Goal: Task Accomplishment & Management: Manage account settings

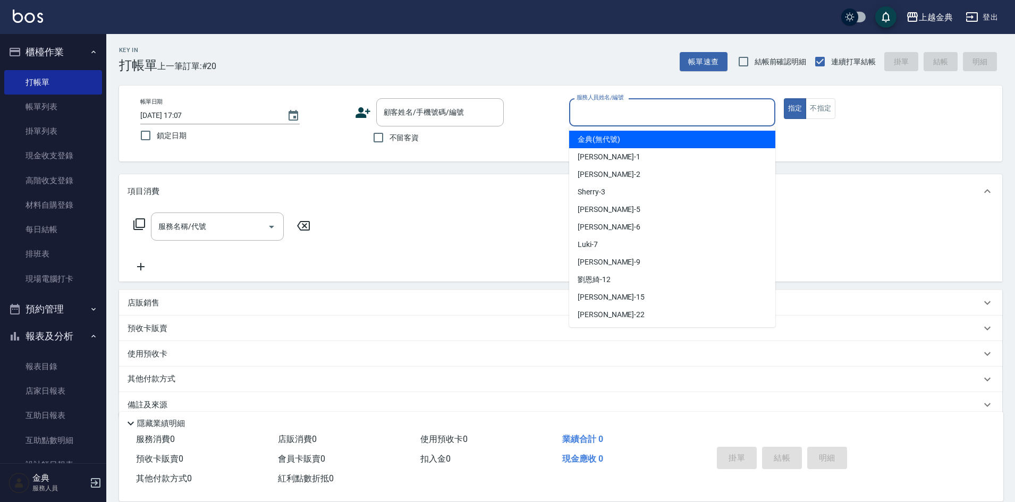
click at [653, 111] on input "服務人員姓名/編號" at bounding box center [672, 112] width 197 height 19
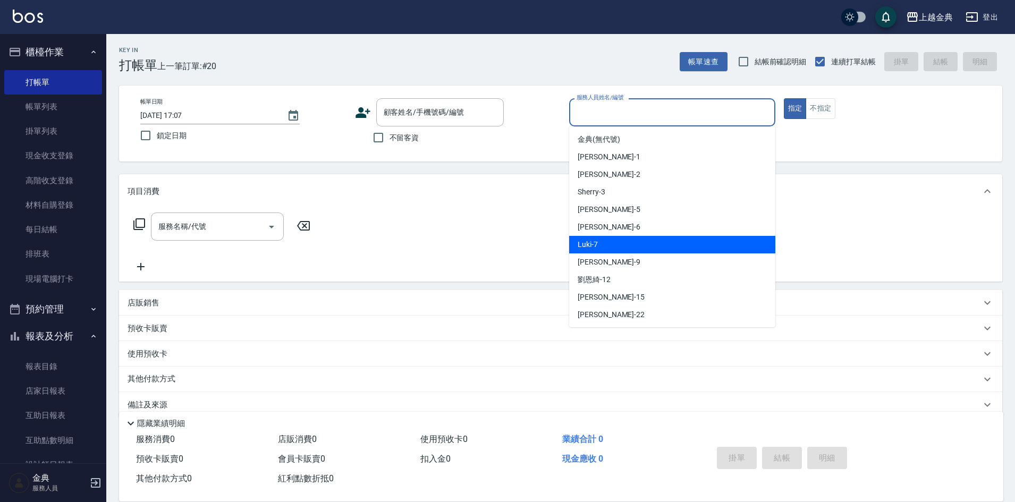
click at [635, 243] on div "Luki -7" at bounding box center [672, 245] width 206 height 18
type input "Luki-7"
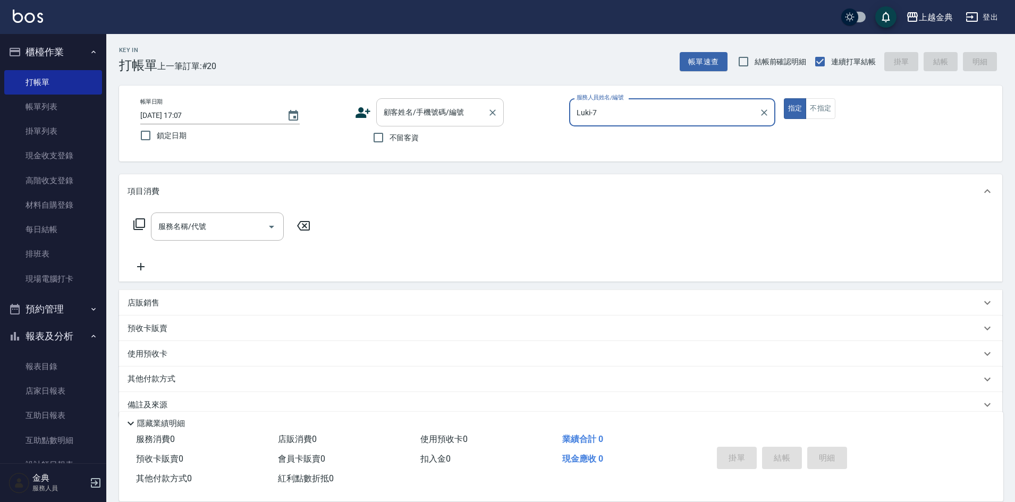
click at [420, 110] on input "顧客姓名/手機號碼/編號" at bounding box center [432, 112] width 102 height 19
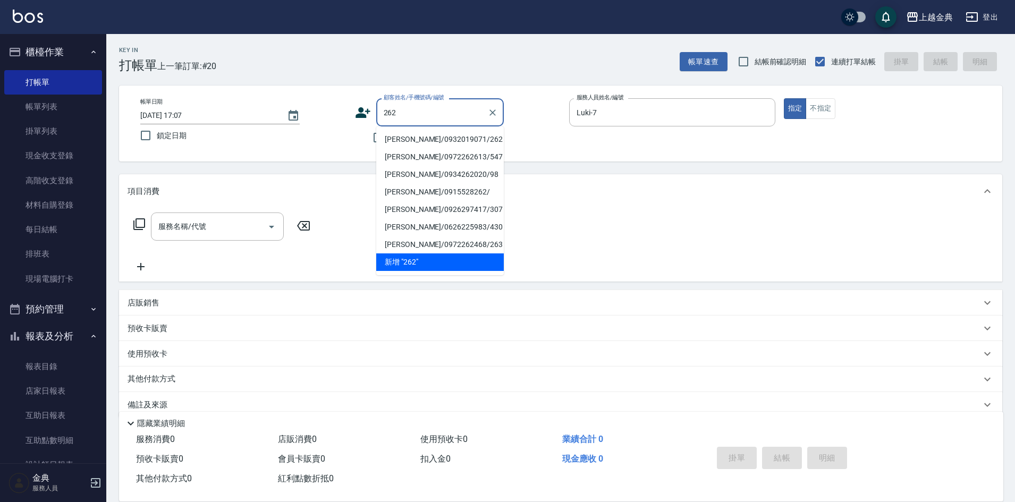
click at [406, 135] on li "[PERSON_NAME]/0932019071/262" at bounding box center [440, 140] width 128 height 18
type input "[PERSON_NAME]/0932019071/262"
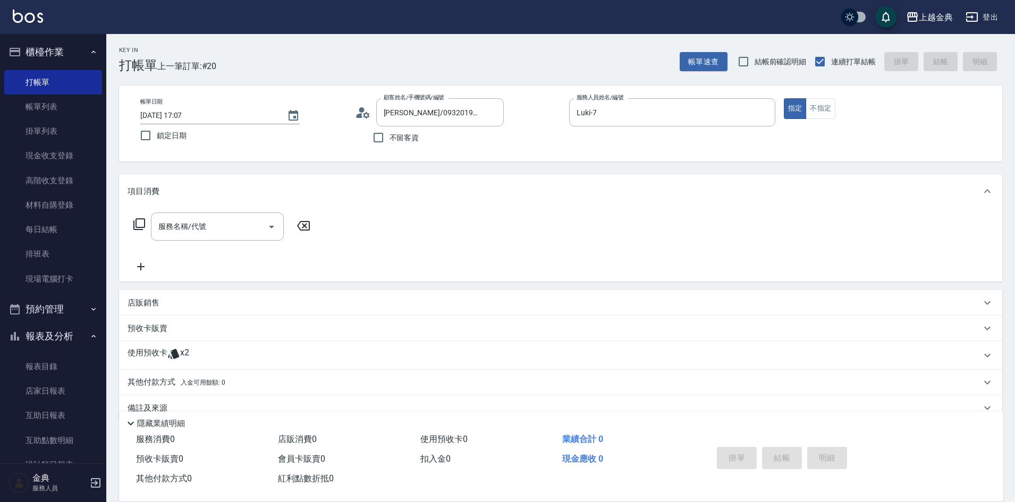
click at [135, 354] on p "使用預收卡" at bounding box center [148, 355] width 40 height 16
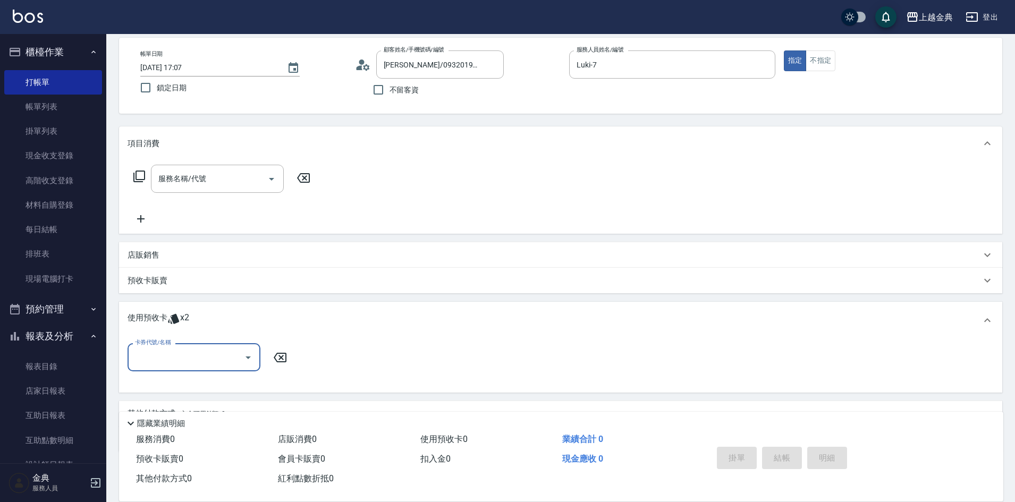
scroll to position [100, 0]
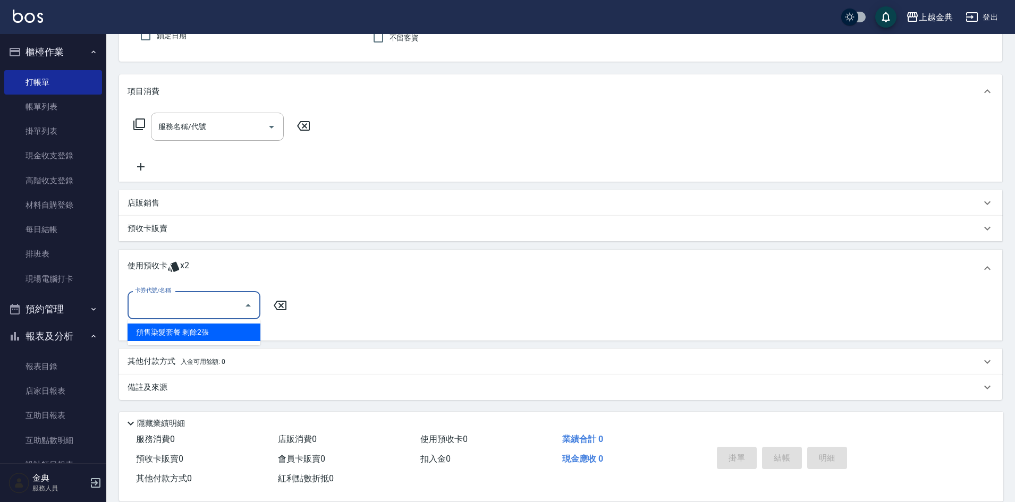
drag, startPoint x: 181, startPoint y: 311, endPoint x: 193, endPoint y: 320, distance: 15.6
click at [181, 313] on input "卡券代號/名稱" at bounding box center [185, 305] width 107 height 19
click at [210, 337] on div "預售染髮套餐 剩餘2張" at bounding box center [194, 333] width 133 height 18
type input "預售染髮套餐"
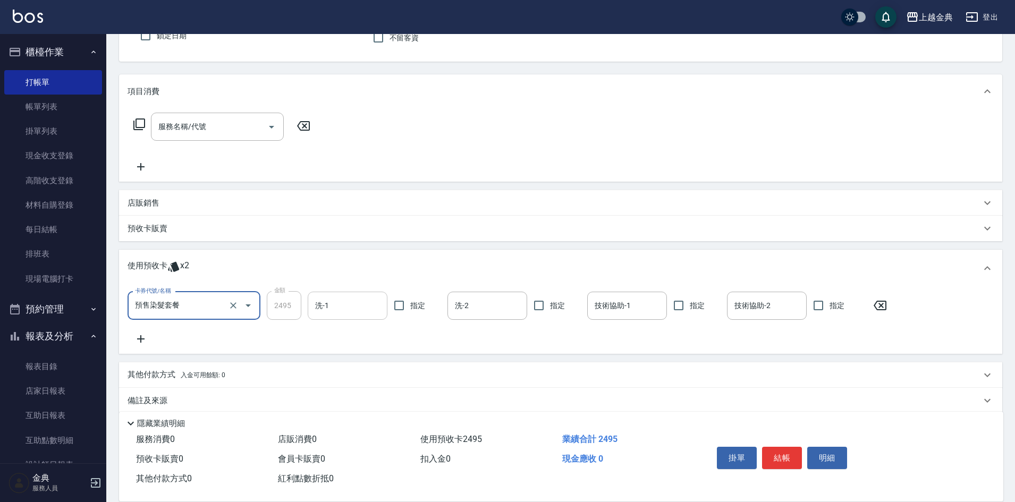
click at [335, 304] on input "洗-1" at bounding box center [347, 305] width 70 height 19
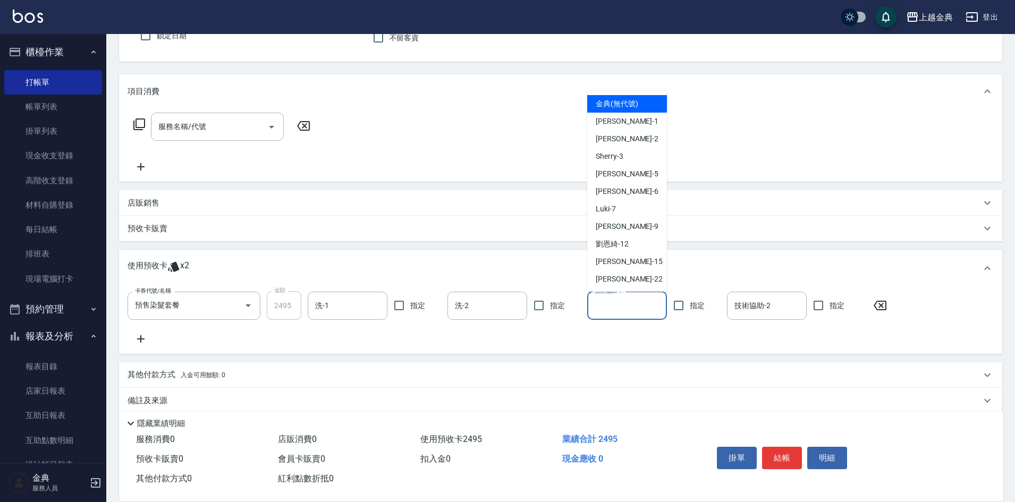
click at [606, 300] on input "技術協助-1" at bounding box center [627, 305] width 70 height 19
click at [620, 284] on div "[PERSON_NAME] -22" at bounding box center [627, 279] width 80 height 18
type input "[PERSON_NAME]-22"
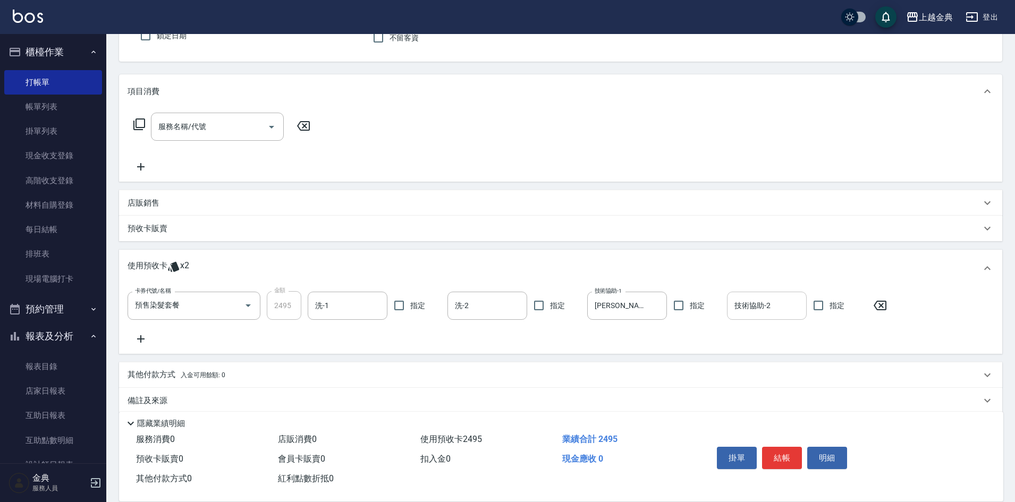
click at [768, 300] on input "技術協助-2" at bounding box center [767, 305] width 70 height 19
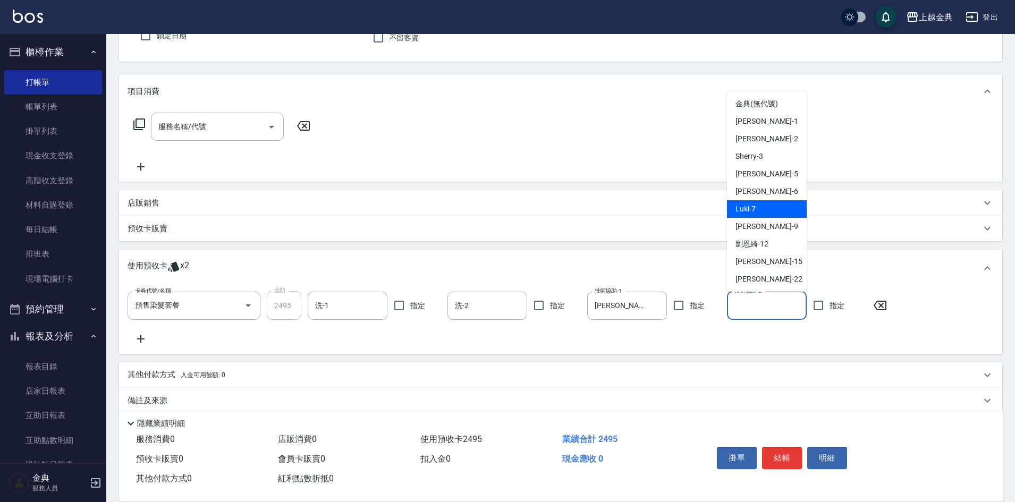
drag, startPoint x: 773, startPoint y: 206, endPoint x: 769, endPoint y: 352, distance: 146.7
click at [773, 206] on div "Luki -7" at bounding box center [767, 209] width 80 height 18
type input "Luki-7"
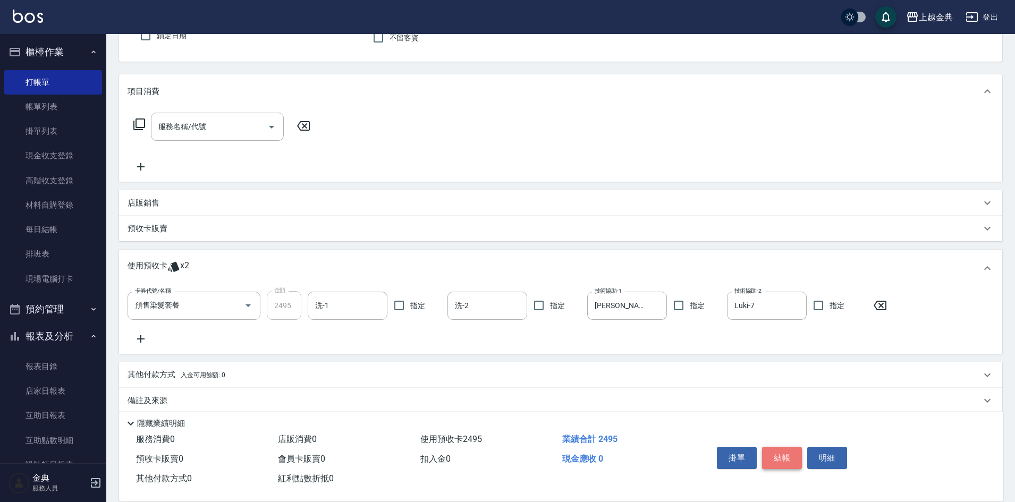
click at [781, 448] on button "結帳" at bounding box center [782, 458] width 40 height 22
type input "[DATE] 18:22"
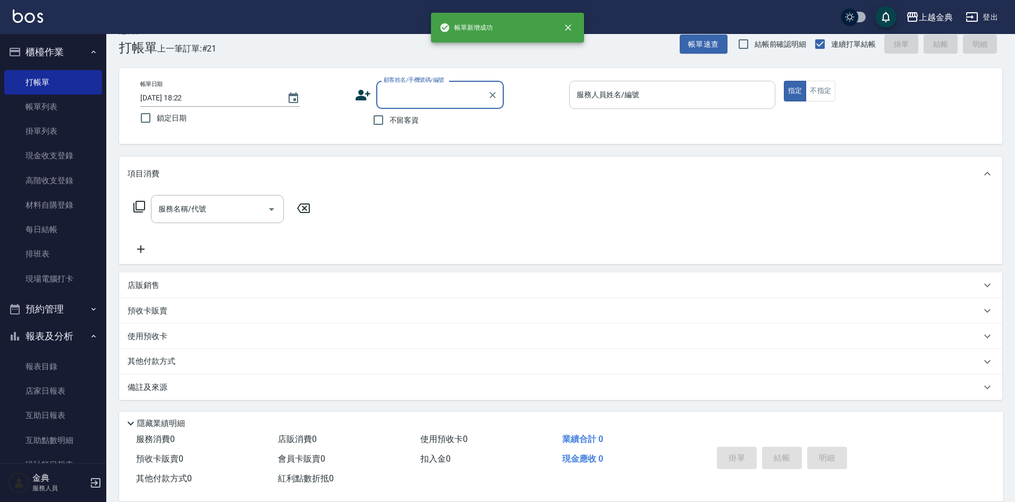
scroll to position [18, 0]
click at [648, 103] on input "服務人員姓名/編號" at bounding box center [672, 95] width 197 height 19
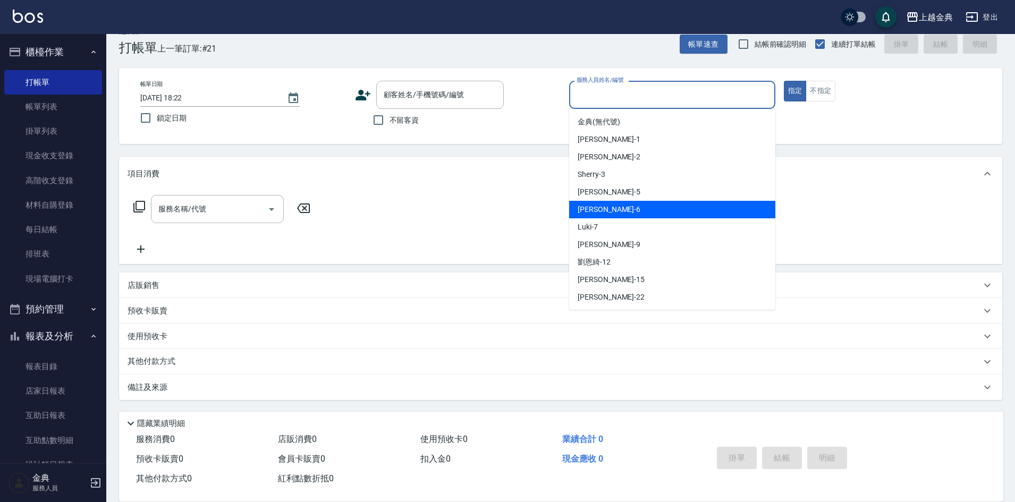
drag, startPoint x: 610, startPoint y: 210, endPoint x: 346, endPoint y: 142, distance: 272.8
click at [610, 211] on div "[PERSON_NAME] -6" at bounding box center [672, 210] width 206 height 18
type input "[PERSON_NAME]-6"
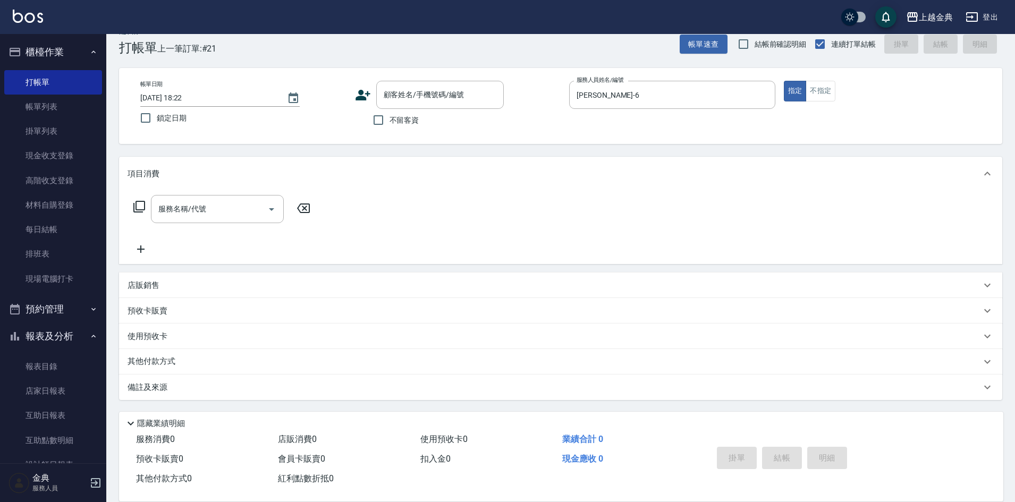
click at [400, 123] on span "不留客資" at bounding box center [404, 120] width 30 height 11
click at [389, 123] on input "不留客資" at bounding box center [378, 120] width 22 height 22
checkbox input "true"
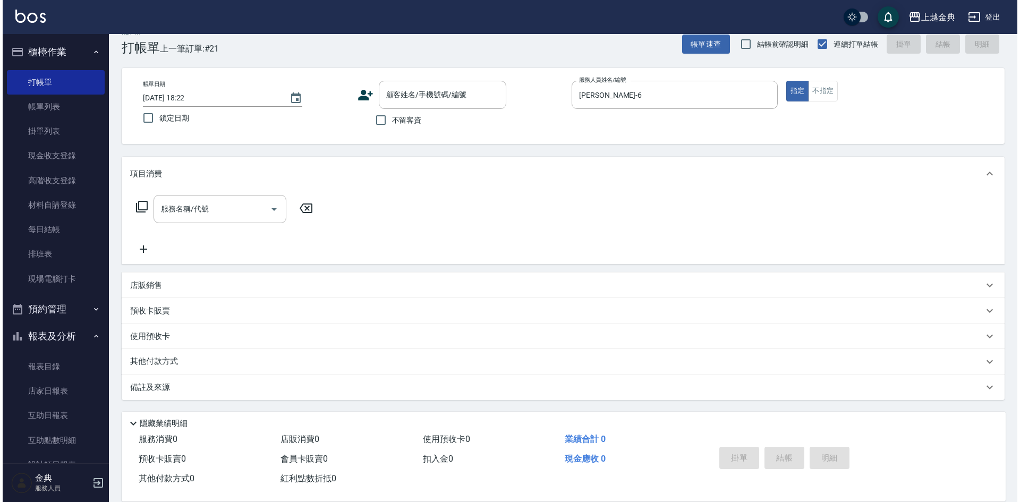
scroll to position [0, 0]
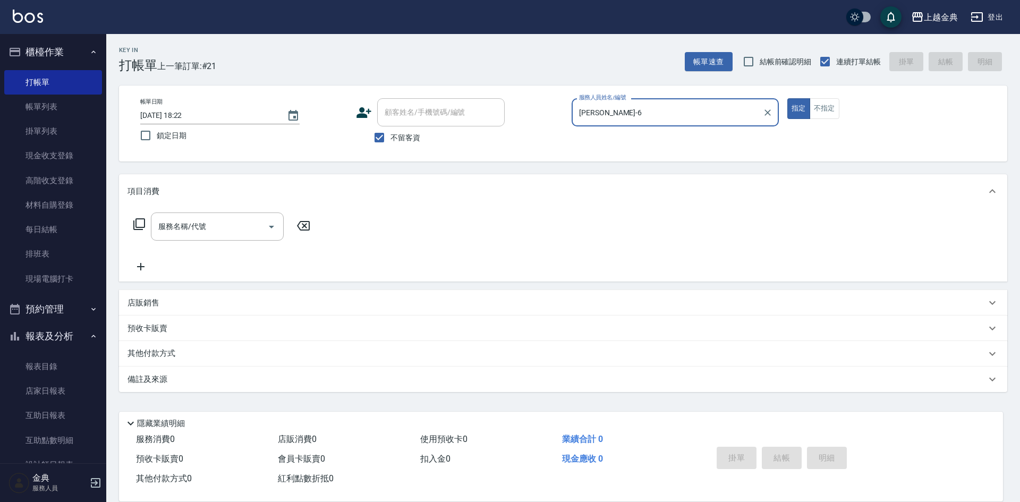
click at [140, 224] on icon at bounding box center [139, 224] width 13 height 13
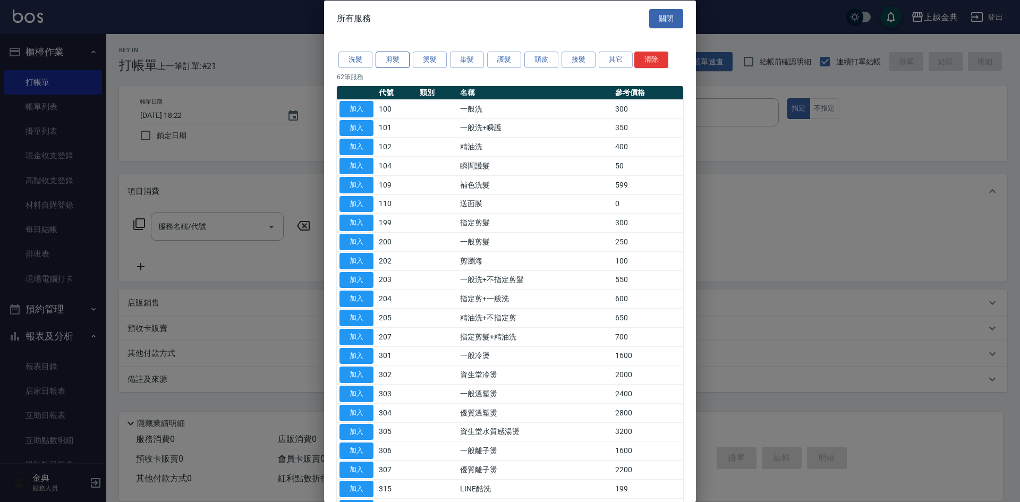
click at [397, 61] on button "剪髮" at bounding box center [393, 60] width 34 height 16
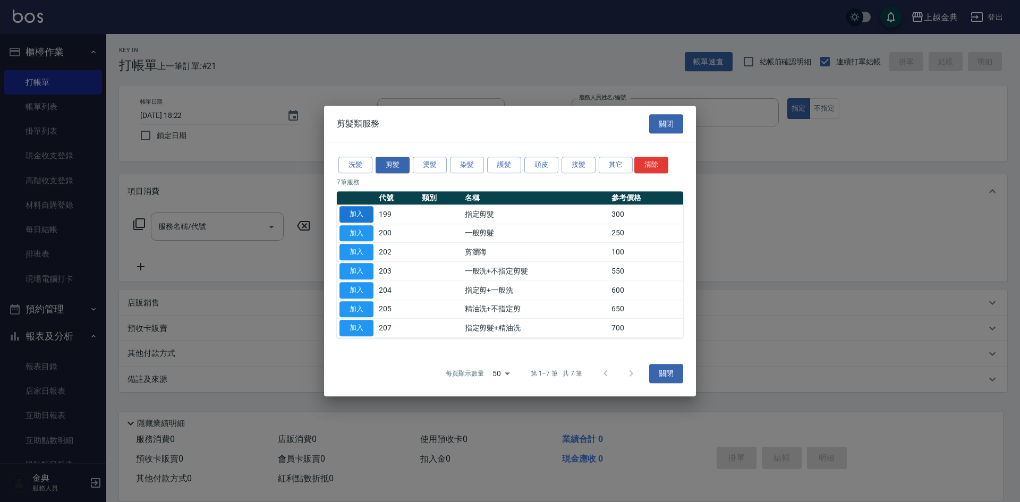
click at [358, 211] on button "加入" at bounding box center [356, 214] width 34 height 16
type input "指定剪髮(199)"
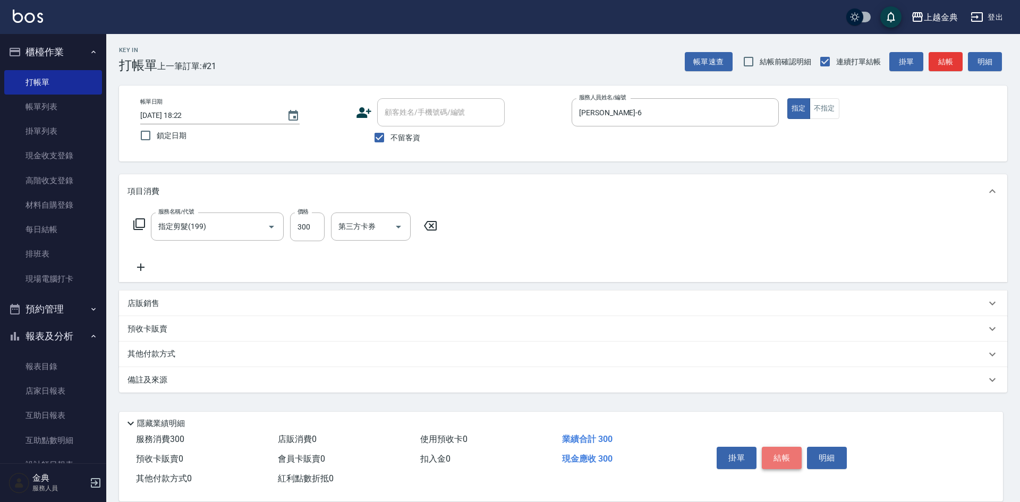
click at [783, 447] on button "結帳" at bounding box center [782, 458] width 40 height 22
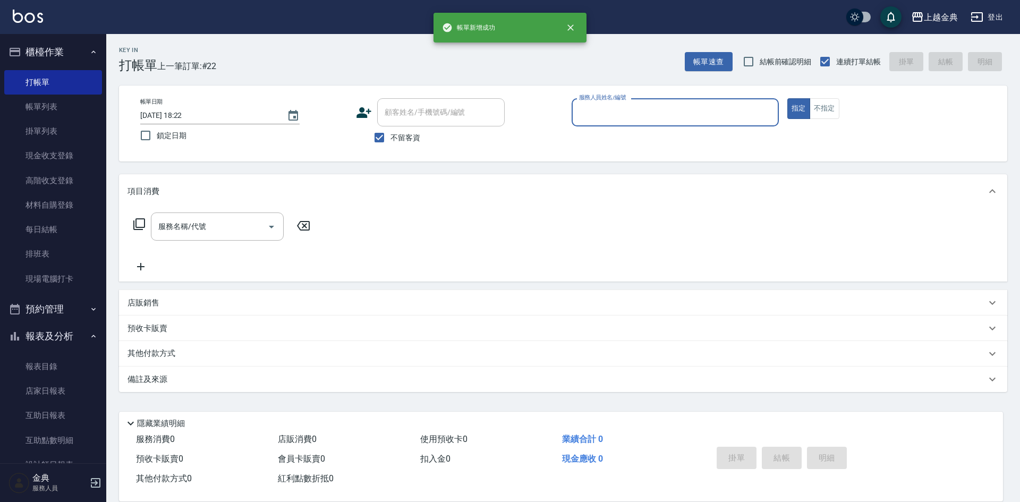
click at [653, 100] on div "服務人員姓名/編號" at bounding box center [675, 112] width 207 height 28
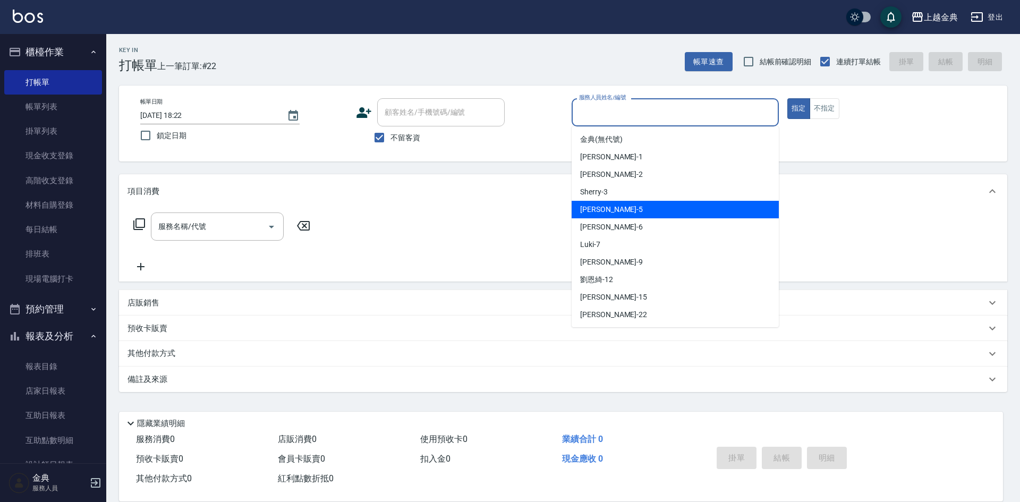
click at [632, 212] on div "[PERSON_NAME] -5" at bounding box center [675, 210] width 207 height 18
type input "[PERSON_NAME]-5"
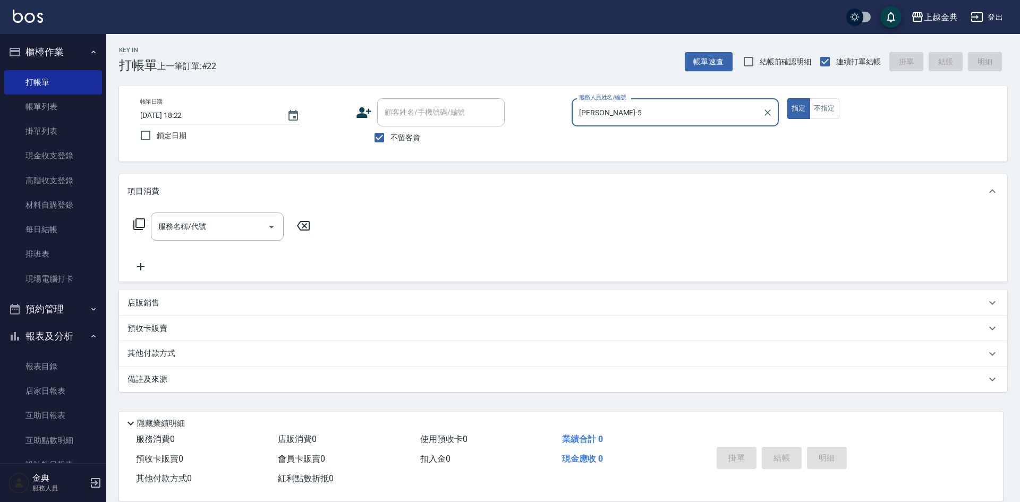
click at [143, 224] on icon at bounding box center [139, 224] width 13 height 13
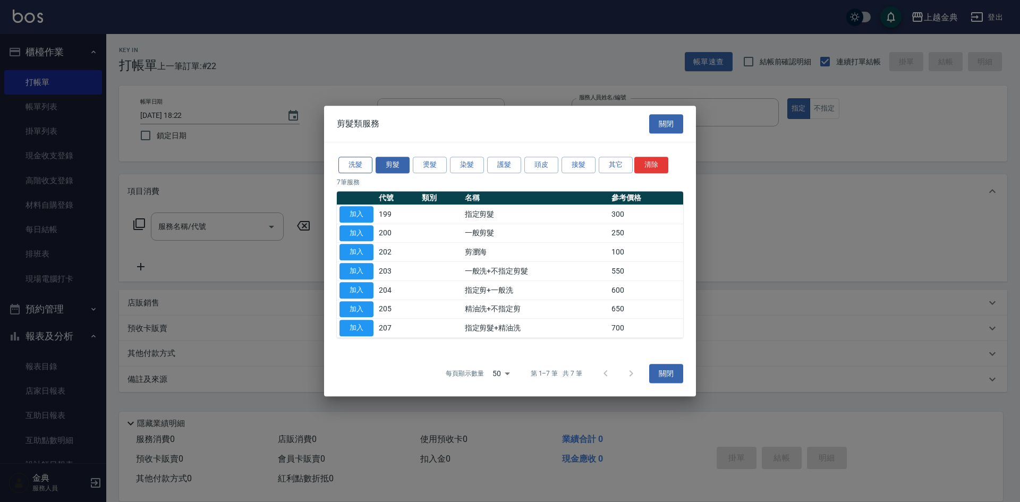
click at [357, 160] on button "洗髮" at bounding box center [355, 165] width 34 height 16
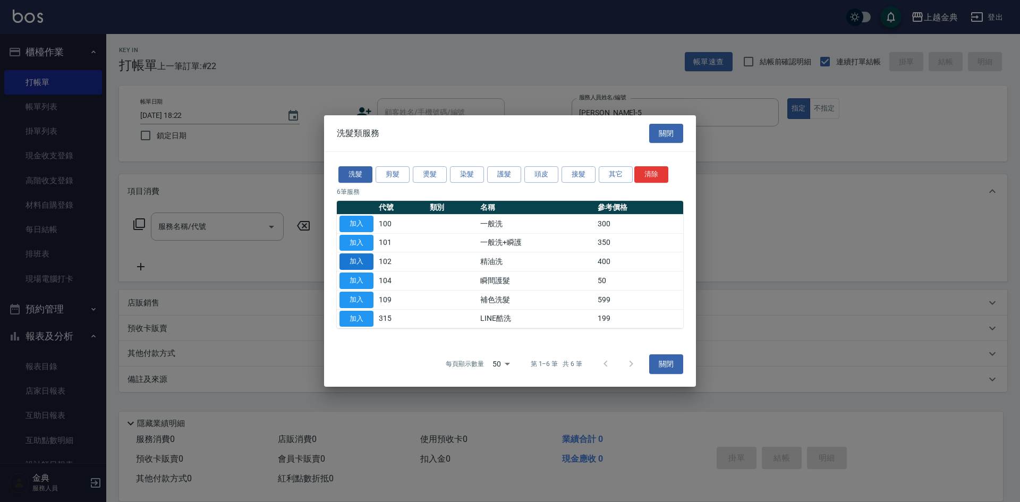
click at [363, 259] on button "加入" at bounding box center [356, 261] width 34 height 16
type input "精油洗(102)"
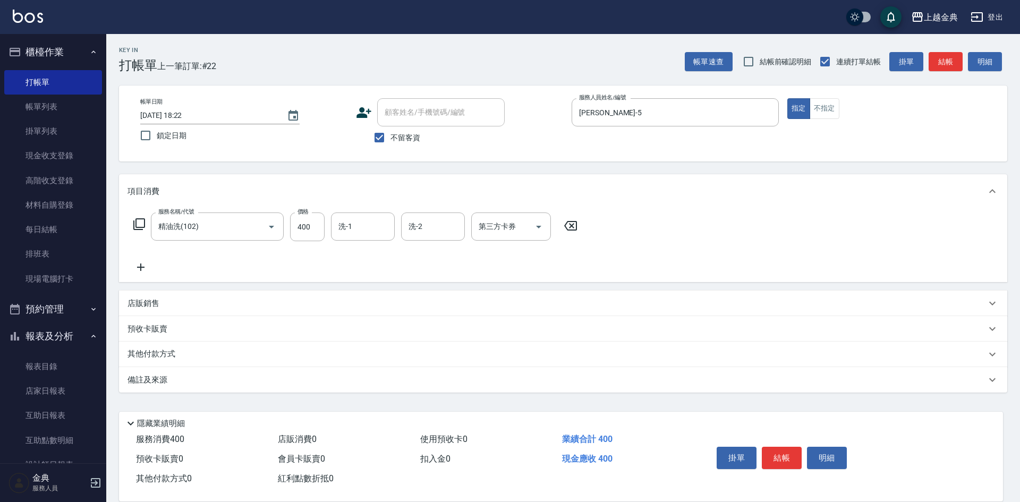
click at [401, 207] on div "項目消費" at bounding box center [563, 191] width 888 height 34
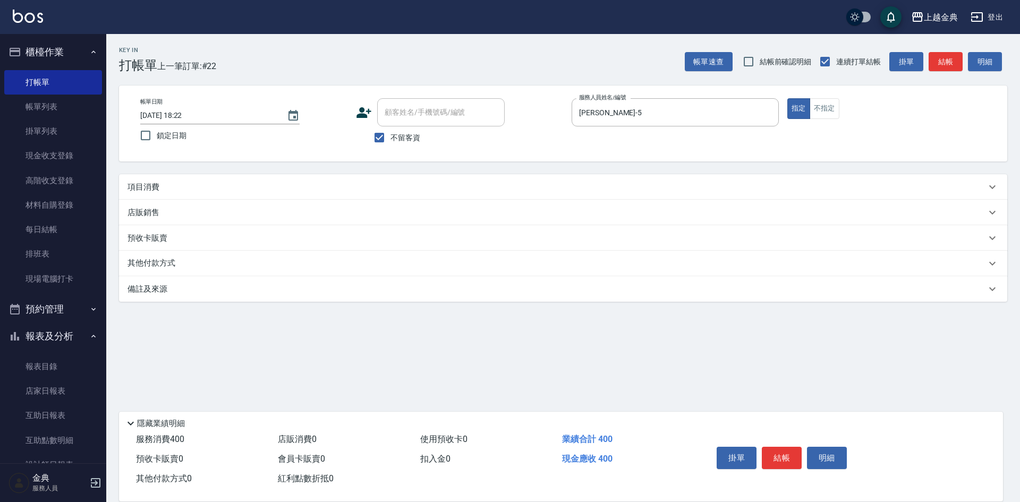
click at [371, 222] on div "店販銷售" at bounding box center [563, 213] width 888 height 26
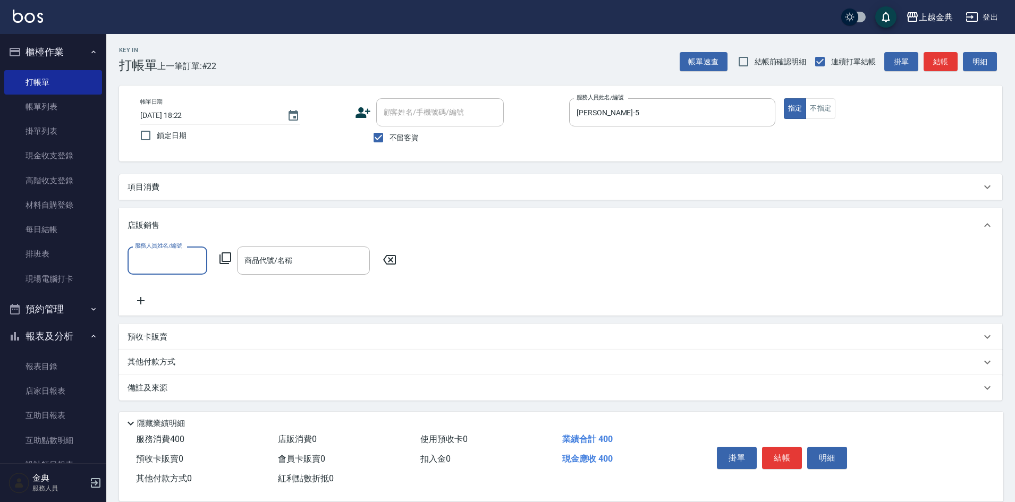
click at [361, 191] on div "項目消費" at bounding box center [554, 187] width 853 height 11
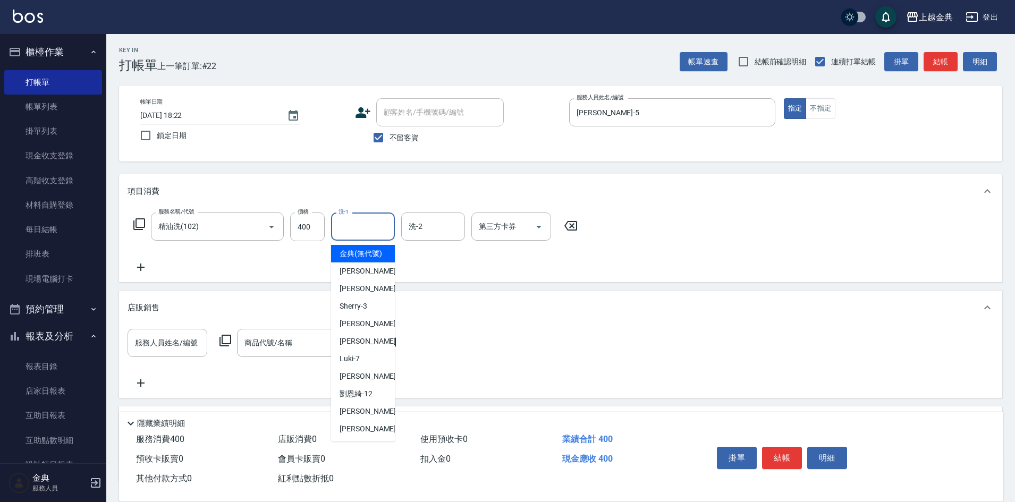
click at [371, 231] on input "洗-1" at bounding box center [363, 226] width 54 height 19
click at [360, 420] on div "[PERSON_NAME] -15" at bounding box center [363, 412] width 64 height 18
click at [345, 230] on input "[PERSON_NAME]-15" at bounding box center [355, 226] width 38 height 19
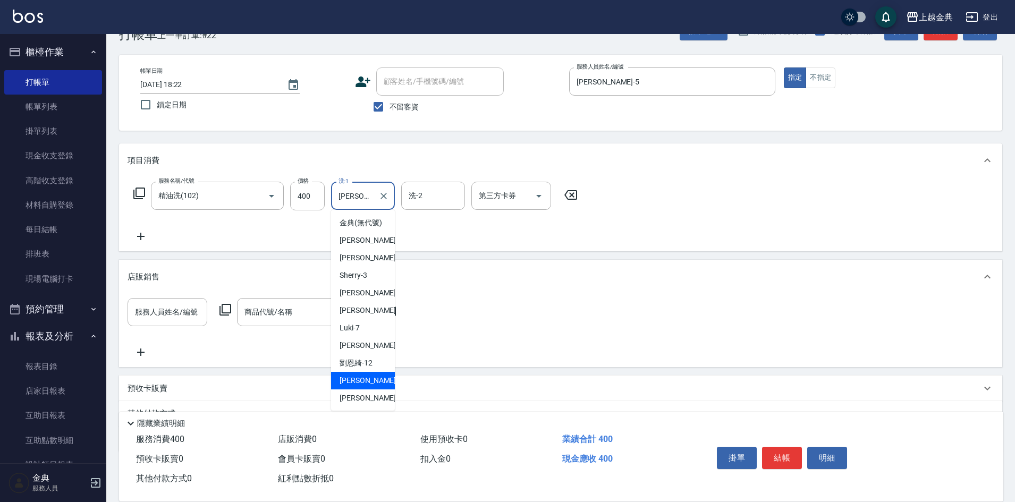
scroll to position [83, 0]
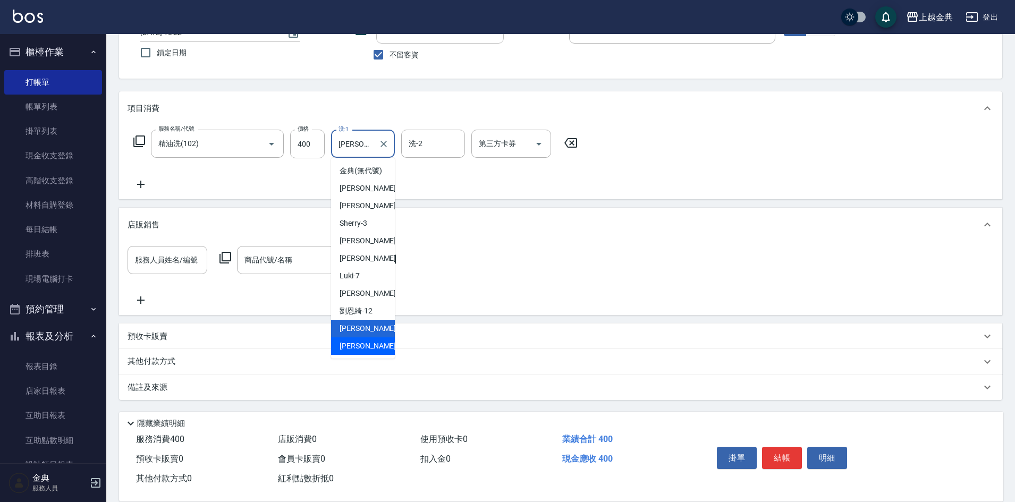
drag, startPoint x: 368, startPoint y: 353, endPoint x: 448, endPoint y: 372, distance: 82.5
click at [367, 353] on div "[PERSON_NAME] -22" at bounding box center [363, 346] width 64 height 18
type input "[PERSON_NAME]-22"
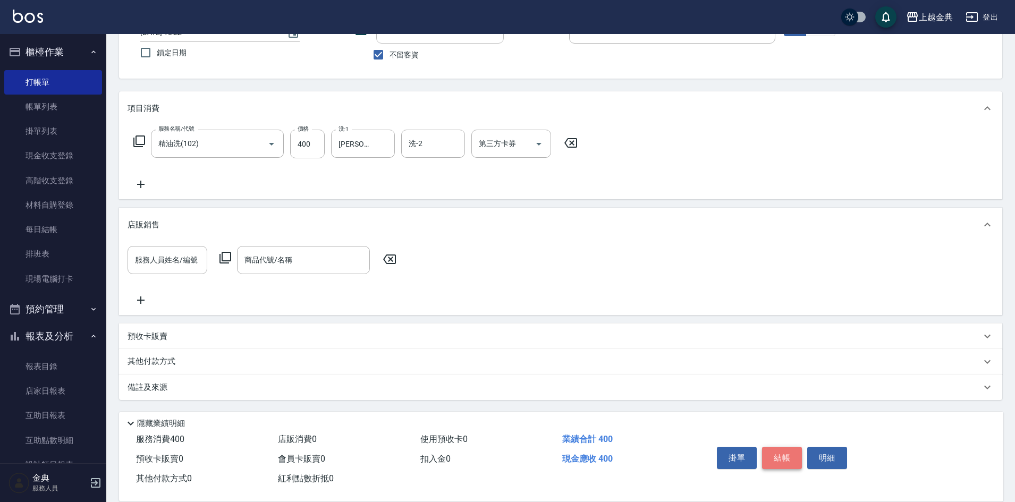
click at [784, 447] on button "結帳" at bounding box center [782, 458] width 40 height 22
type input "[DATE] 18:23"
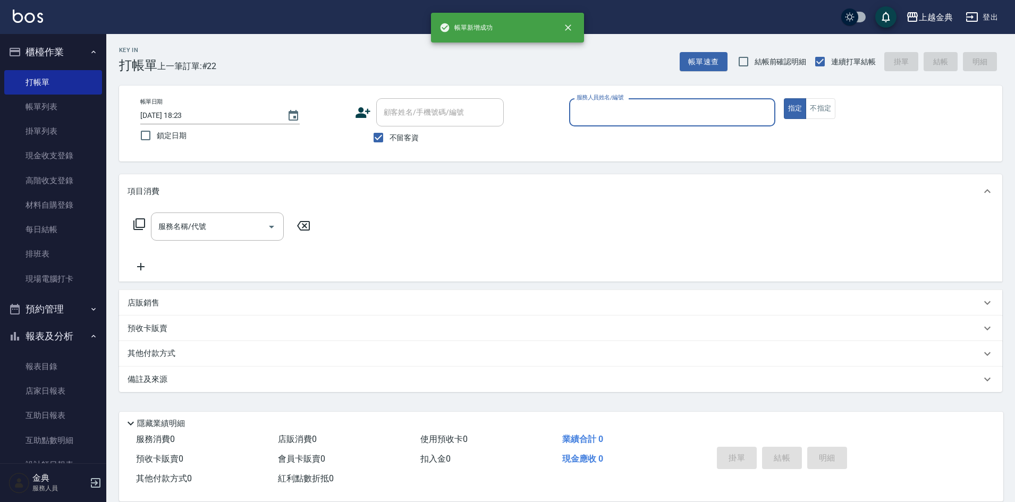
scroll to position [0, 0]
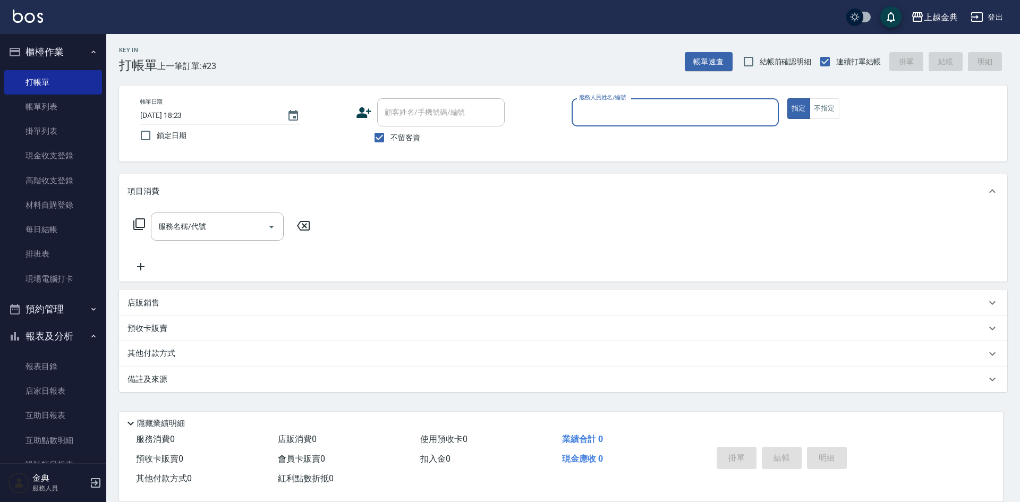
drag, startPoint x: 615, startPoint y: 108, endPoint x: 621, endPoint y: 123, distance: 16.3
click at [616, 112] on input "服務人員姓名/編號" at bounding box center [675, 112] width 198 height 19
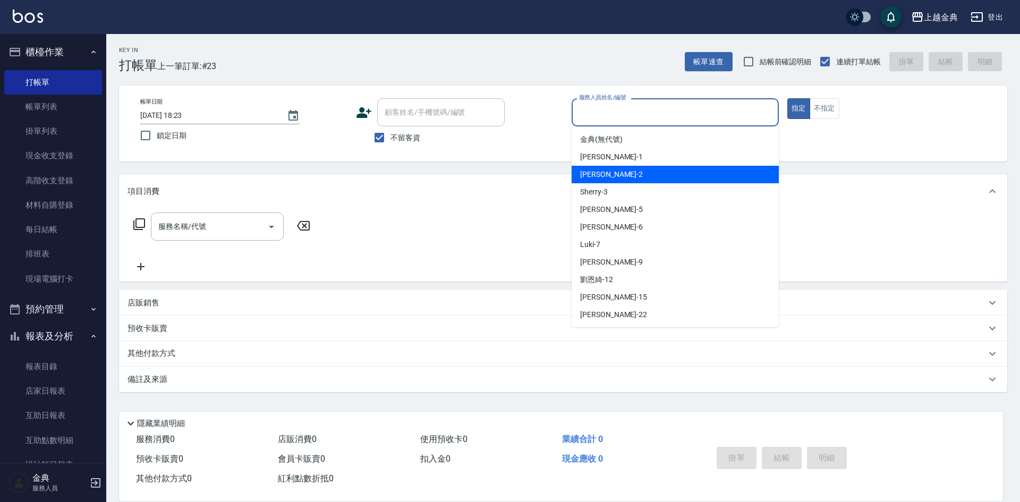
click at [629, 157] on div "Emma -1" at bounding box center [675, 157] width 207 height 18
type input "Emma-1"
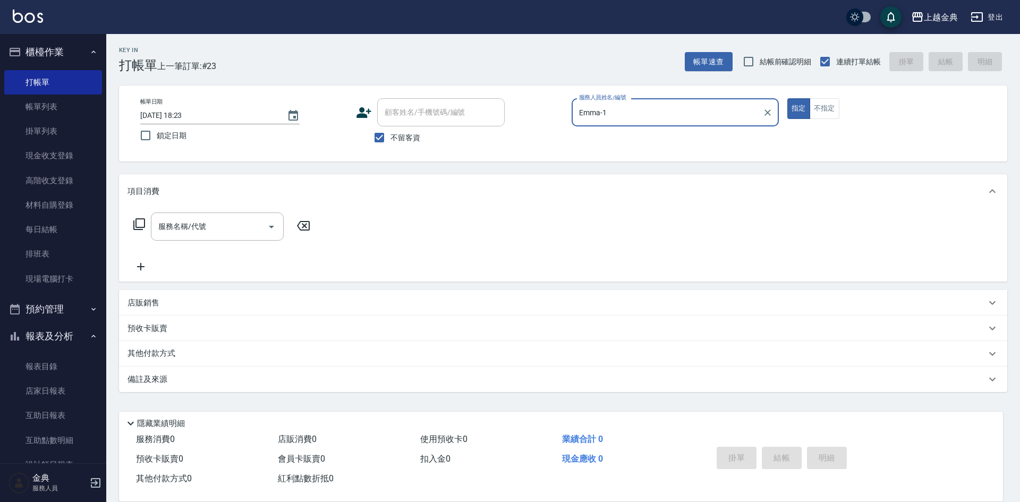
click at [391, 138] on span "不留客資" at bounding box center [405, 137] width 30 height 11
click at [390, 138] on input "不留客資" at bounding box center [379, 137] width 22 height 22
checkbox input "false"
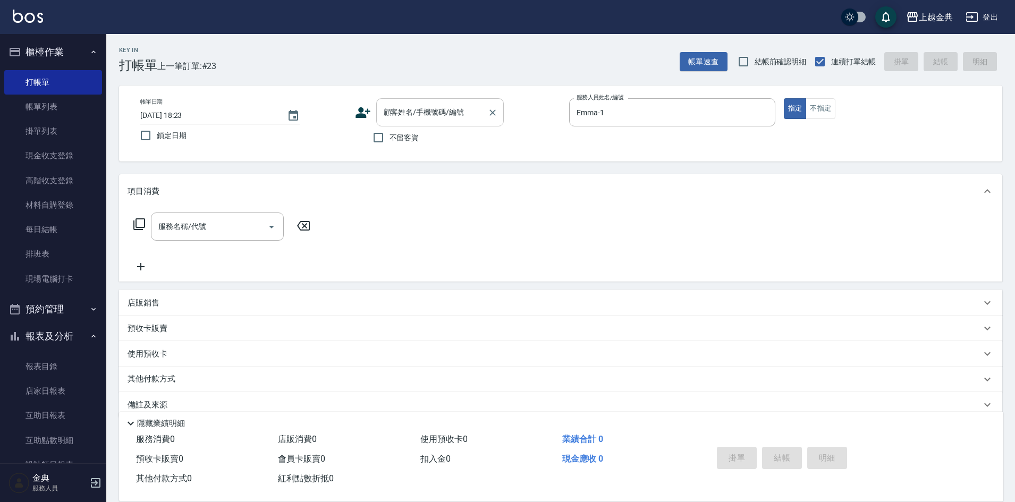
click at [404, 111] on input "顧客姓名/手機號碼/編號" at bounding box center [432, 112] width 102 height 19
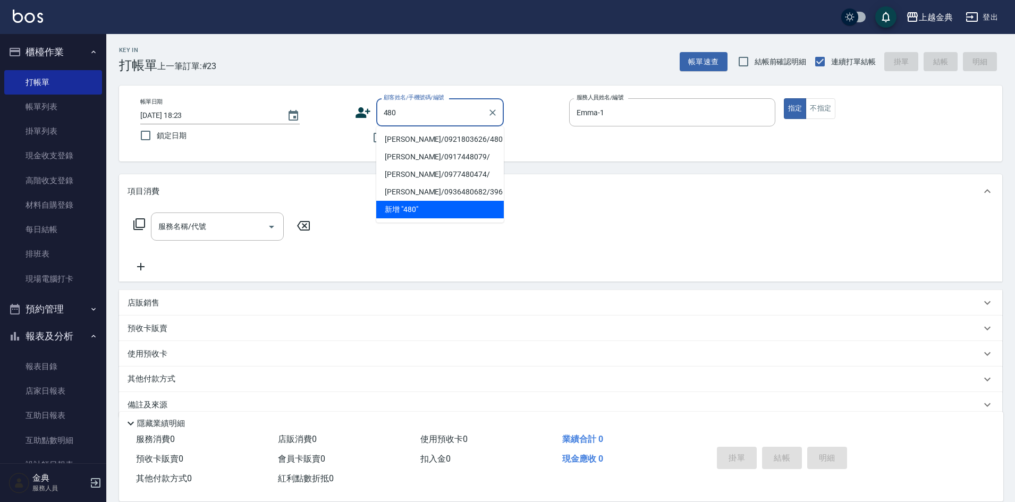
click at [439, 145] on li "[PERSON_NAME]/0921803626/480" at bounding box center [440, 140] width 128 height 18
type input "[PERSON_NAME]/0921803626/480"
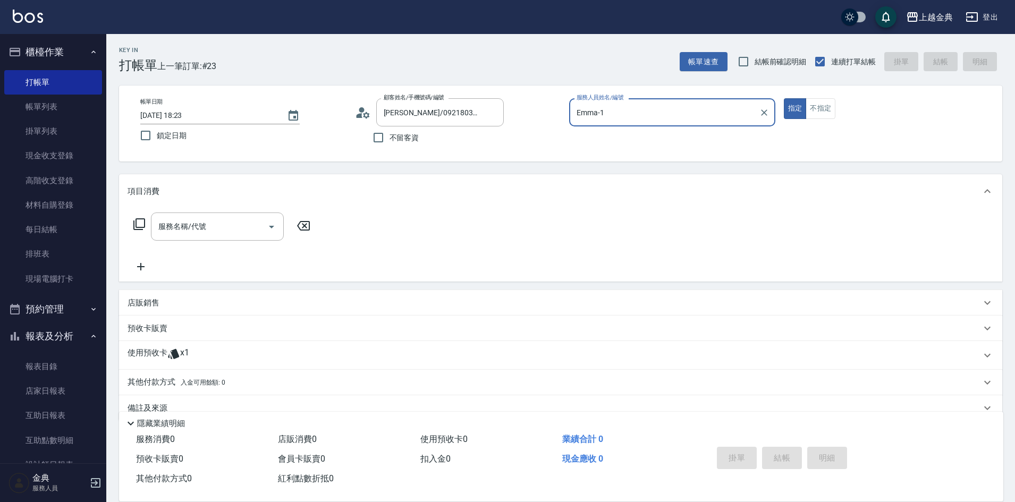
click at [165, 361] on p "使用預收卡" at bounding box center [148, 355] width 40 height 16
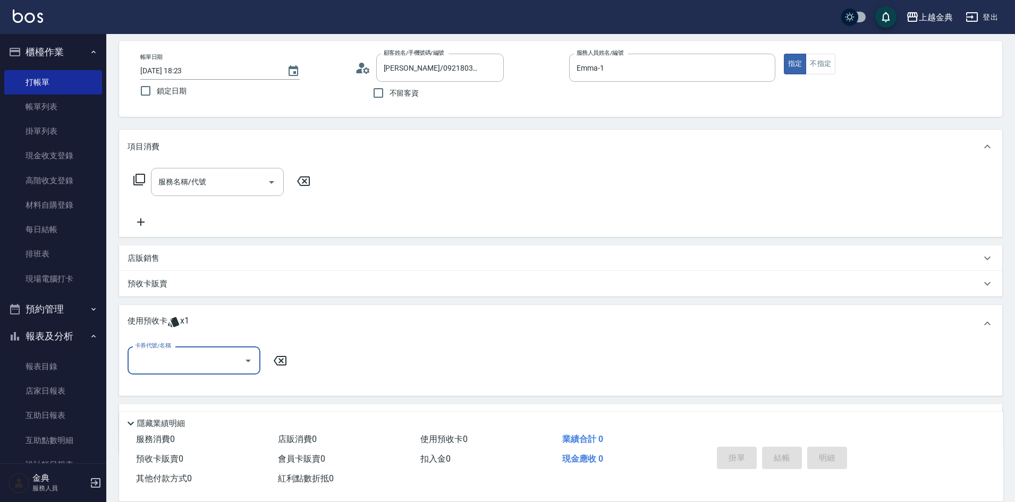
scroll to position [99, 0]
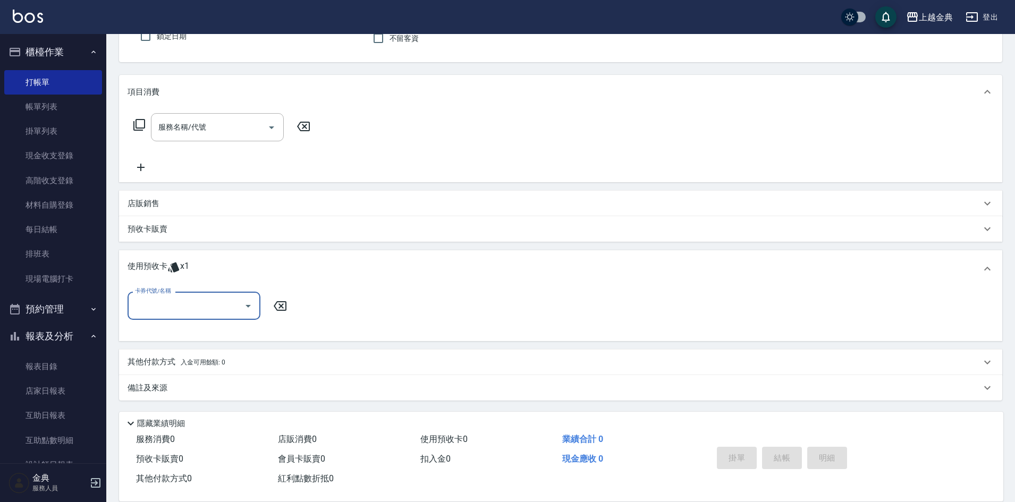
click at [169, 305] on input "卡券代號/名稱" at bounding box center [185, 305] width 107 height 19
click at [177, 332] on div "護髮包套3送1(5) 剩餘1張" at bounding box center [194, 333] width 133 height 18
type input "護髮包套3送1(5)"
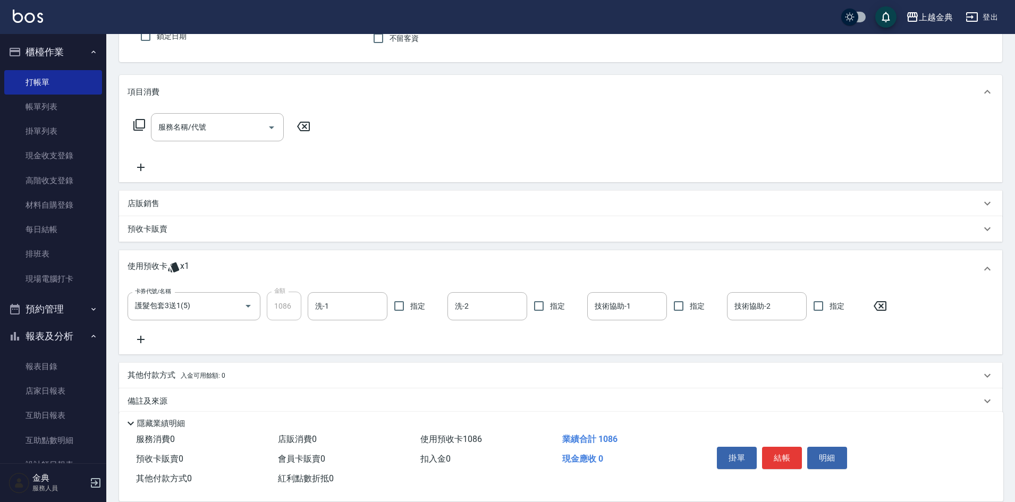
click at [143, 128] on icon at bounding box center [139, 124] width 13 height 13
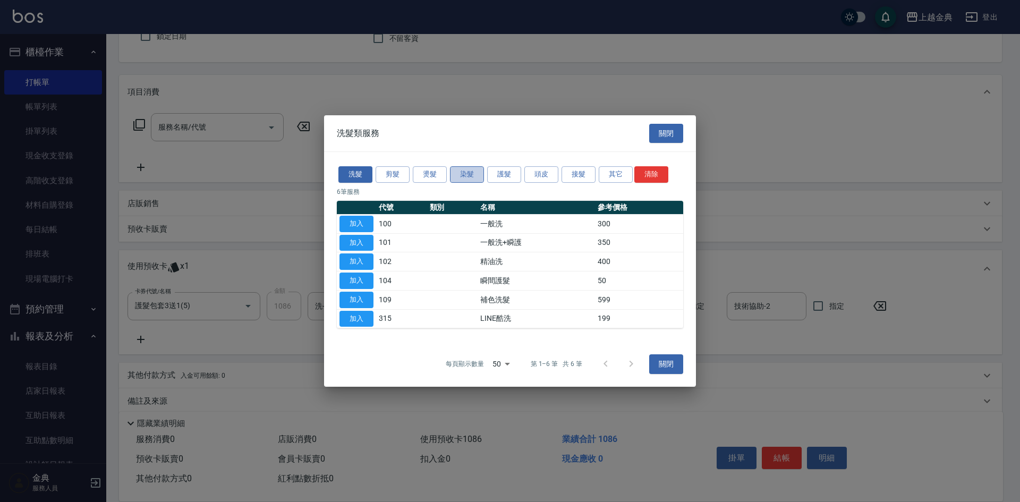
click at [482, 174] on button "染髮" at bounding box center [467, 174] width 34 height 16
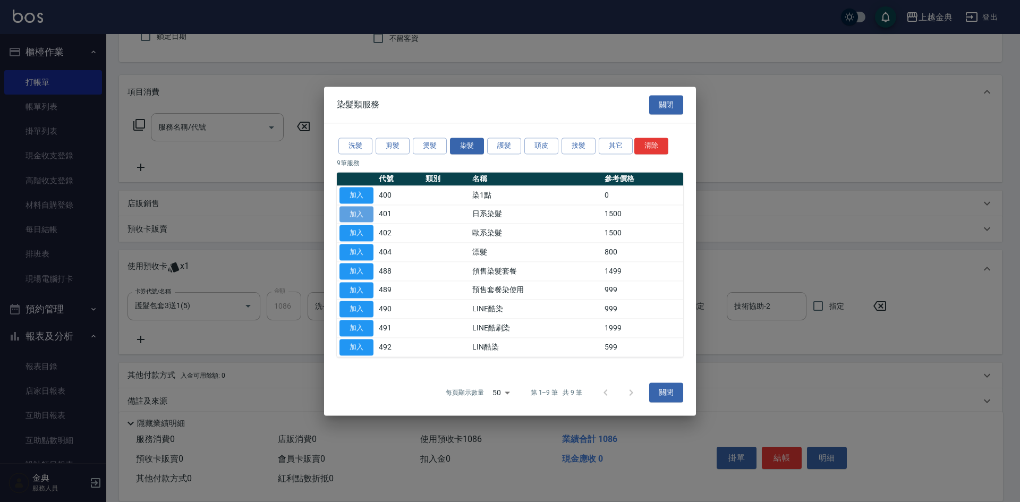
click at [363, 215] on button "加入" at bounding box center [356, 214] width 34 height 16
type input "日系染髮(401)"
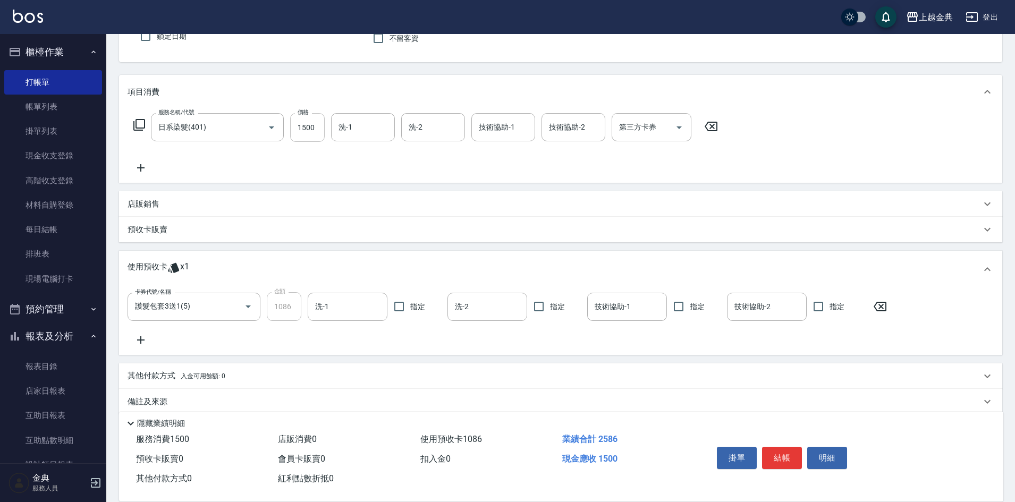
drag, startPoint x: 323, startPoint y: 137, endPoint x: 312, endPoint y: 136, distance: 10.7
click at [322, 137] on input "1500" at bounding box center [307, 127] width 35 height 29
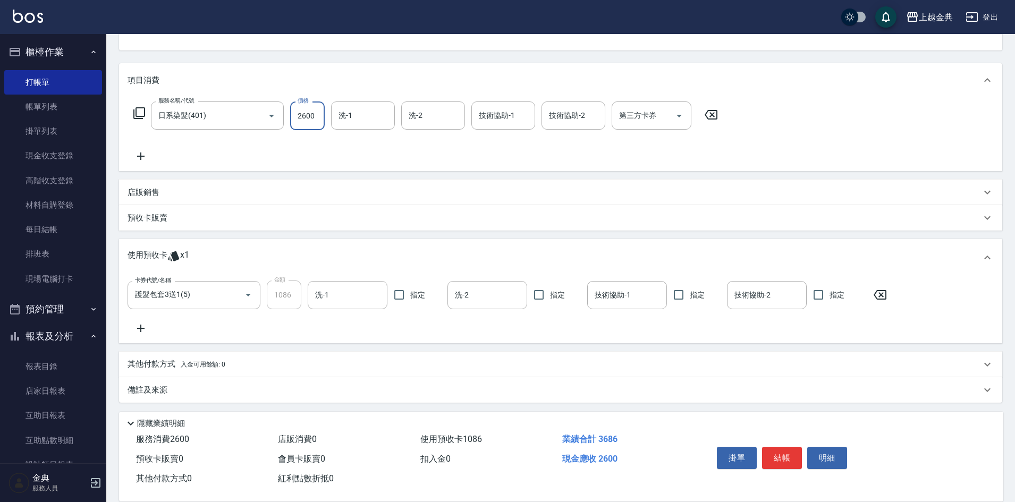
scroll to position [114, 0]
type input "2600"
click at [164, 363] on p "其他付款方式 入金可用餘額: 0" at bounding box center [177, 362] width 98 height 12
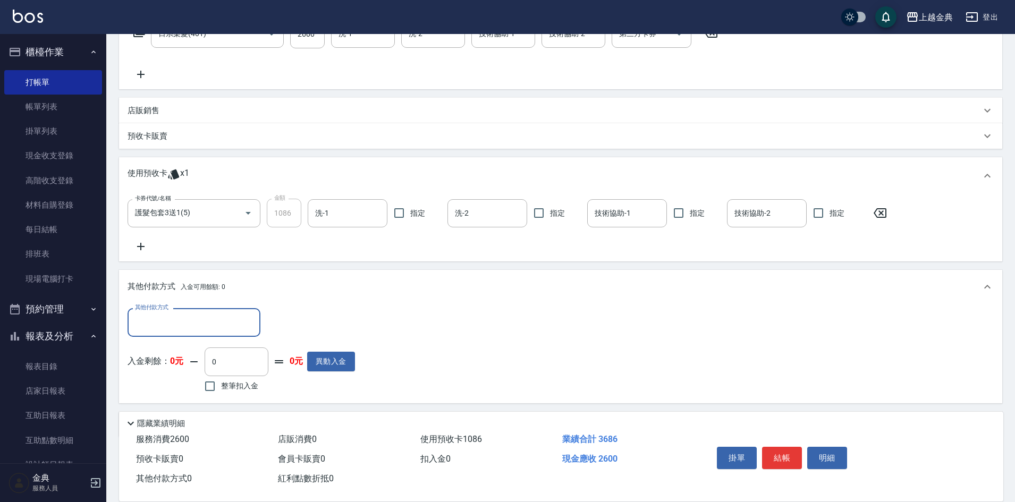
scroll to position [0, 0]
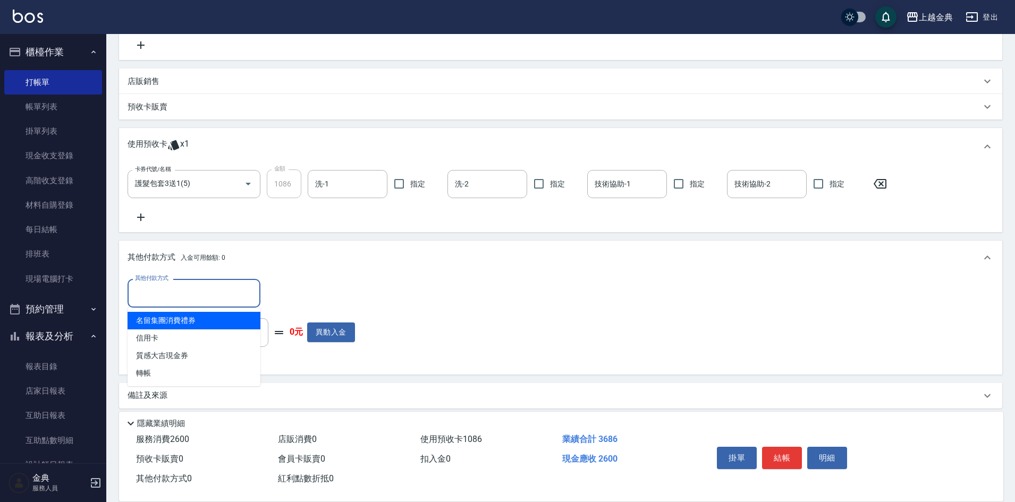
click at [146, 286] on input "其他付款方式" at bounding box center [193, 293] width 123 height 19
click at [154, 340] on span "信用卡" at bounding box center [194, 338] width 133 height 18
type input "信用卡"
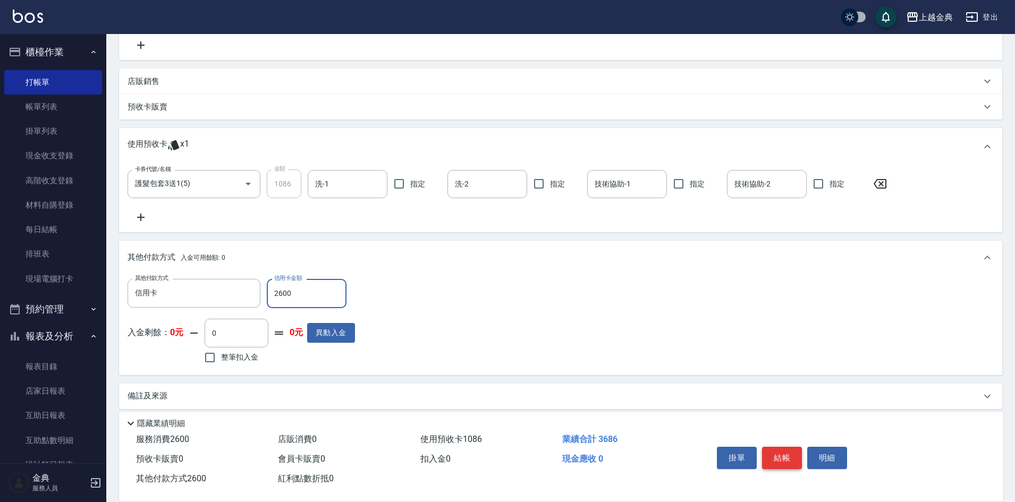
type input "2600"
click at [783, 453] on button "結帳" at bounding box center [782, 458] width 40 height 22
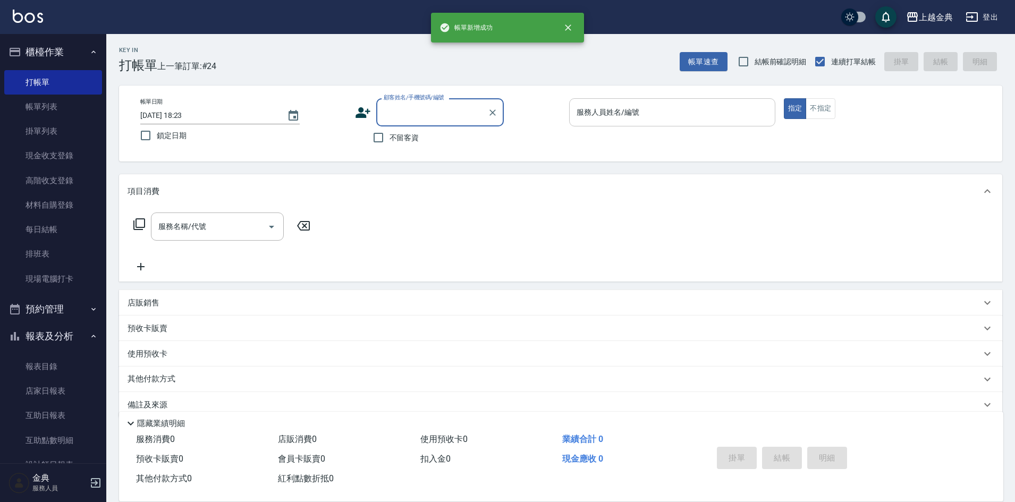
click at [631, 115] on input "服務人員姓名/編號" at bounding box center [672, 112] width 197 height 19
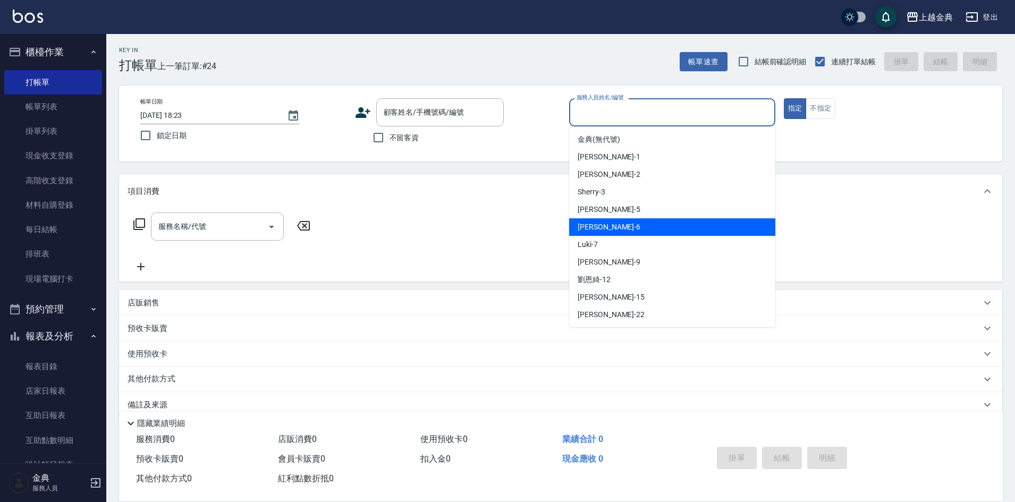
click at [639, 233] on div "[PERSON_NAME] -6" at bounding box center [672, 227] width 206 height 18
type input "[PERSON_NAME]-6"
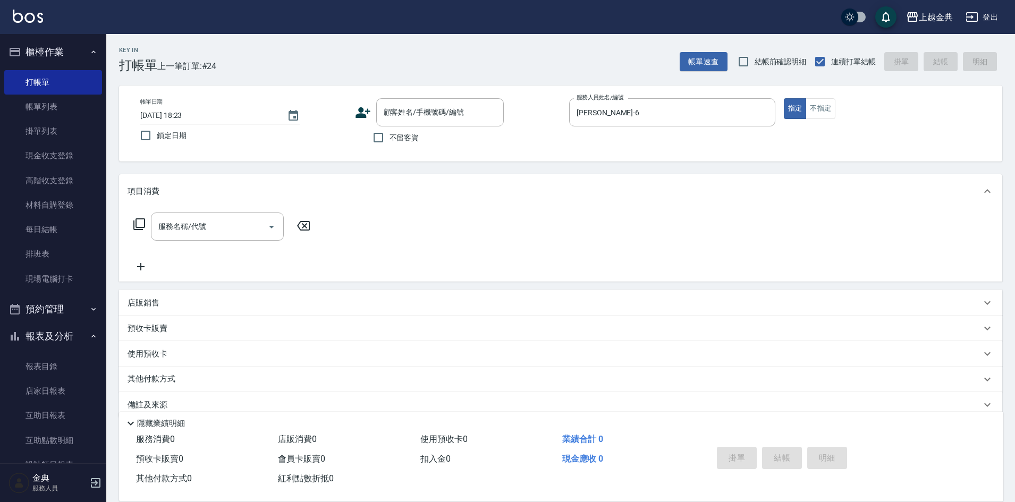
click at [407, 142] on span "不留客資" at bounding box center [404, 137] width 30 height 11
click at [389, 142] on input "不留客資" at bounding box center [378, 137] width 22 height 22
checkbox input "true"
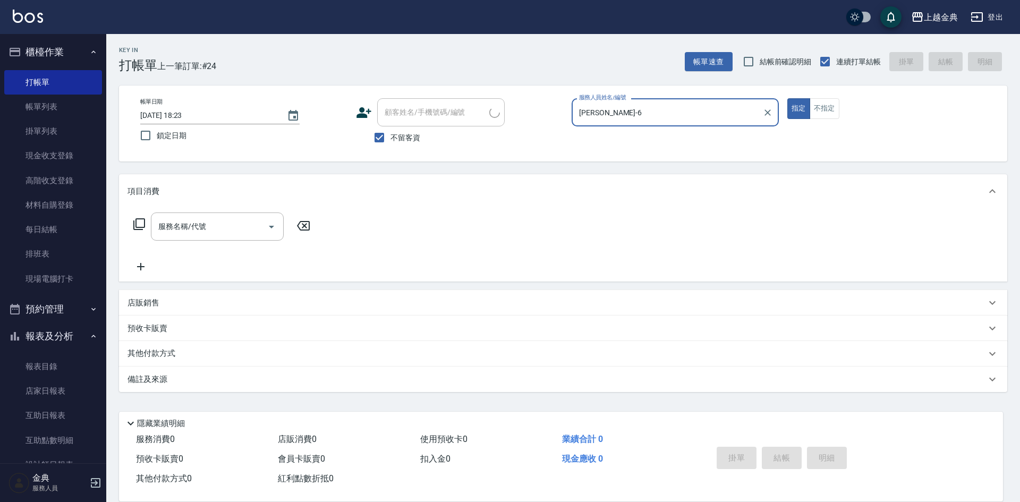
click at [150, 226] on div "服務名稱/代號 服務名稱/代號" at bounding box center [222, 227] width 189 height 28
click at [139, 222] on icon at bounding box center [139, 224] width 13 height 13
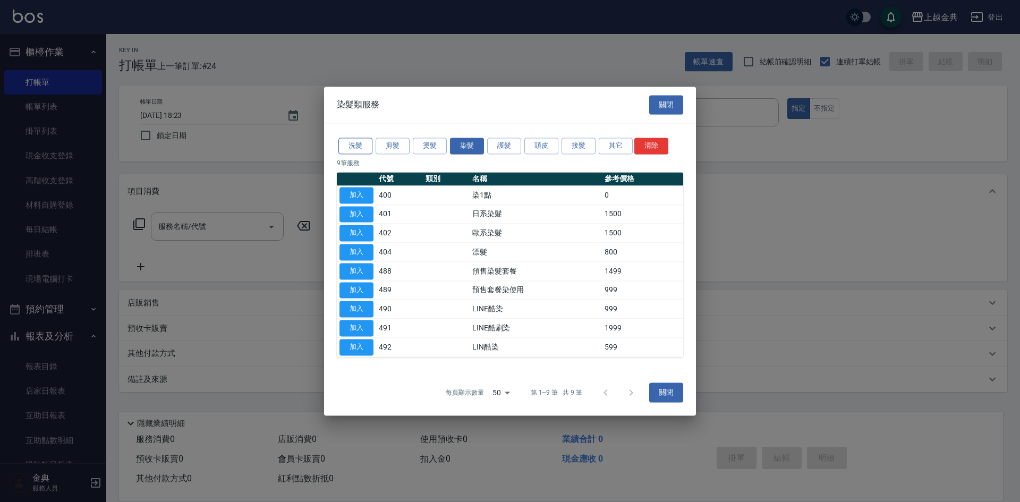
click at [369, 144] on button "洗髮" at bounding box center [355, 146] width 34 height 16
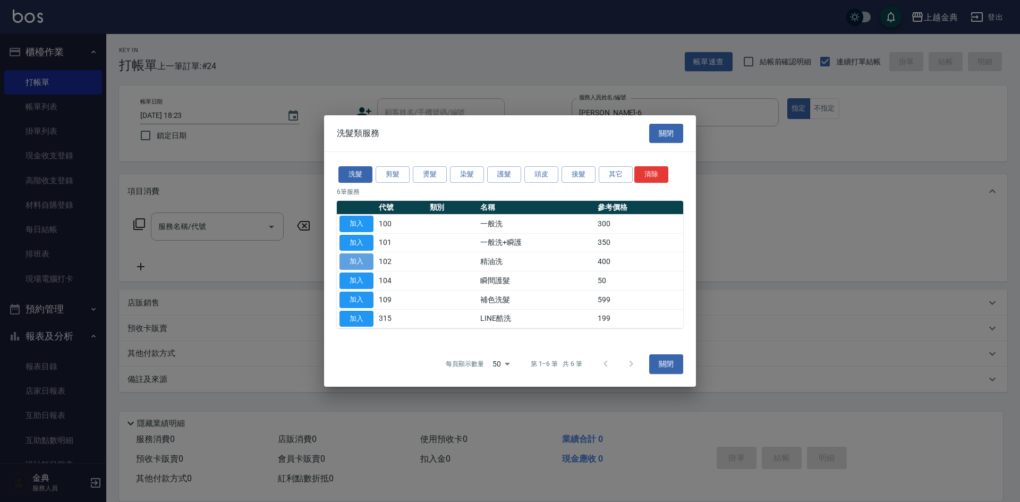
click at [356, 268] on button "加入" at bounding box center [356, 261] width 34 height 16
type input "精油洗(102)"
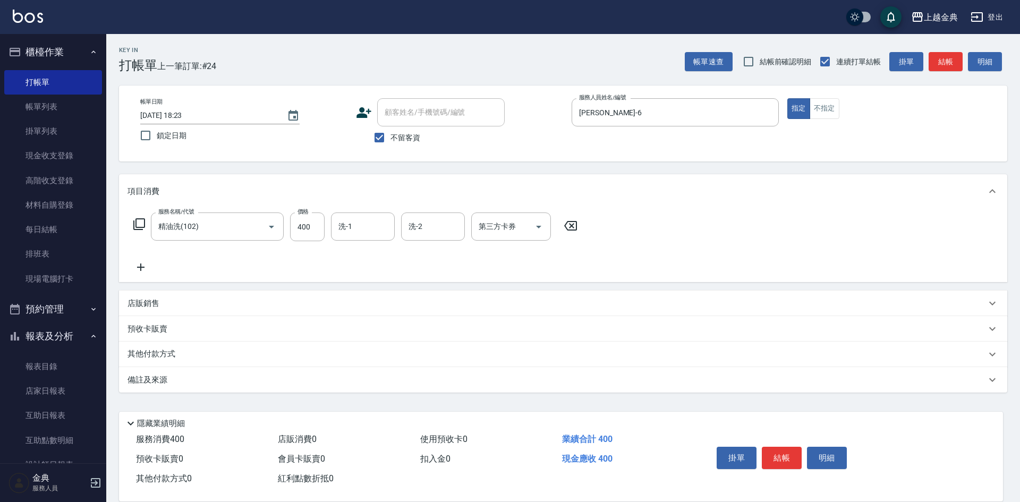
click at [140, 221] on icon at bounding box center [139, 224] width 13 height 13
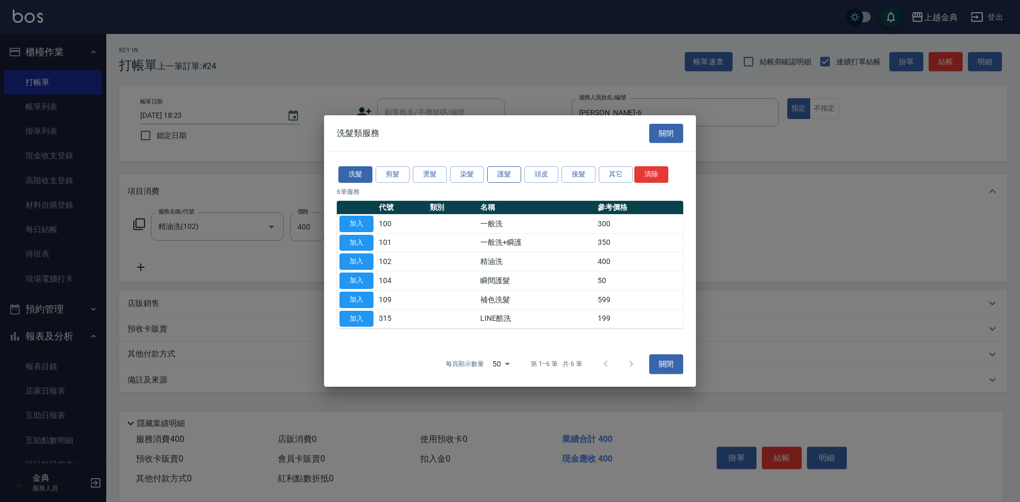
click at [492, 175] on button "護髮" at bounding box center [504, 174] width 34 height 16
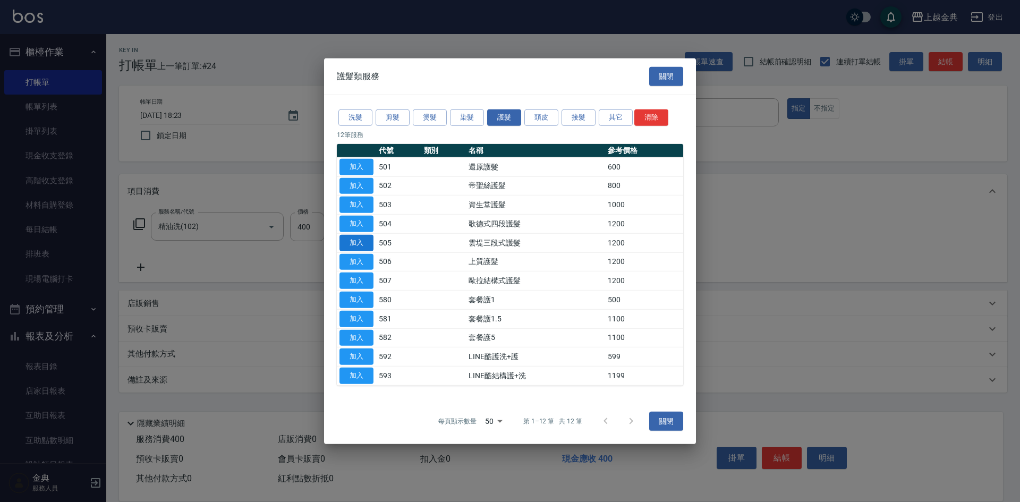
click at [336, 239] on div "洗髮 剪髮 燙髮 染髮 護髮 頭皮 接髮 其它 清除 12 筆服務 代號 類別 名稱 參考價格 加入 501 還原護髮 600 加入 502 帝聖絲護髮 80…" at bounding box center [510, 246] width 372 height 303
click at [354, 241] on button "加入" at bounding box center [356, 243] width 34 height 16
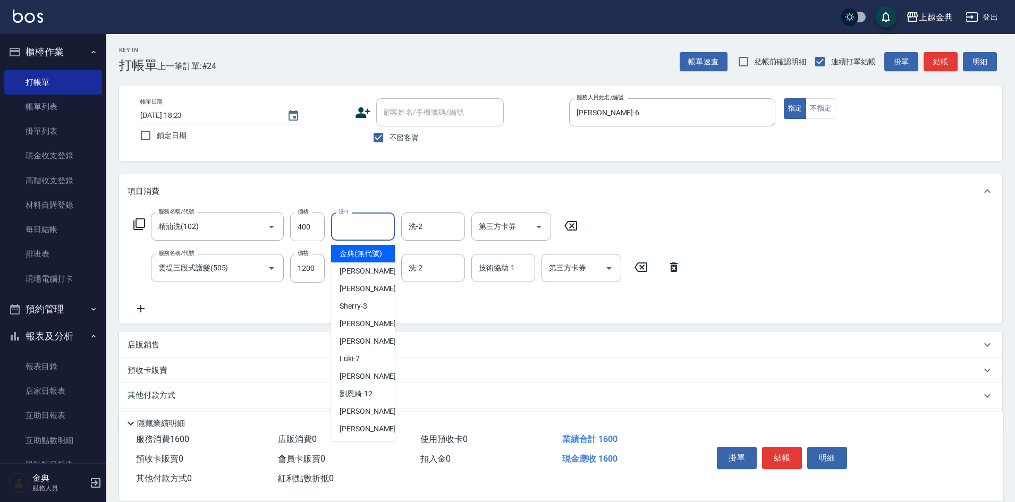
click at [362, 231] on input "洗-1" at bounding box center [363, 226] width 54 height 19
click at [359, 435] on span "[PERSON_NAME] -22" at bounding box center [372, 428] width 67 height 11
type input "[PERSON_NAME]-22"
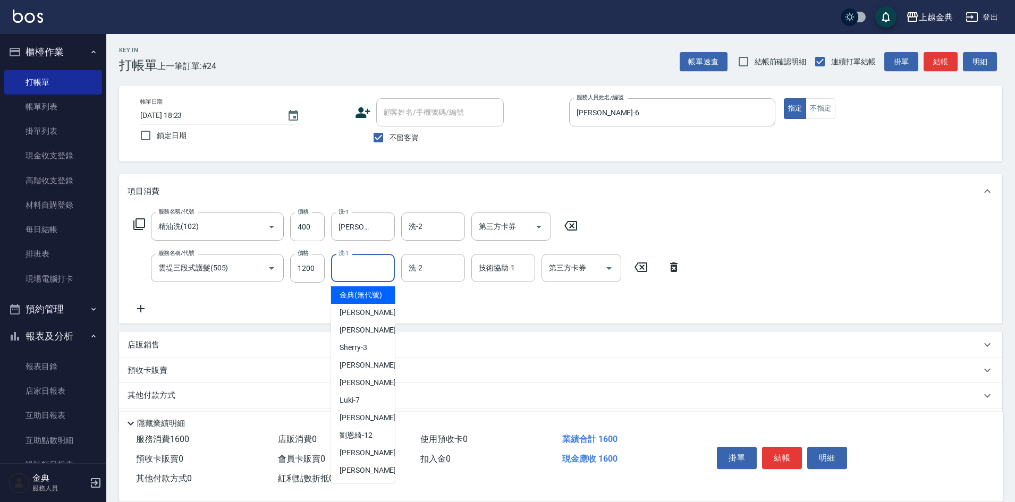
click at [345, 261] on input "洗-1" at bounding box center [363, 268] width 54 height 19
click at [372, 475] on div "[PERSON_NAME] -22" at bounding box center [363, 471] width 64 height 18
type input "[PERSON_NAME]-22"
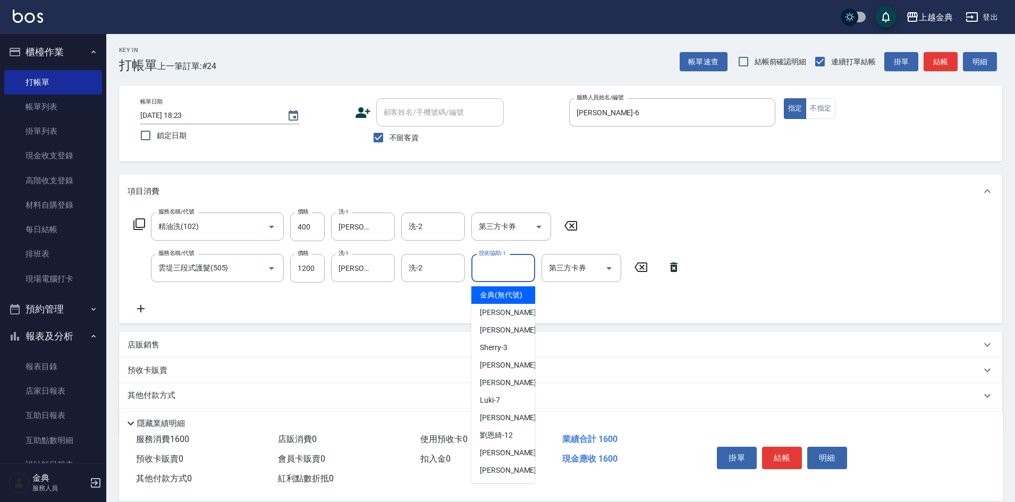
click at [515, 277] on input "技術協助-1" at bounding box center [503, 268] width 54 height 19
click at [507, 479] on div "[PERSON_NAME] -22" at bounding box center [503, 471] width 64 height 18
type input "[PERSON_NAME]-22"
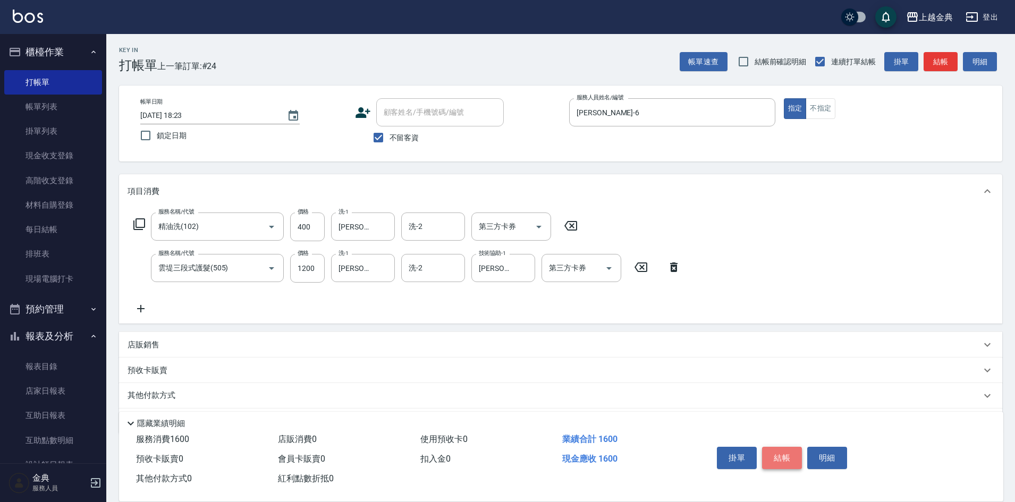
click at [795, 456] on button "結帳" at bounding box center [782, 458] width 40 height 22
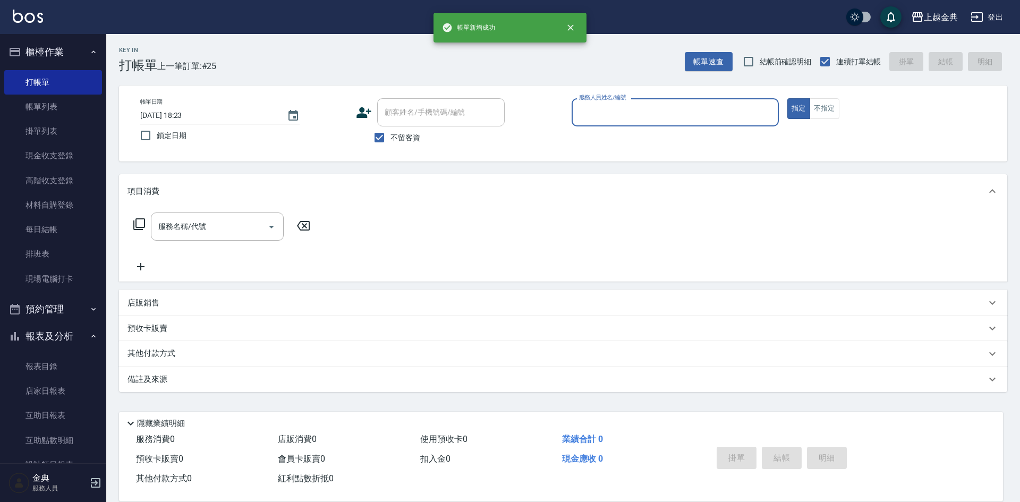
click at [630, 122] on input "服務人員姓名/編號" at bounding box center [675, 112] width 198 height 19
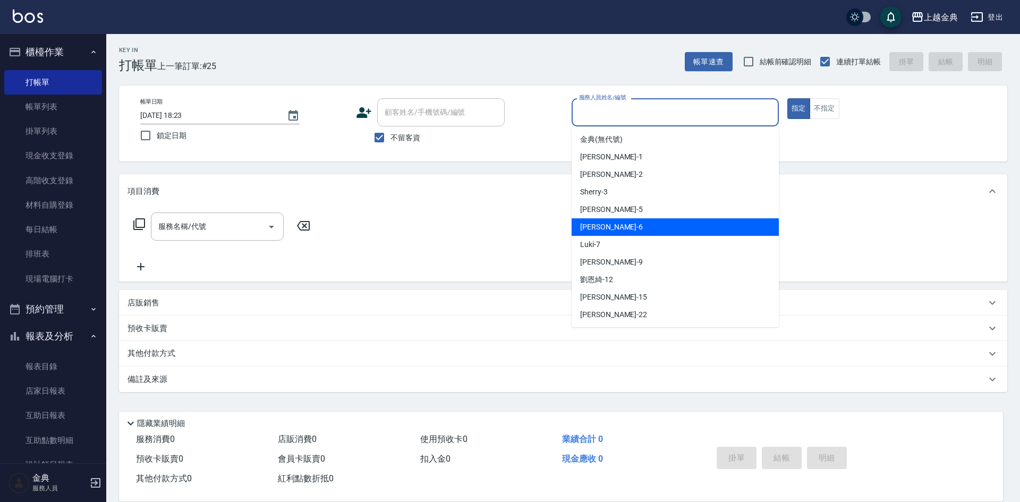
drag, startPoint x: 628, startPoint y: 226, endPoint x: 507, endPoint y: 222, distance: 121.7
click at [628, 227] on div "[PERSON_NAME] -6" at bounding box center [675, 227] width 207 height 18
type input "[PERSON_NAME]-6"
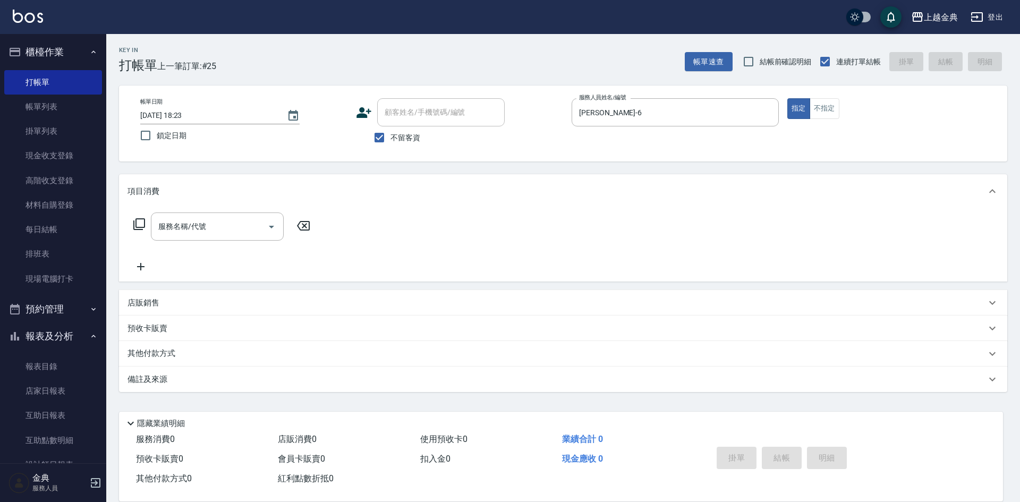
click at [139, 224] on icon at bounding box center [139, 224] width 13 height 13
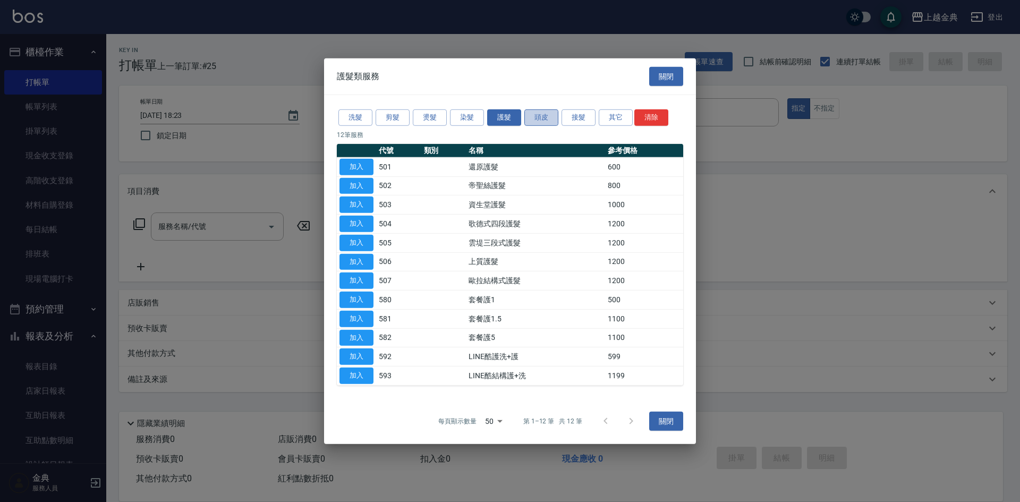
click at [528, 125] on button "頭皮" at bounding box center [541, 117] width 34 height 16
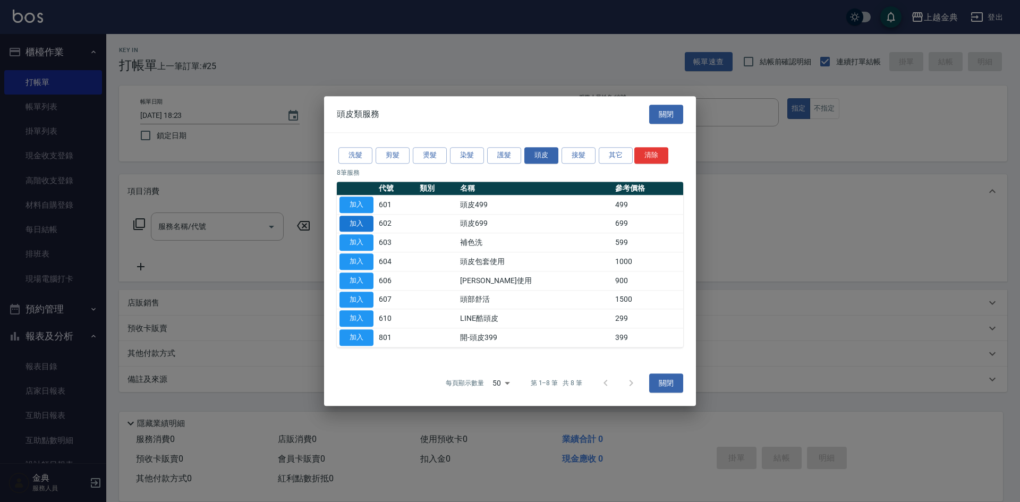
click at [356, 225] on button "加入" at bounding box center [356, 224] width 34 height 16
type input "頭皮699(602)"
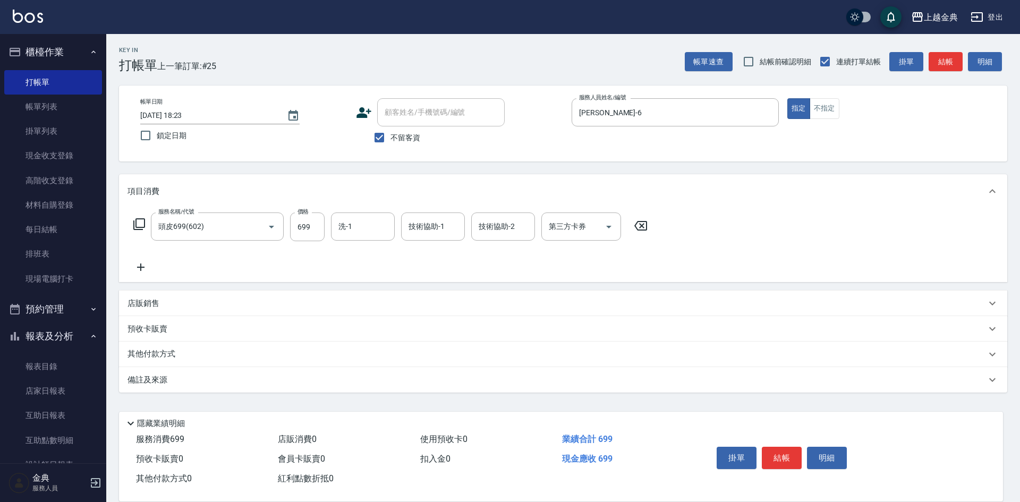
click at [135, 223] on icon at bounding box center [139, 224] width 13 height 13
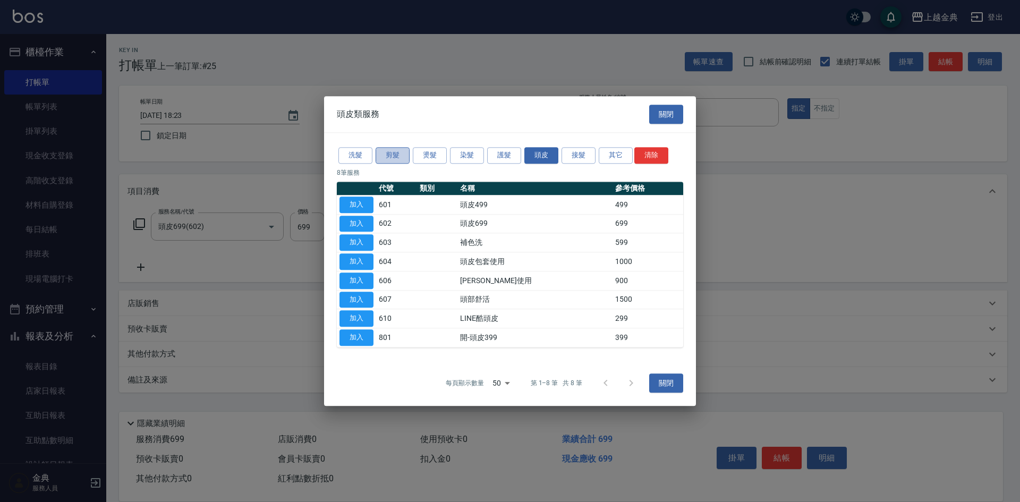
click at [383, 149] on button "剪髮" at bounding box center [393, 155] width 34 height 16
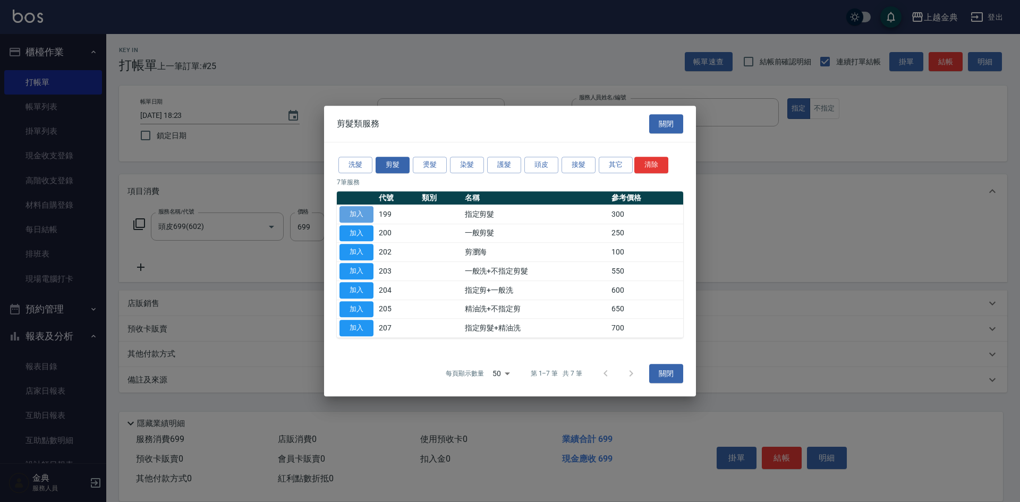
click at [356, 209] on button "加入" at bounding box center [356, 214] width 34 height 16
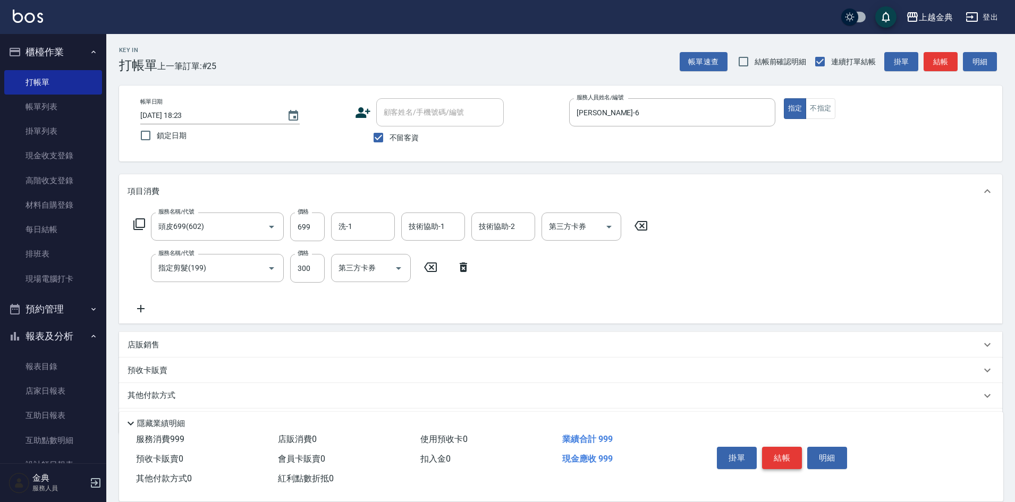
click at [779, 447] on button "結帳" at bounding box center [782, 458] width 40 height 22
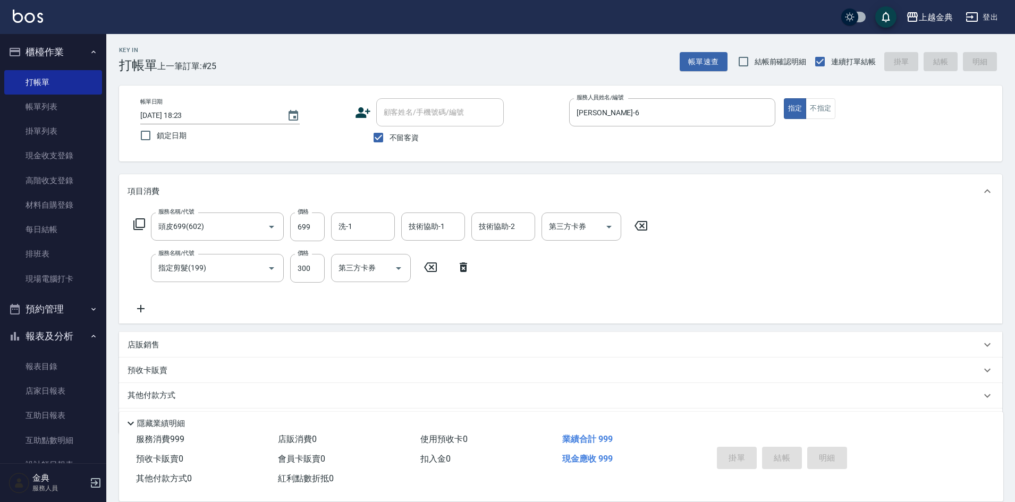
type input "[DATE] 18:24"
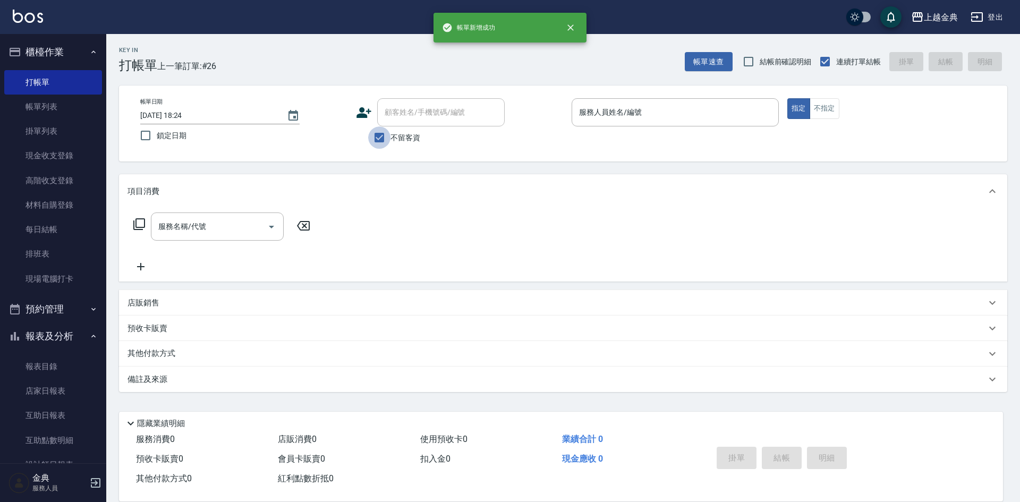
drag, startPoint x: 387, startPoint y: 133, endPoint x: 393, endPoint y: 121, distance: 13.1
click at [387, 133] on input "不留客資" at bounding box center [379, 137] width 22 height 22
checkbox input "false"
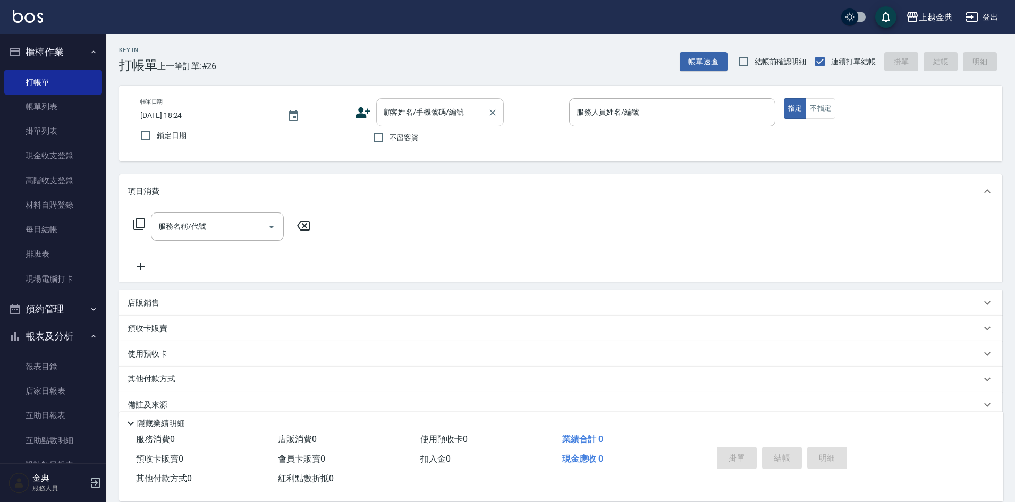
click at [394, 120] on input "顧客姓名/手機號碼/編號" at bounding box center [432, 112] width 102 height 19
type input "ㄓ"
type input "一"
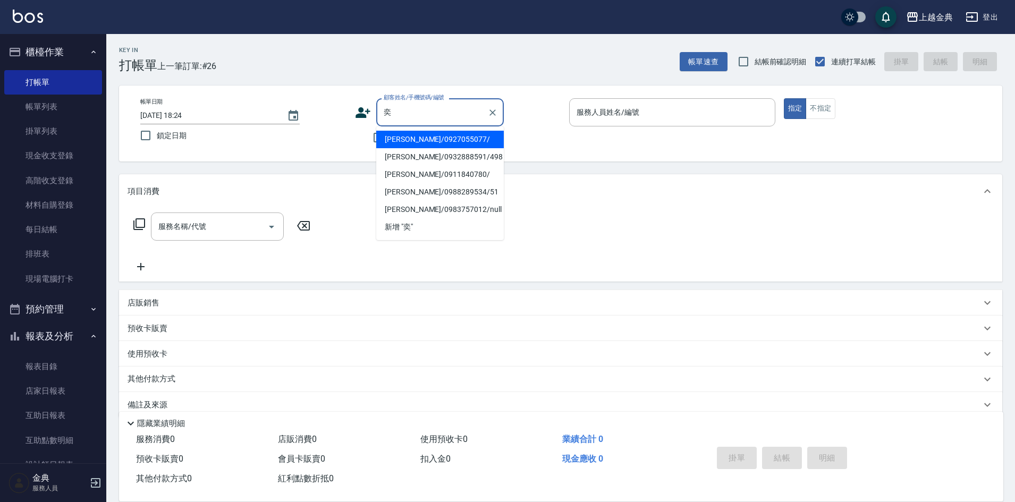
click at [465, 146] on li "[PERSON_NAME]/0927055077/" at bounding box center [440, 140] width 128 height 18
type input "[PERSON_NAME]/0927055077/"
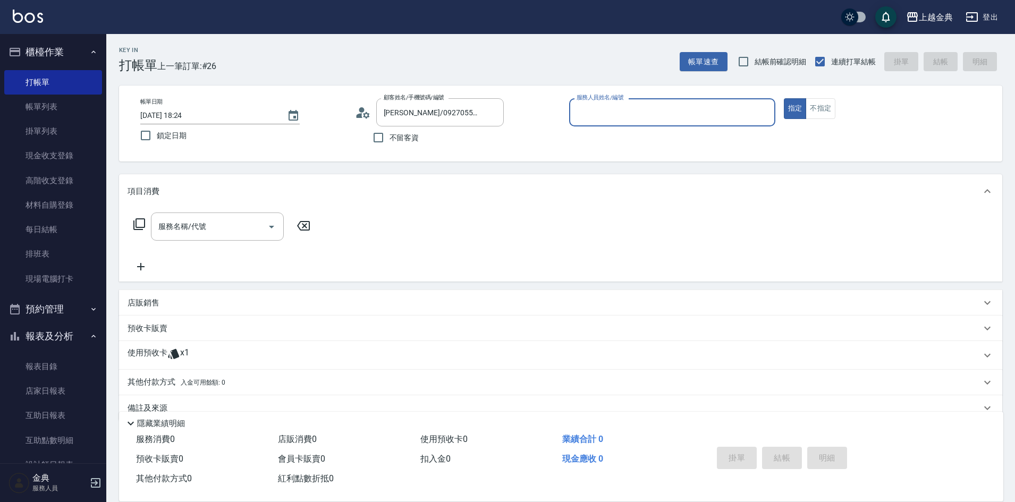
click at [612, 119] on input "服務人員姓名/編號" at bounding box center [672, 112] width 197 height 19
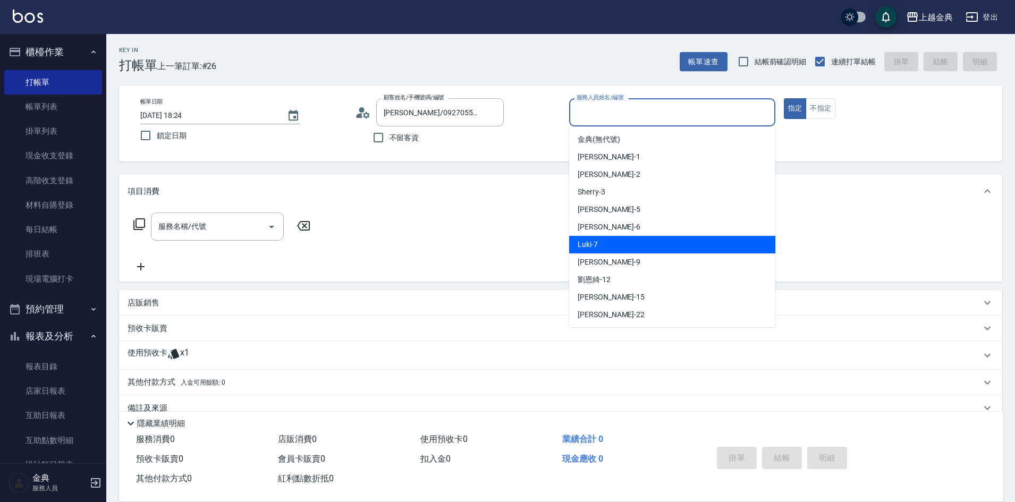
click at [613, 242] on div "Luki -7" at bounding box center [672, 245] width 206 height 18
type input "Luki-7"
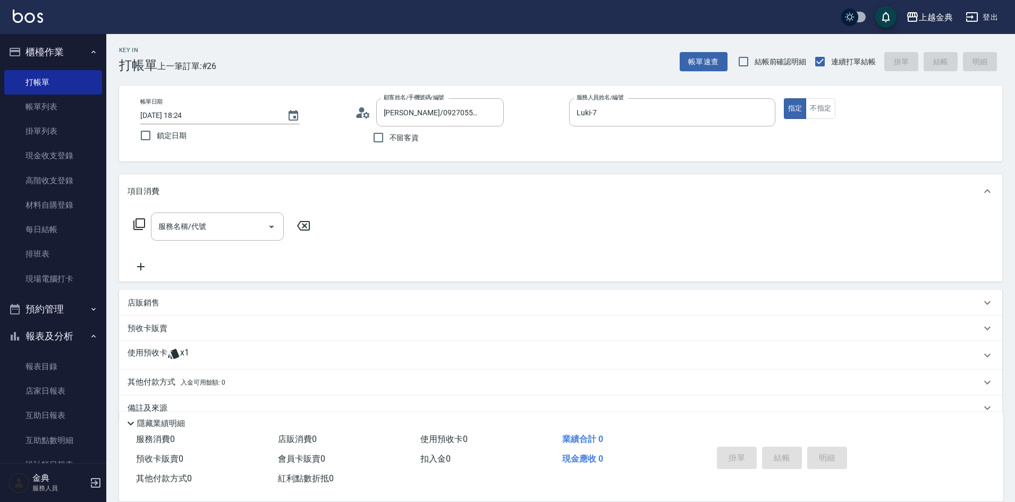
click at [157, 349] on p "使用預收卡" at bounding box center [148, 355] width 40 height 16
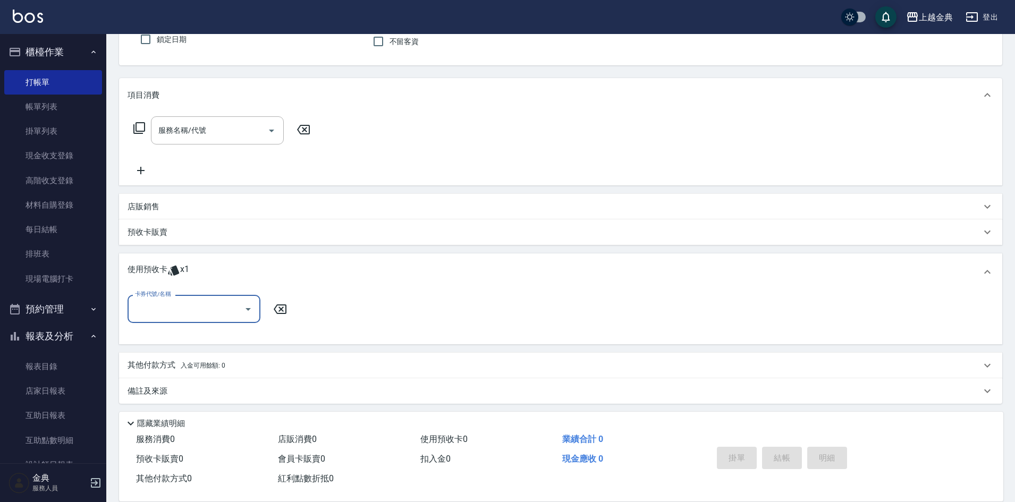
scroll to position [97, 0]
click at [173, 304] on input "卡券代號/名稱" at bounding box center [185, 308] width 107 height 19
click at [178, 336] on div "預售燙髮套餐 剩餘1張" at bounding box center [194, 336] width 133 height 18
type input "預售燙髮套餐"
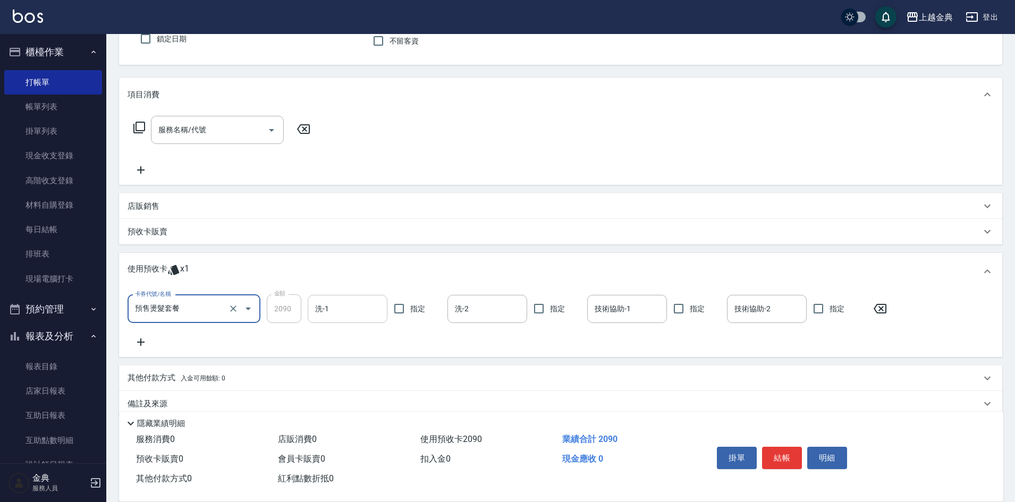
click at [351, 304] on input "洗-1" at bounding box center [347, 309] width 70 height 19
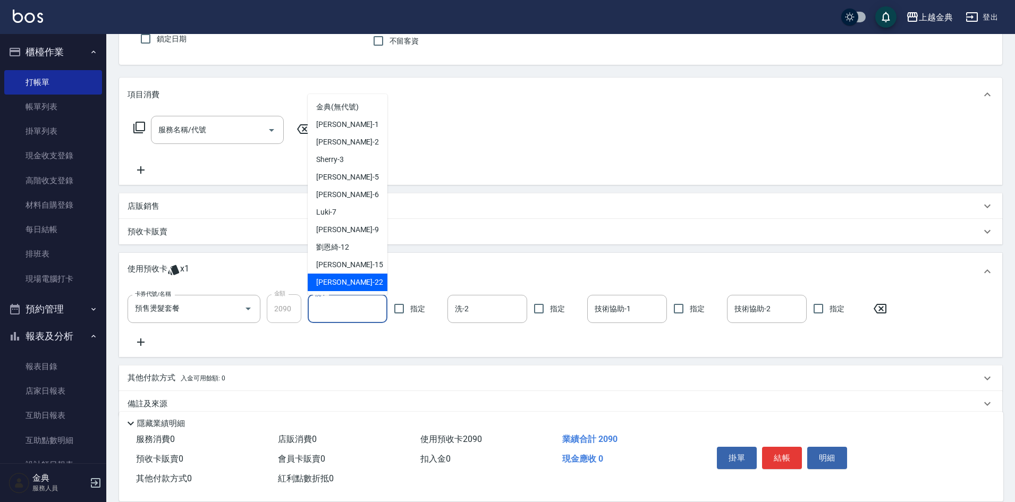
click at [348, 276] on div "[PERSON_NAME] -22" at bounding box center [348, 283] width 80 height 18
type input "[PERSON_NAME]-22"
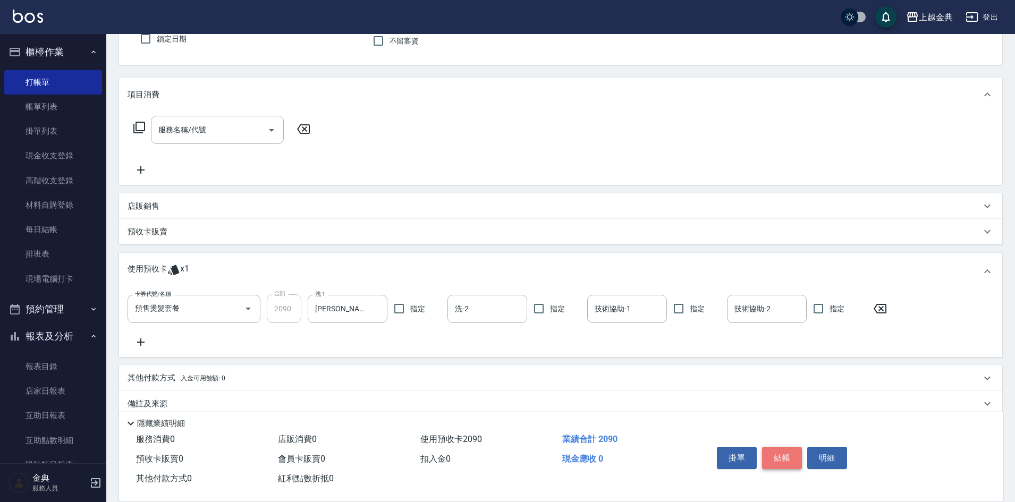
click at [784, 447] on button "結帳" at bounding box center [782, 458] width 40 height 22
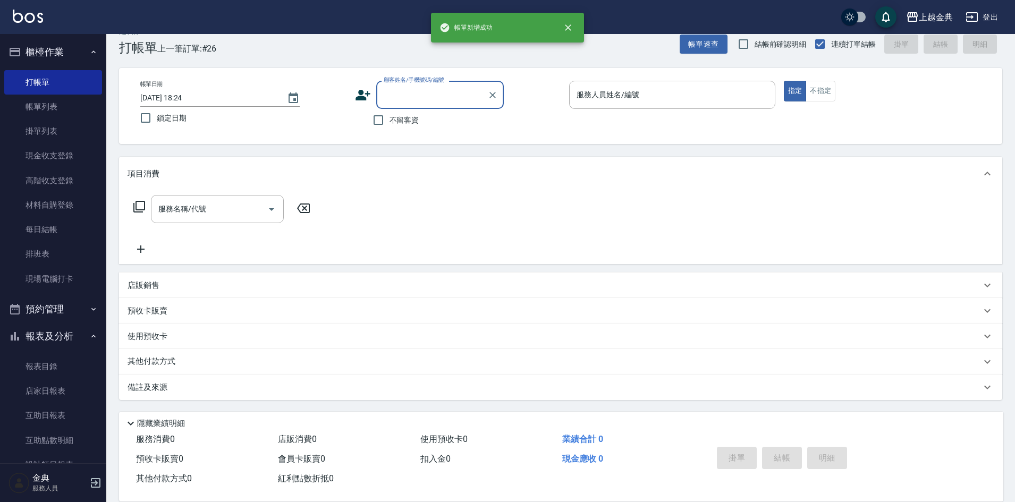
scroll to position [18, 0]
click at [668, 90] on input "服務人員姓名/編號" at bounding box center [672, 95] width 197 height 19
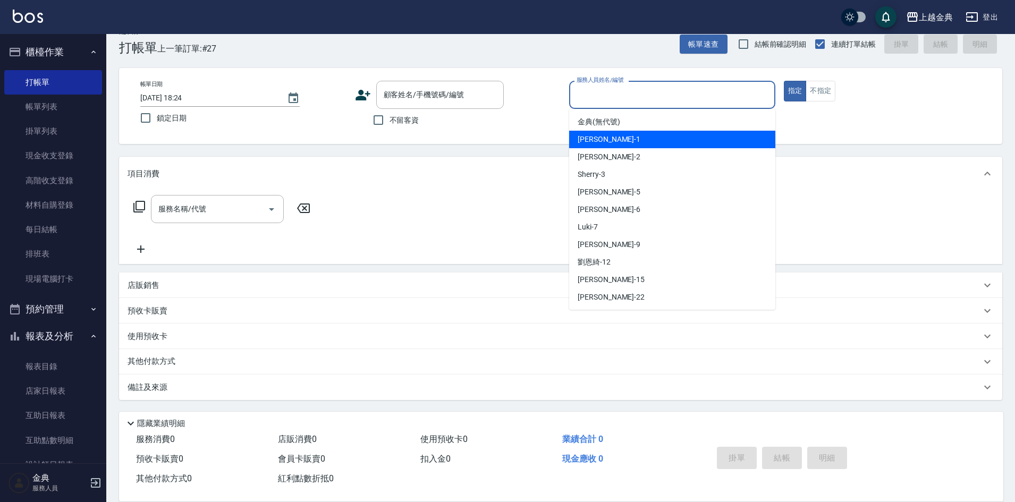
click at [648, 142] on div "Emma -1" at bounding box center [672, 140] width 206 height 18
type input "Emma-1"
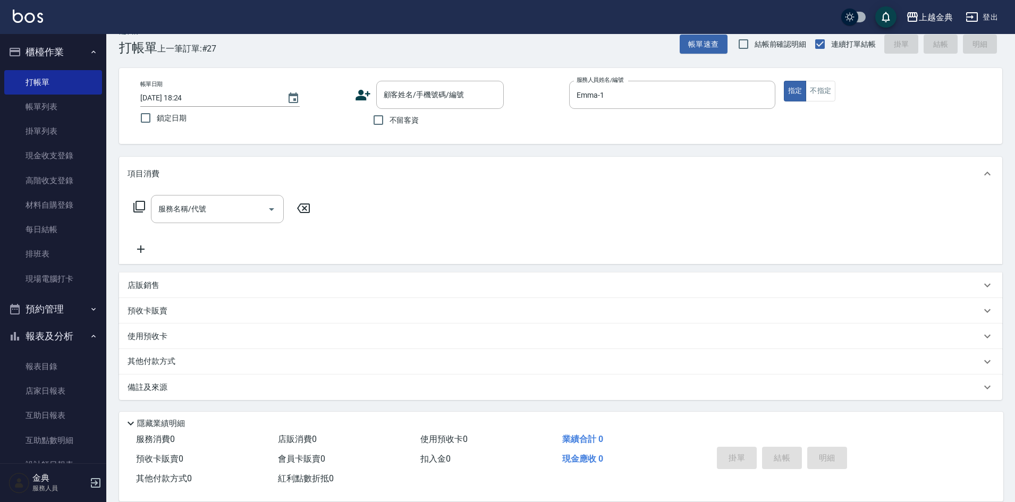
click at [143, 208] on icon at bounding box center [139, 206] width 13 height 13
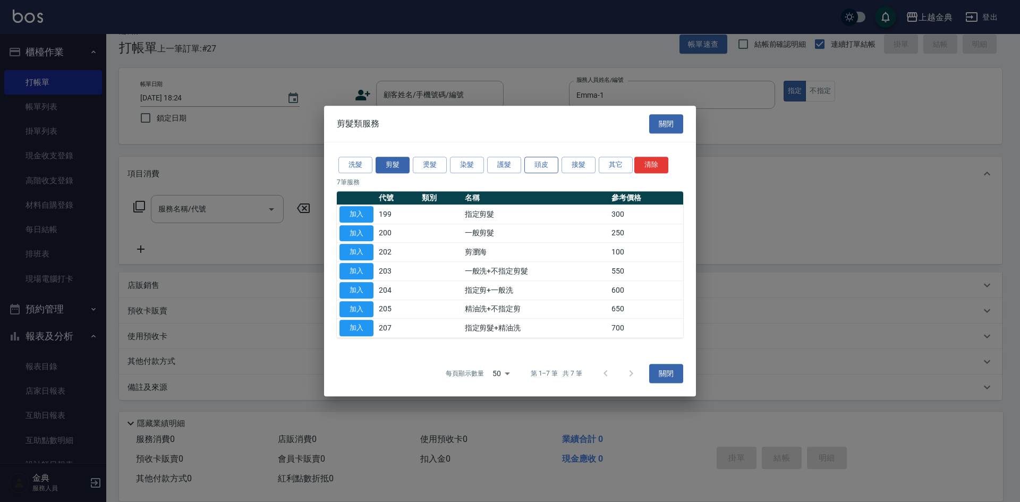
click at [547, 162] on button "頭皮" at bounding box center [541, 165] width 34 height 16
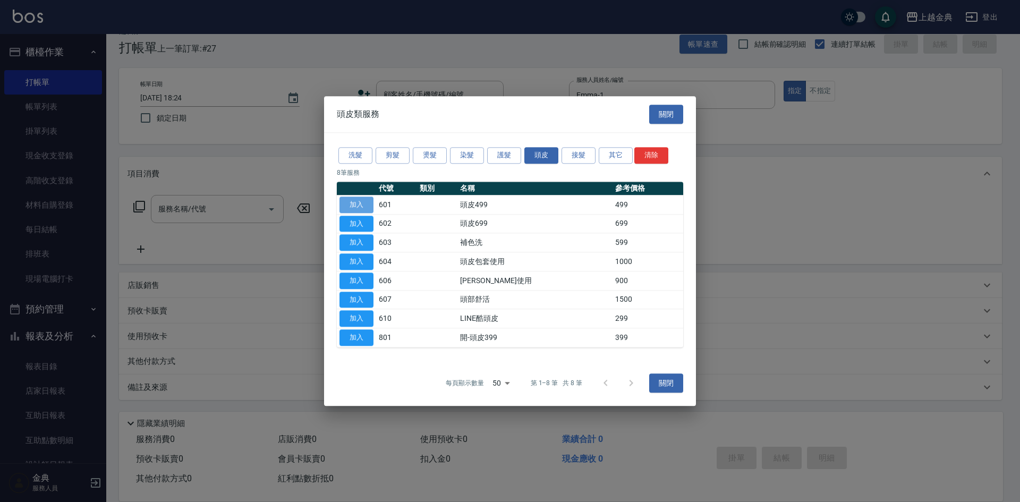
click at [367, 202] on button "加入" at bounding box center [356, 205] width 34 height 16
type input "頭皮499(601)"
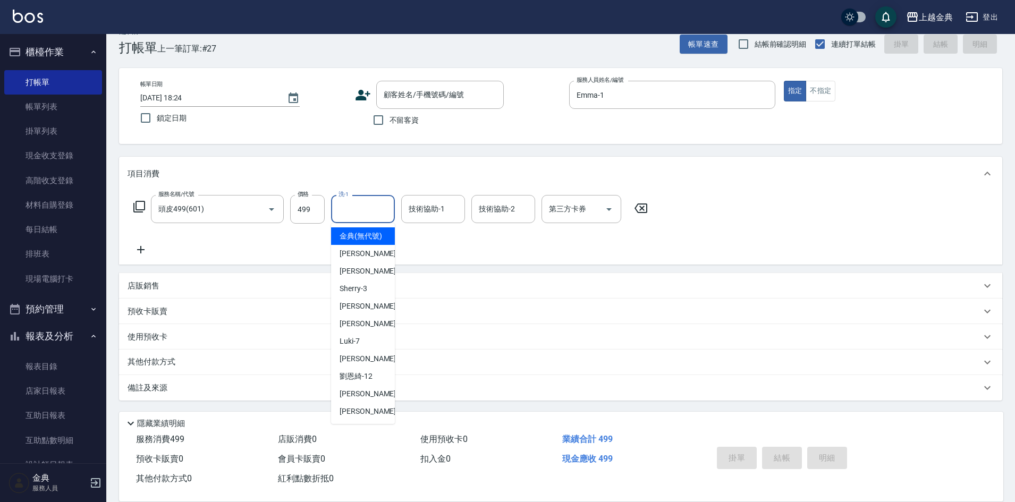
click at [375, 204] on input "洗-1" at bounding box center [363, 209] width 54 height 19
click at [363, 259] on span "Emma -1" at bounding box center [370, 253] width 63 height 11
type input "Emma-1"
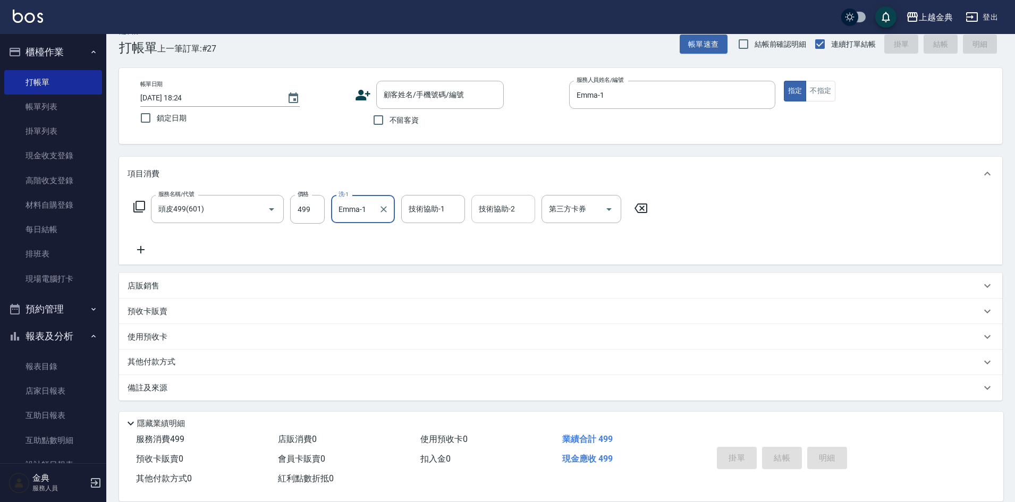
click at [498, 204] on div "技術協助-2 技術協助-2" at bounding box center [503, 209] width 64 height 28
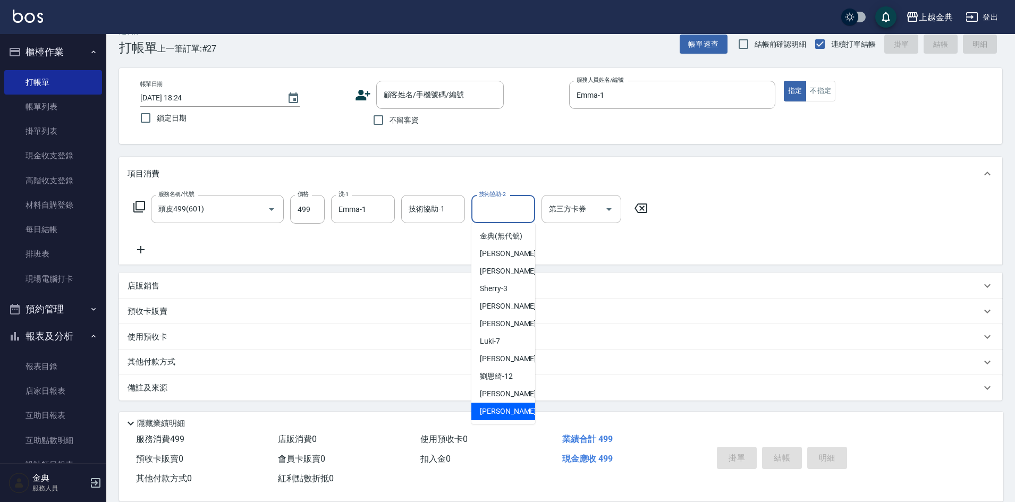
click at [506, 417] on div "[PERSON_NAME] -22" at bounding box center [503, 412] width 64 height 18
type input "[PERSON_NAME]-22"
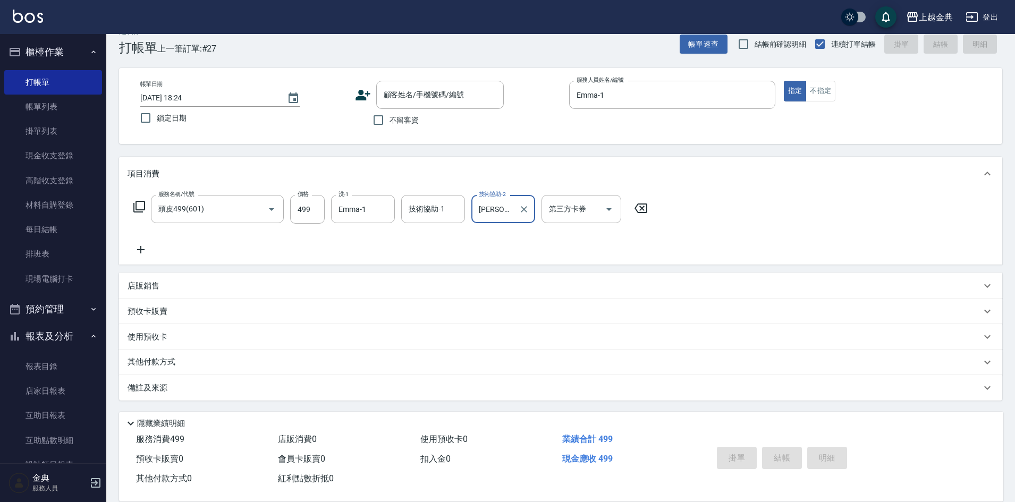
click at [141, 209] on icon at bounding box center [139, 206] width 13 height 13
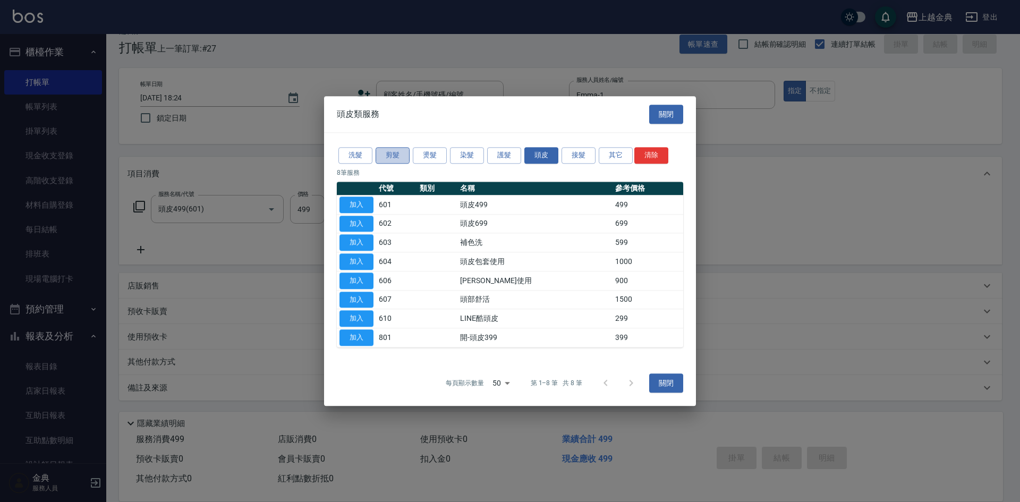
click at [400, 160] on button "剪髮" at bounding box center [393, 155] width 34 height 16
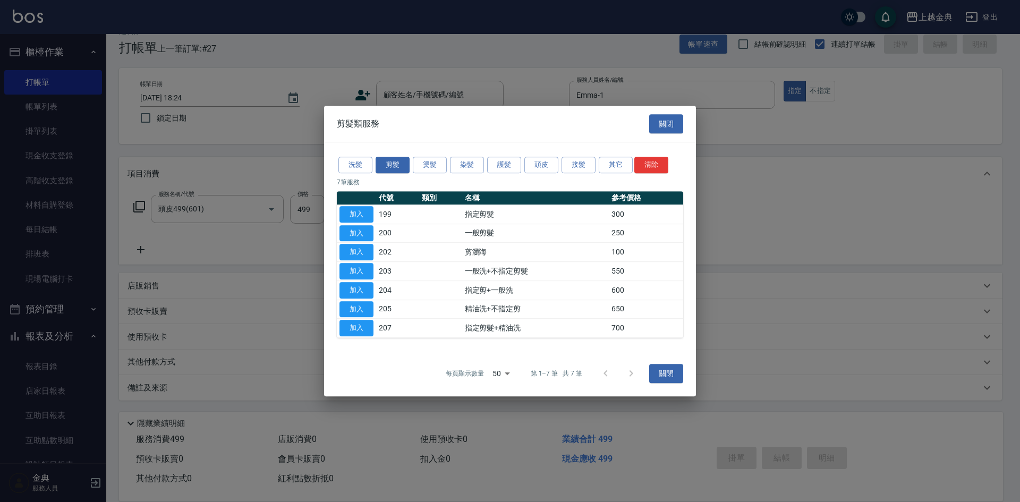
click at [361, 204] on th at bounding box center [356, 198] width 39 height 14
click at [361, 215] on button "加入" at bounding box center [356, 214] width 34 height 16
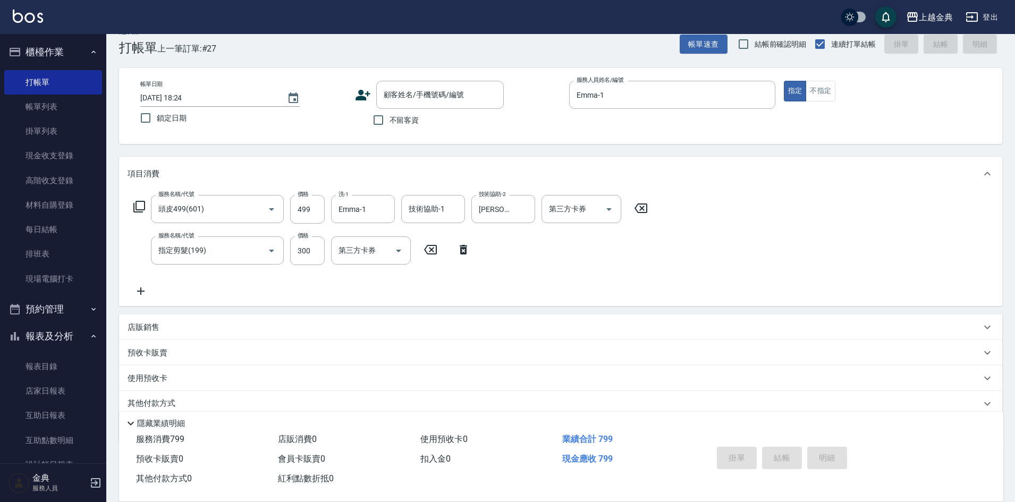
click at [402, 118] on span "不留客資" at bounding box center [404, 120] width 30 height 11
click at [389, 118] on input "不留客資" at bounding box center [378, 120] width 22 height 22
checkbox input "true"
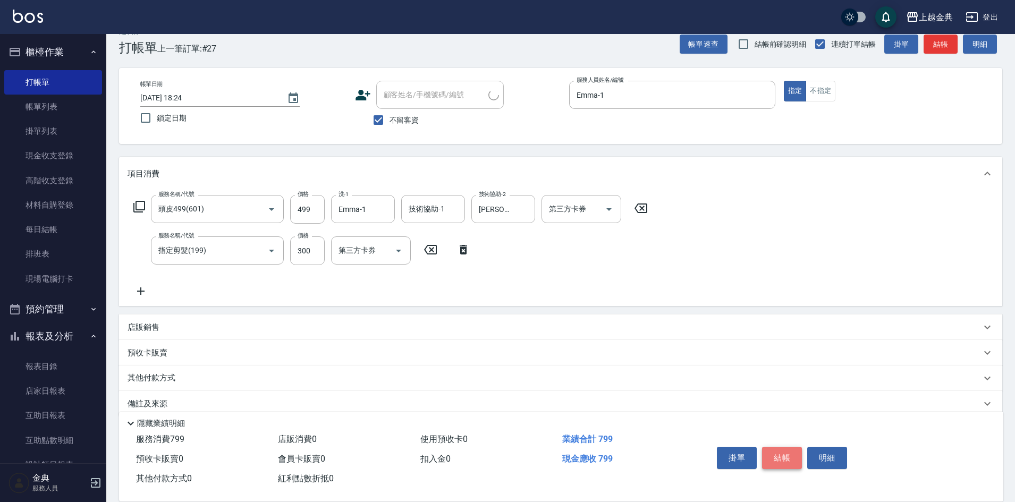
click at [781, 449] on button "結帳" at bounding box center [782, 458] width 40 height 22
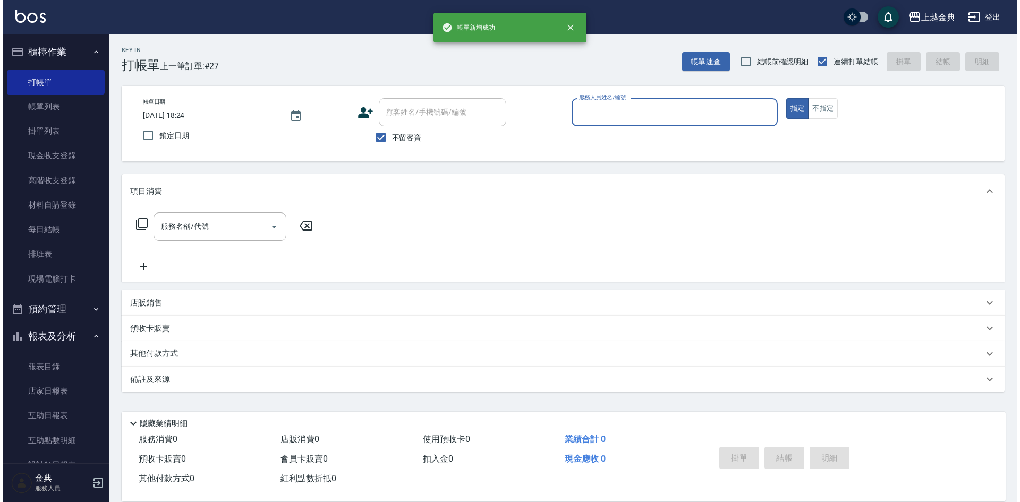
scroll to position [0, 0]
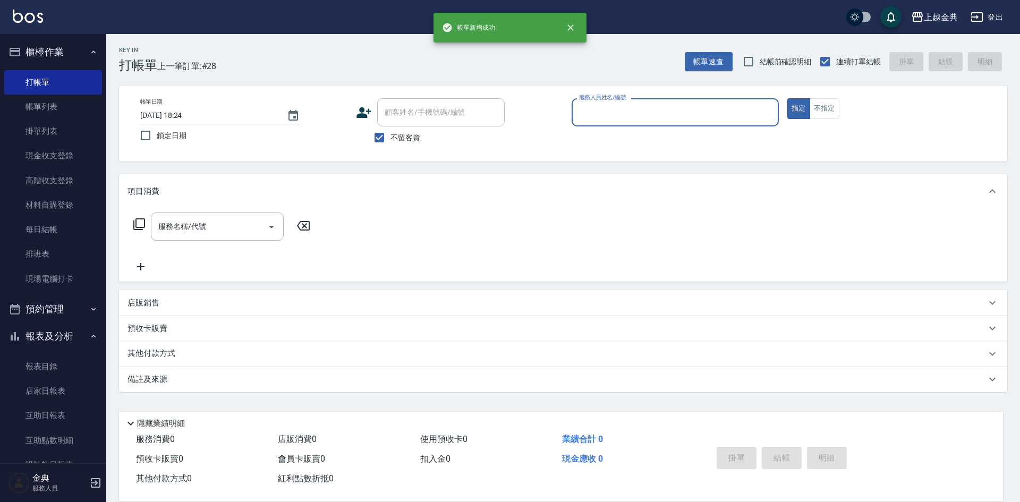
click at [611, 119] on input "服務人員姓名/編號" at bounding box center [675, 112] width 198 height 19
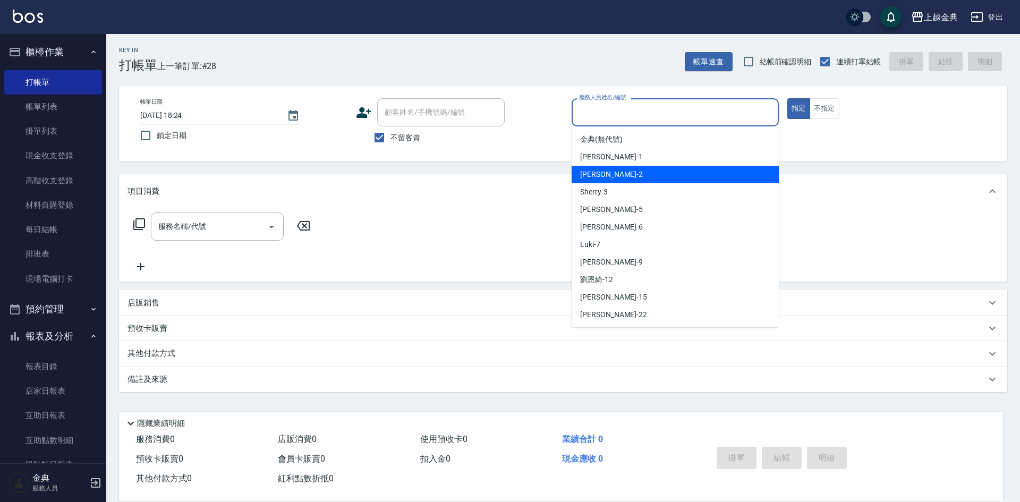
click at [623, 174] on div "Cindy -2" at bounding box center [675, 175] width 207 height 18
type input "Cindy-2"
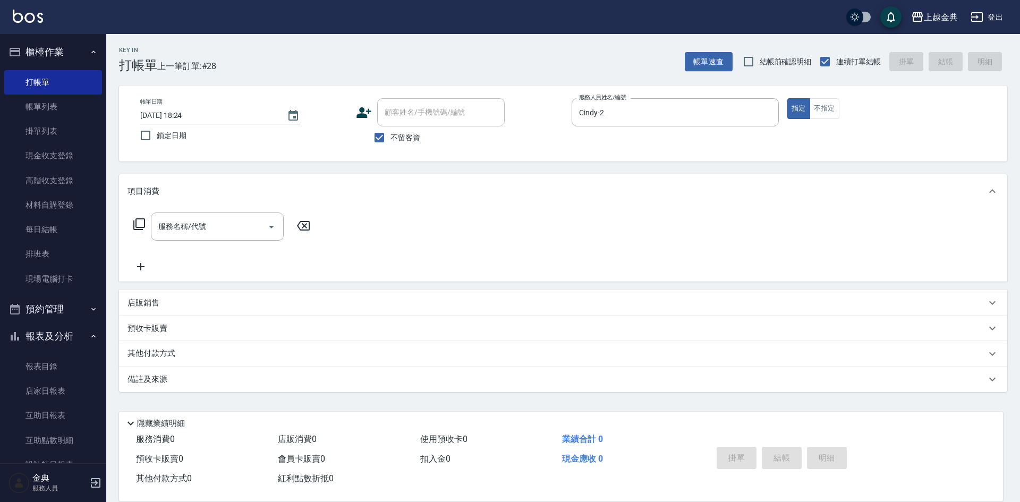
click at [142, 220] on icon at bounding box center [139, 224] width 13 height 13
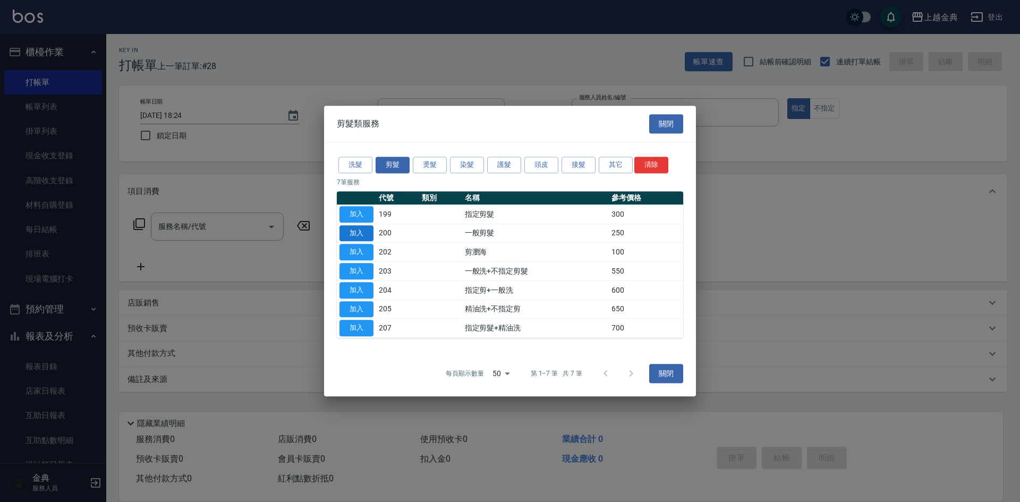
click at [363, 234] on button "加入" at bounding box center [356, 233] width 34 height 16
type input "一般剪髮(200)"
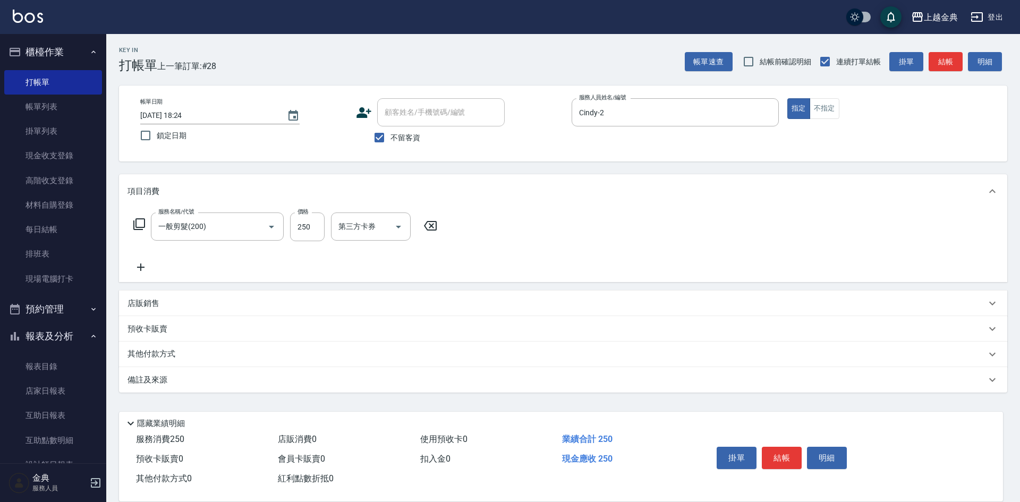
click at [155, 354] on p "其他付款方式" at bounding box center [154, 355] width 53 height 12
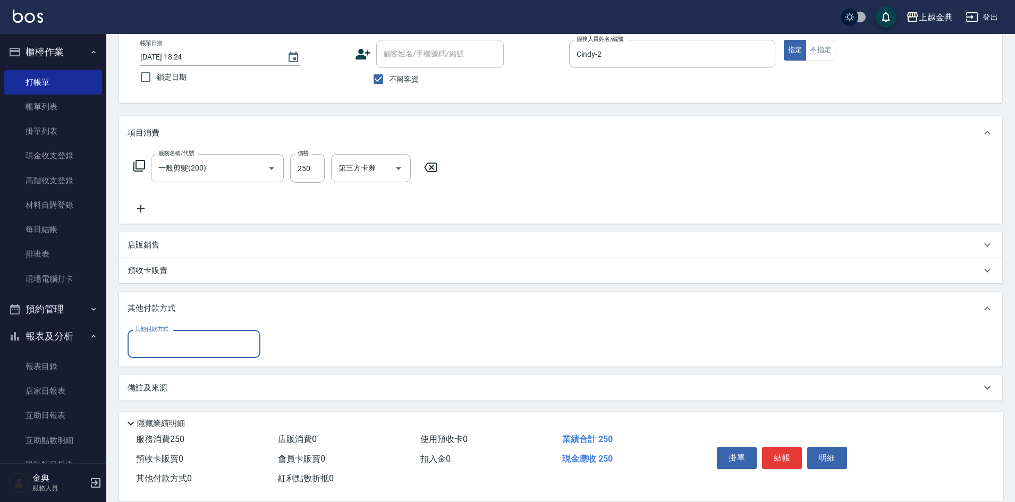
scroll to position [59, 0]
click at [160, 342] on input "其他付款方式" at bounding box center [193, 343] width 123 height 19
click at [168, 423] on span "轉帳" at bounding box center [194, 423] width 133 height 18
type input "轉帳"
type input "250"
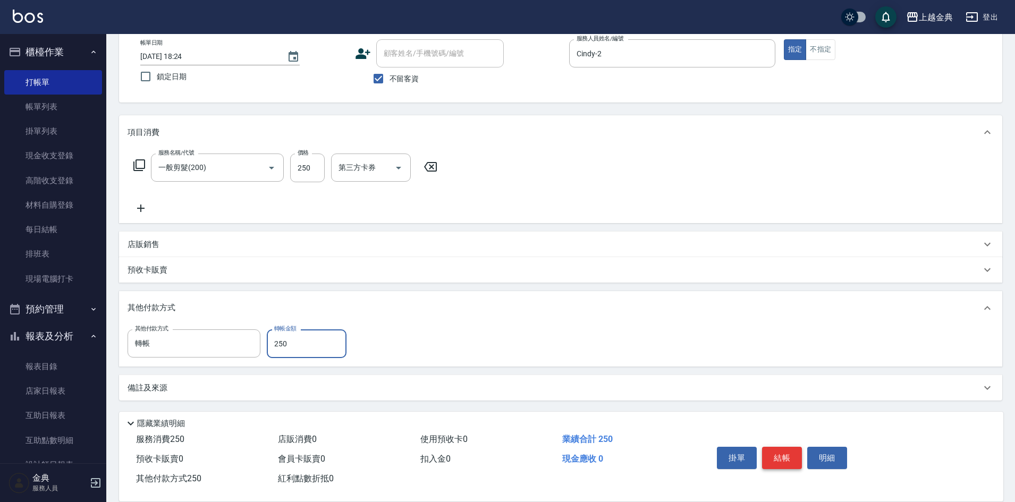
click at [782, 449] on button "結帳" at bounding box center [782, 458] width 40 height 22
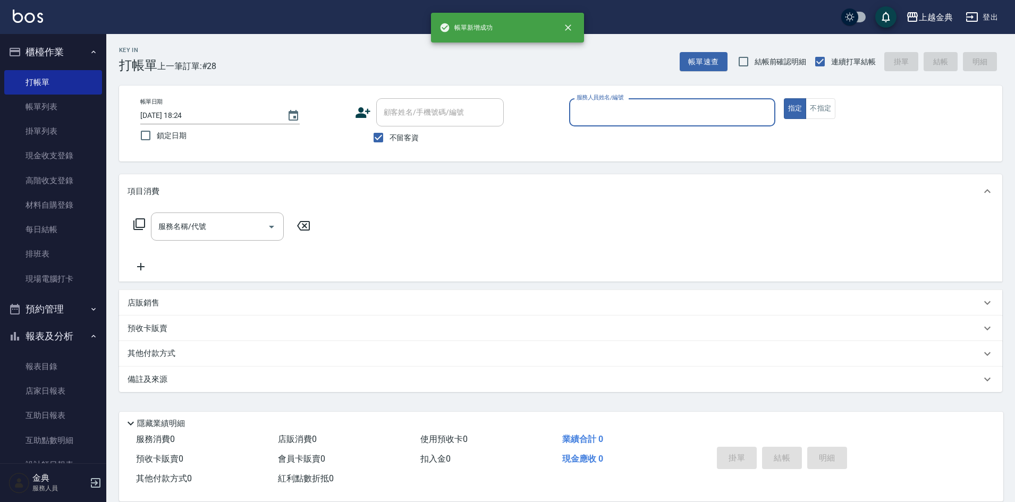
scroll to position [0, 0]
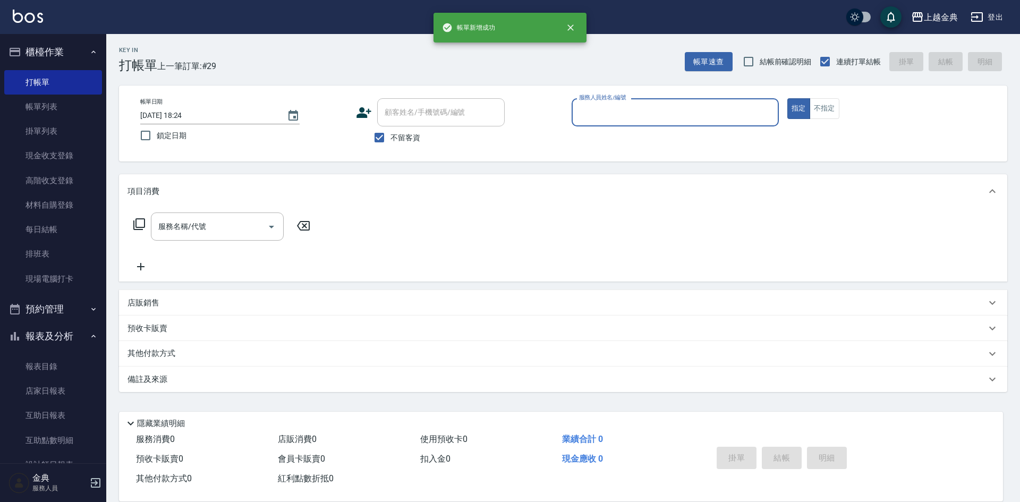
click at [638, 112] on input "服務人員姓名/編號" at bounding box center [675, 112] width 198 height 19
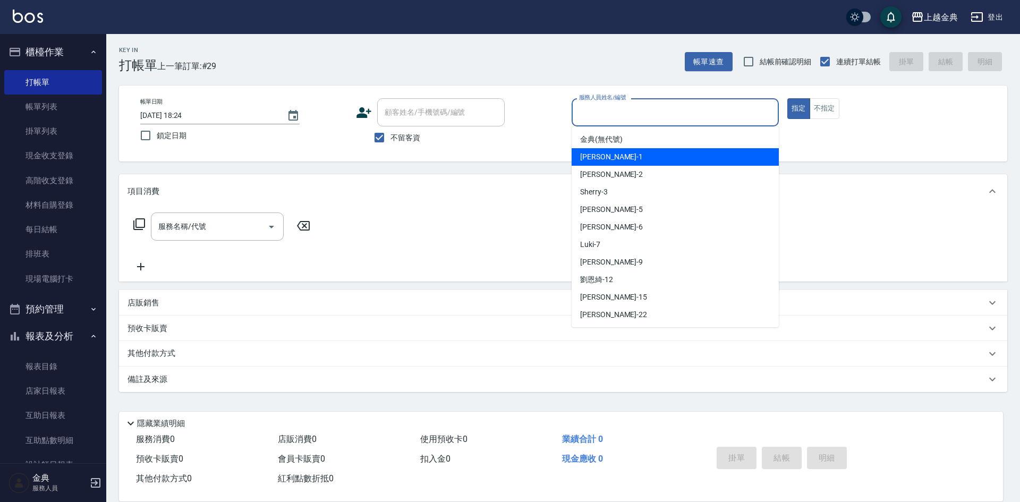
click at [648, 152] on div "Emma -1" at bounding box center [675, 157] width 207 height 18
type input "Emma-1"
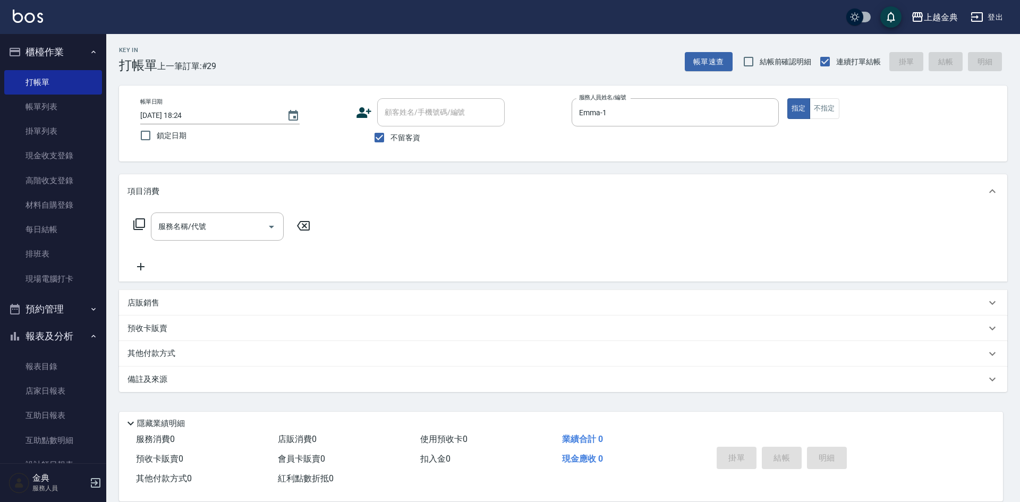
click at [140, 220] on icon at bounding box center [139, 224] width 13 height 13
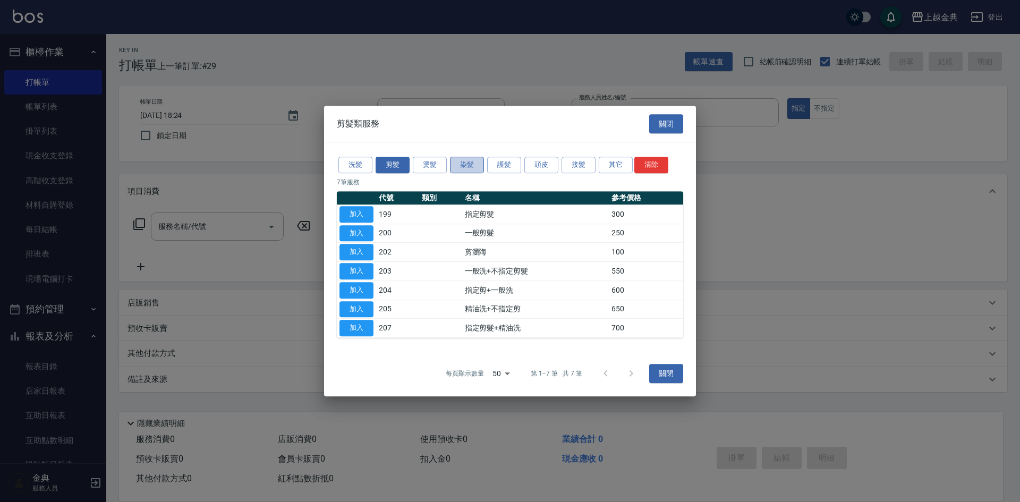
click at [454, 167] on button "染髮" at bounding box center [467, 165] width 34 height 16
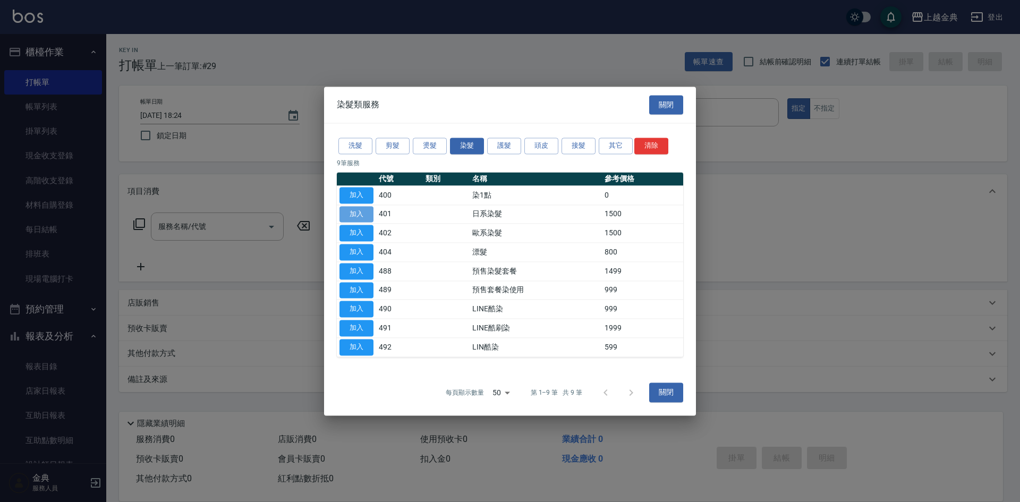
click at [355, 215] on button "加入" at bounding box center [356, 214] width 34 height 16
type input "日系染髮(401)"
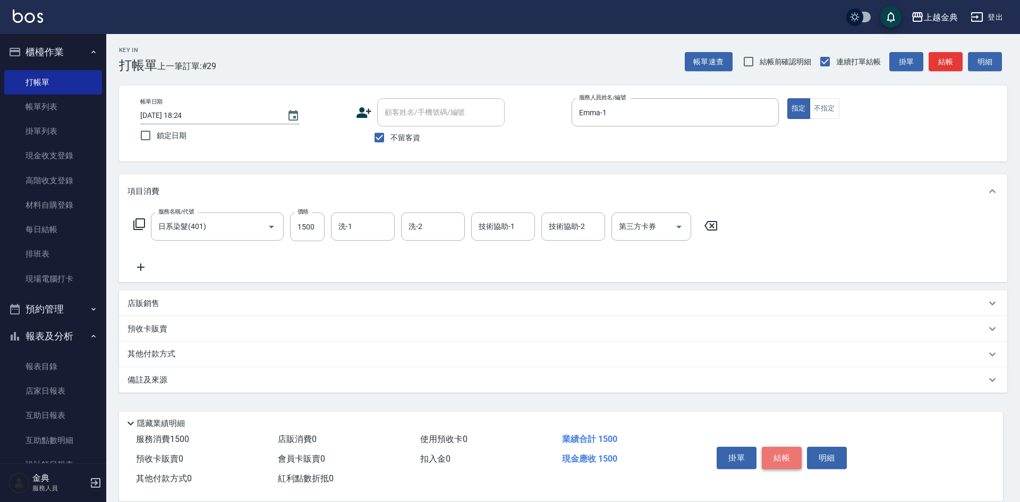
click at [786, 453] on button "結帳" at bounding box center [782, 458] width 40 height 22
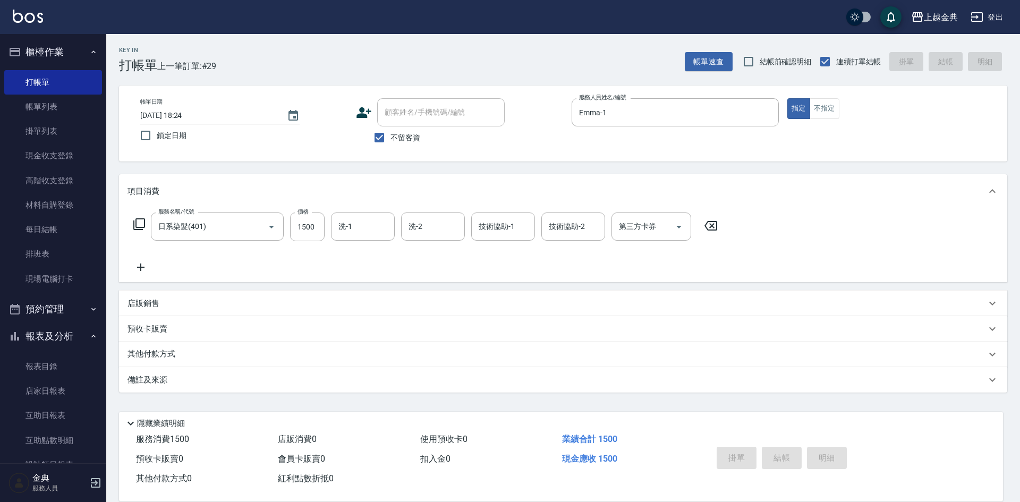
type input "[DATE] 18:25"
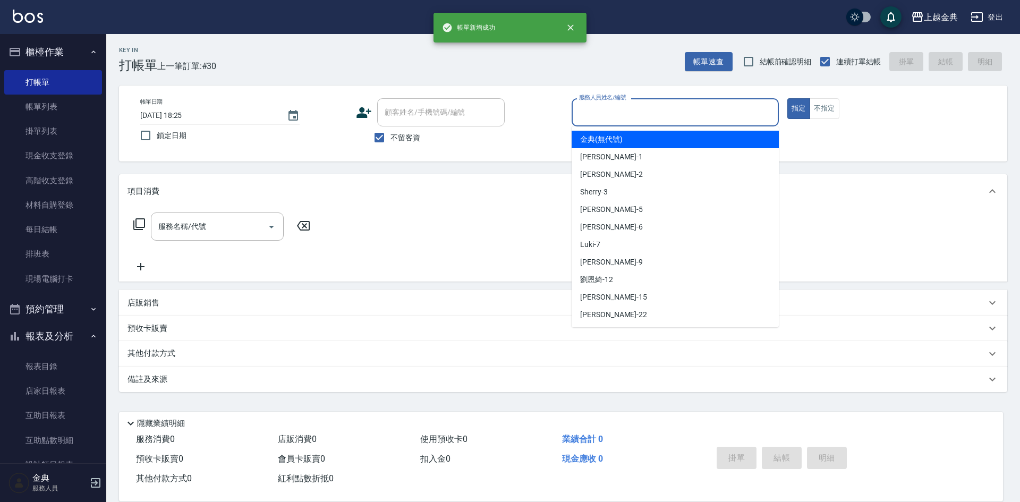
click at [650, 106] on input "服務人員姓名/編號" at bounding box center [675, 112] width 198 height 19
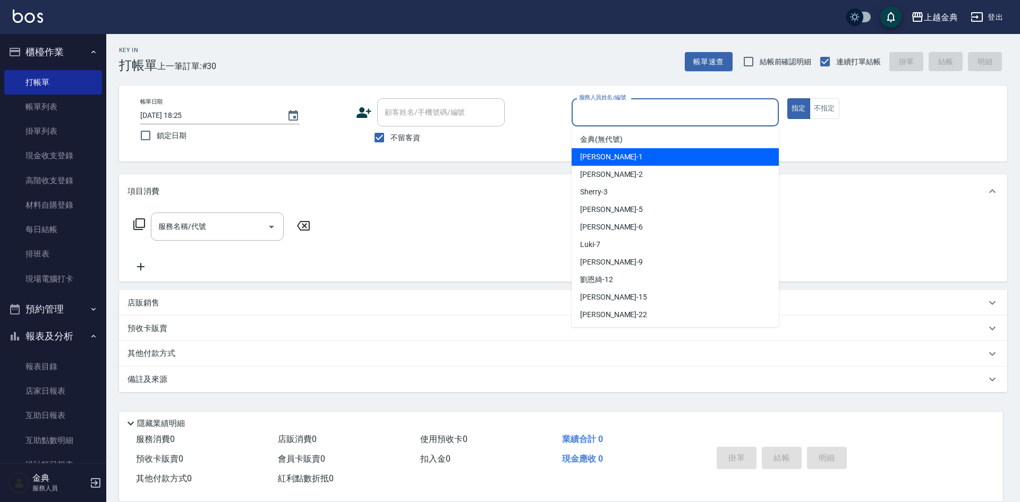
click at [656, 155] on div "Emma -1" at bounding box center [675, 157] width 207 height 18
type input "Emma-1"
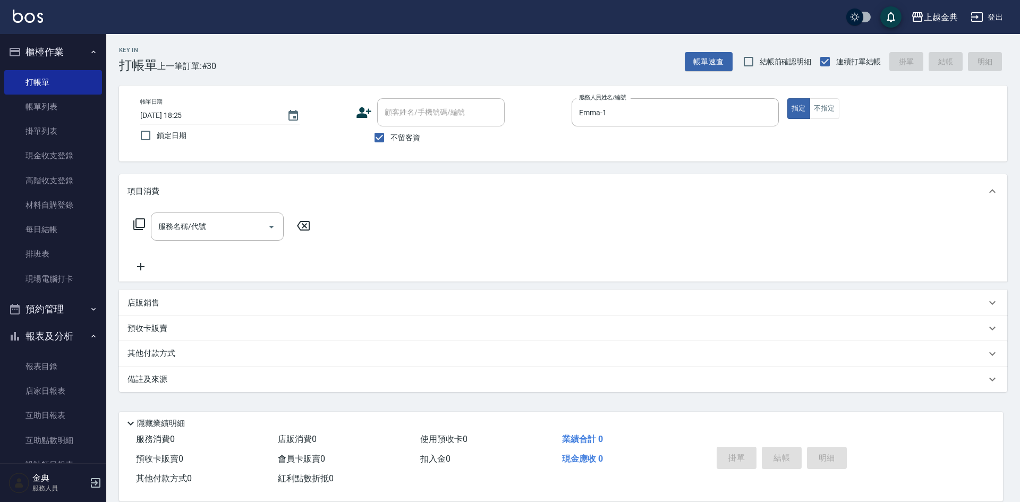
click at [145, 220] on icon at bounding box center [139, 224] width 12 height 12
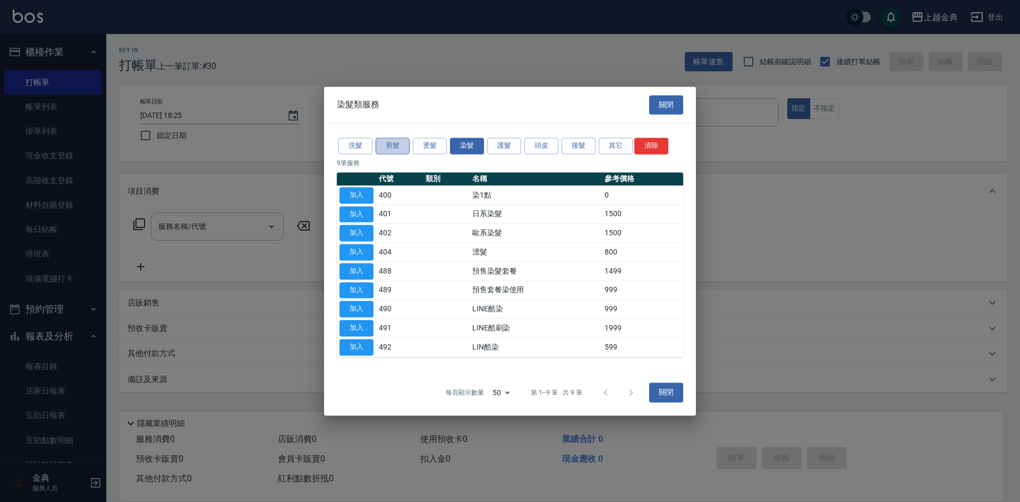
drag, startPoint x: 387, startPoint y: 140, endPoint x: 385, endPoint y: 182, distance: 42.6
click at [386, 140] on button "剪髮" at bounding box center [393, 146] width 34 height 16
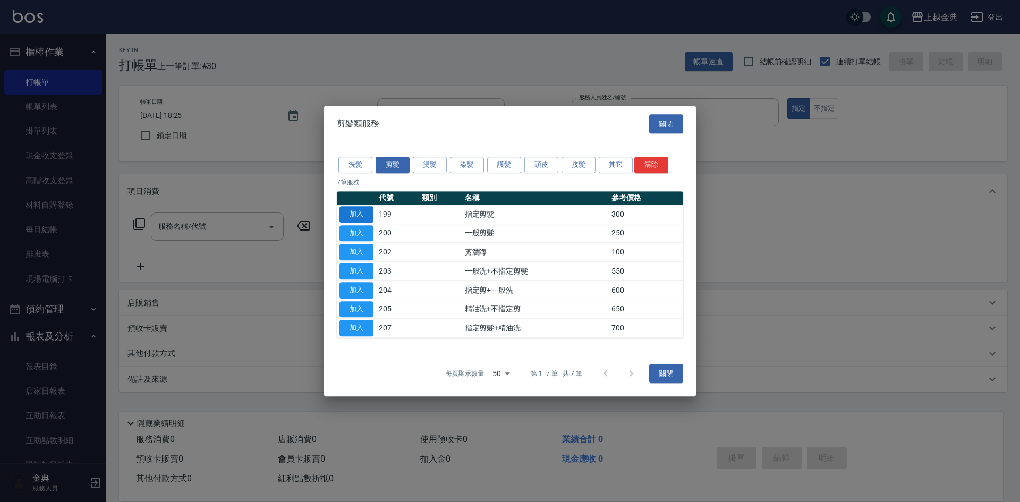
click at [357, 216] on button "加入" at bounding box center [356, 214] width 34 height 16
type input "指定剪髮(199)"
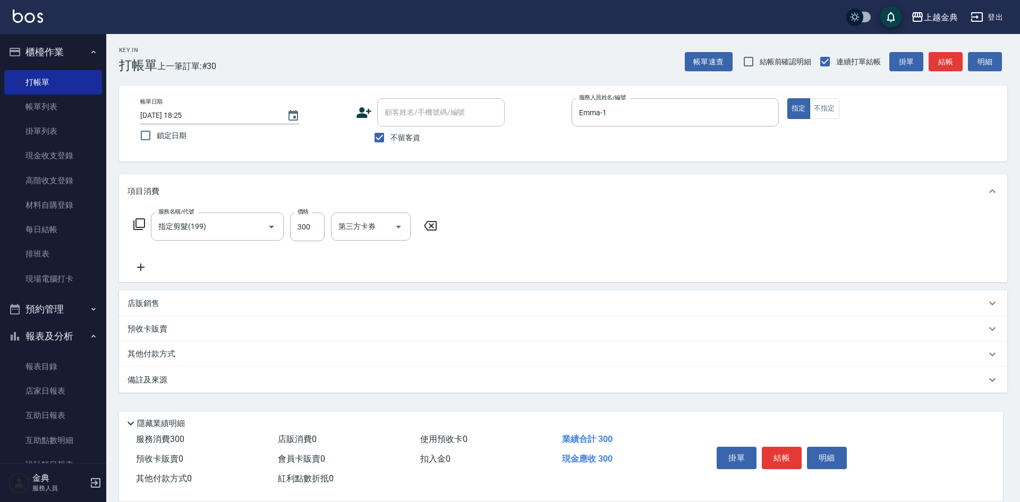
click at [777, 447] on button "結帳" at bounding box center [782, 458] width 40 height 22
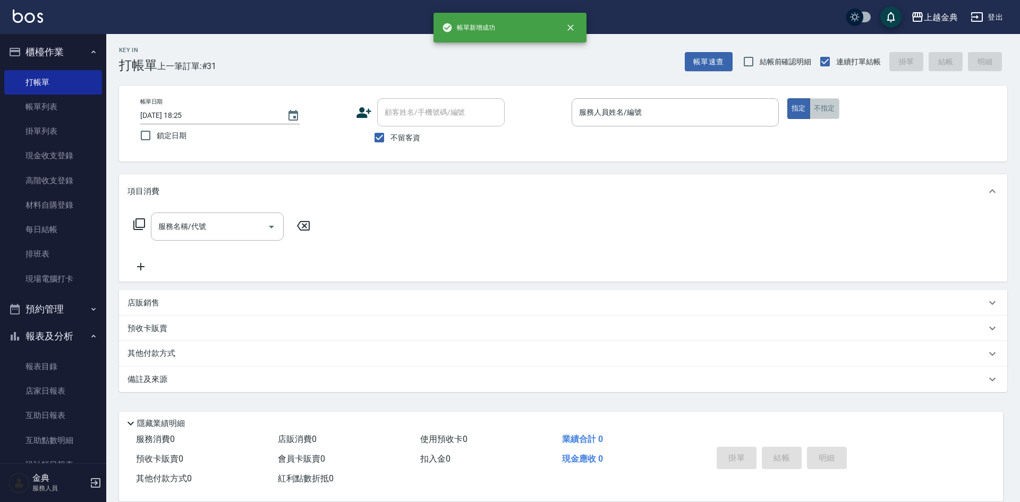
click at [814, 110] on button "不指定" at bounding box center [825, 108] width 30 height 21
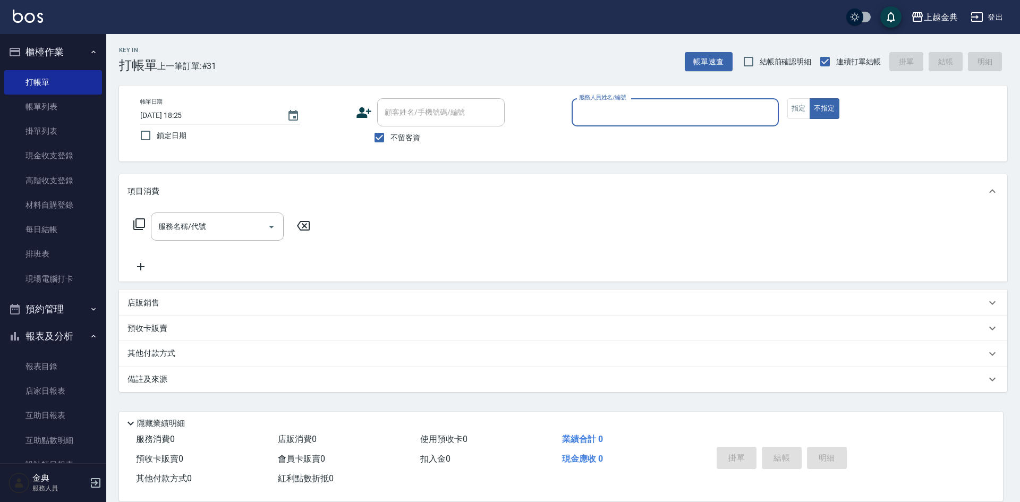
click at [750, 108] on input "服務人員姓名/編號" at bounding box center [675, 112] width 198 height 19
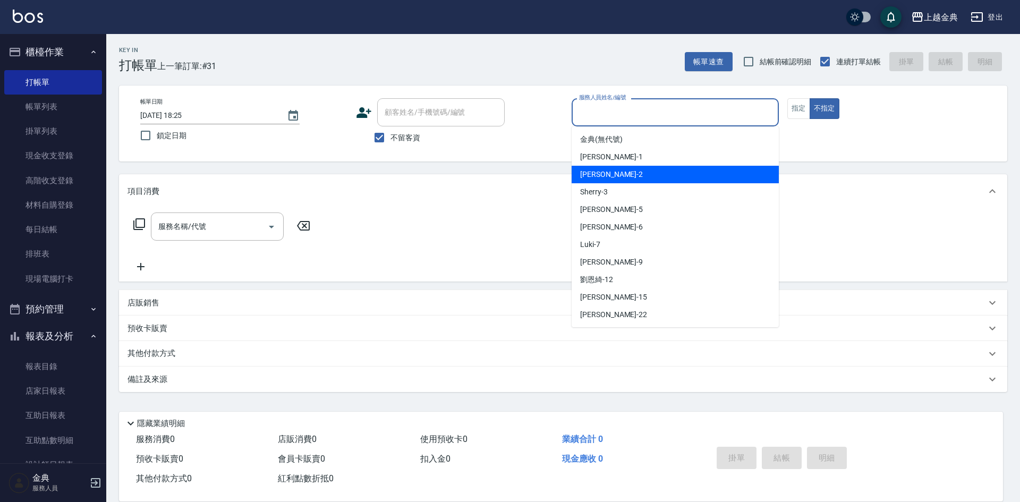
click at [700, 171] on div "Cindy -2" at bounding box center [675, 175] width 207 height 18
type input "Cindy-2"
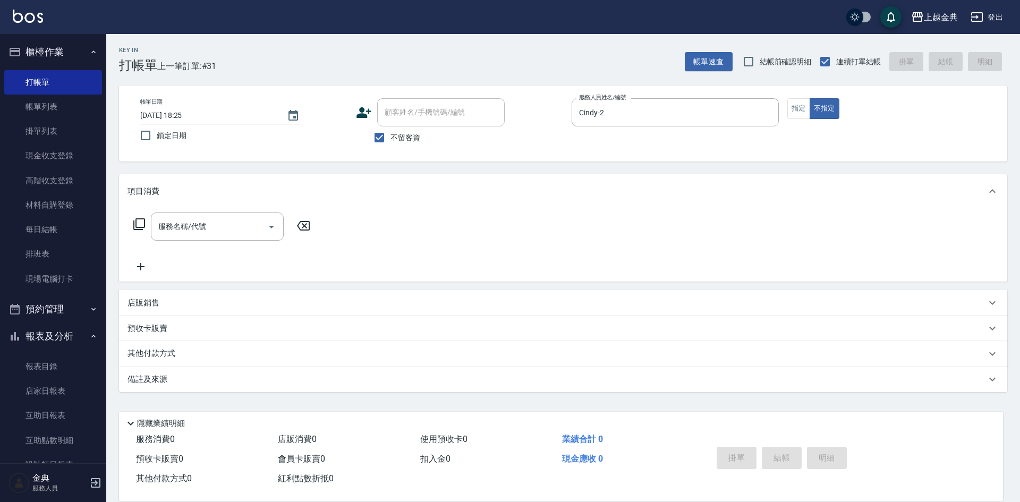
click at [133, 225] on icon at bounding box center [139, 224] width 12 height 12
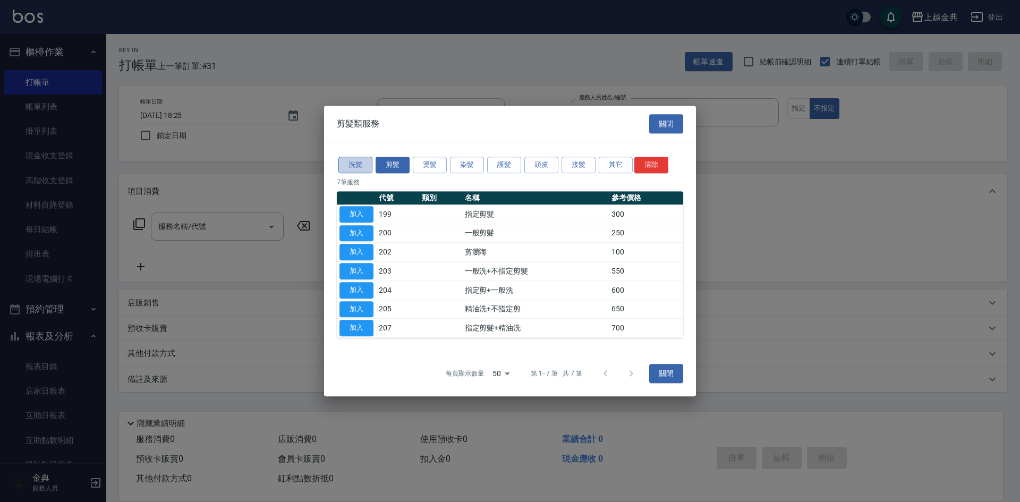
click at [355, 159] on button "洗髮" at bounding box center [355, 165] width 34 height 16
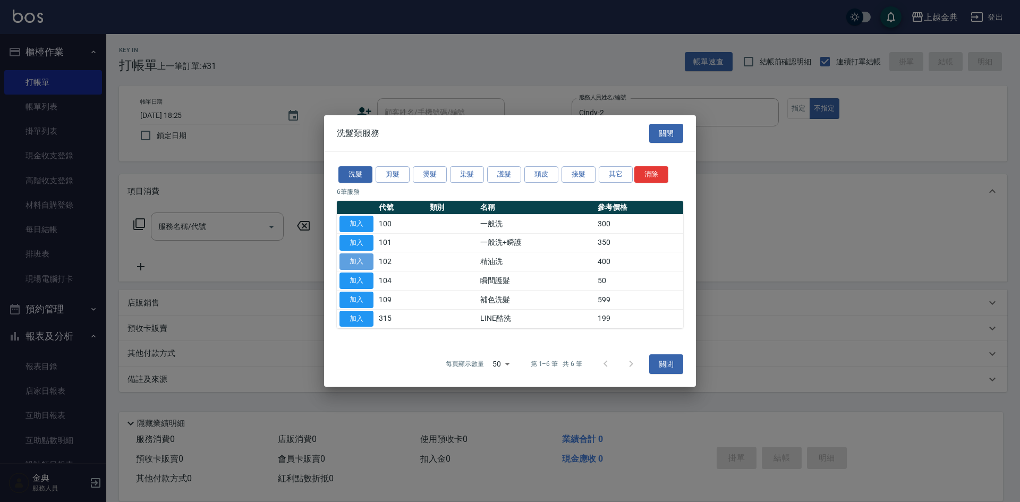
click at [343, 262] on button "加入" at bounding box center [356, 261] width 34 height 16
type input "精油洗(102)"
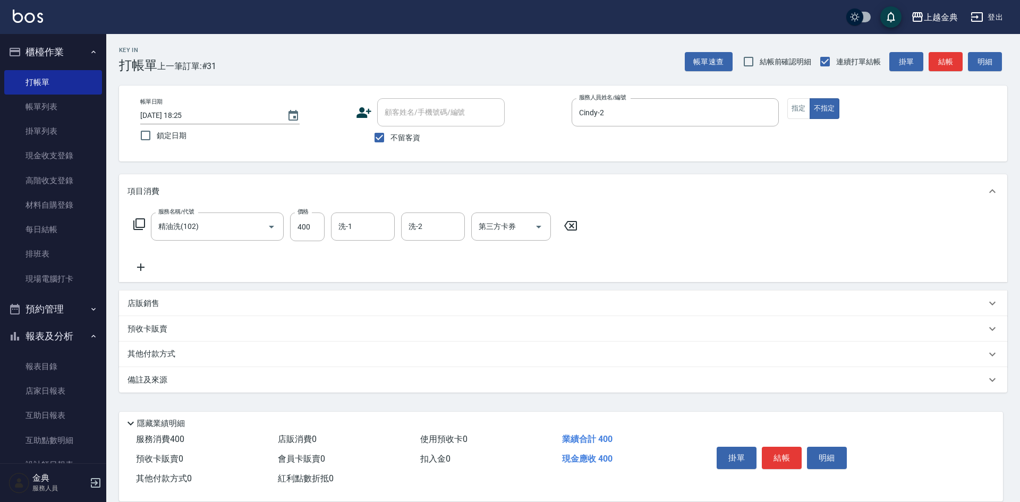
click at [141, 226] on icon at bounding box center [139, 224] width 13 height 13
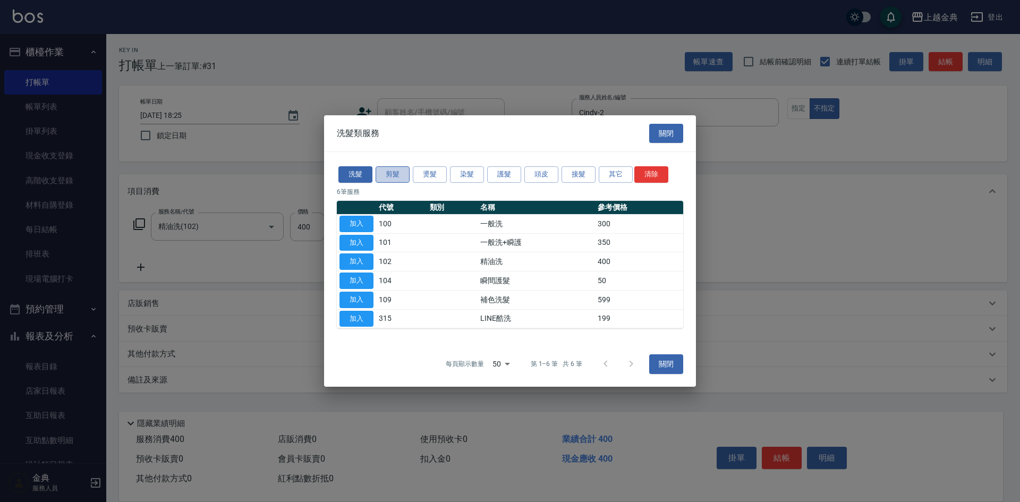
click at [389, 176] on button "剪髮" at bounding box center [393, 174] width 34 height 16
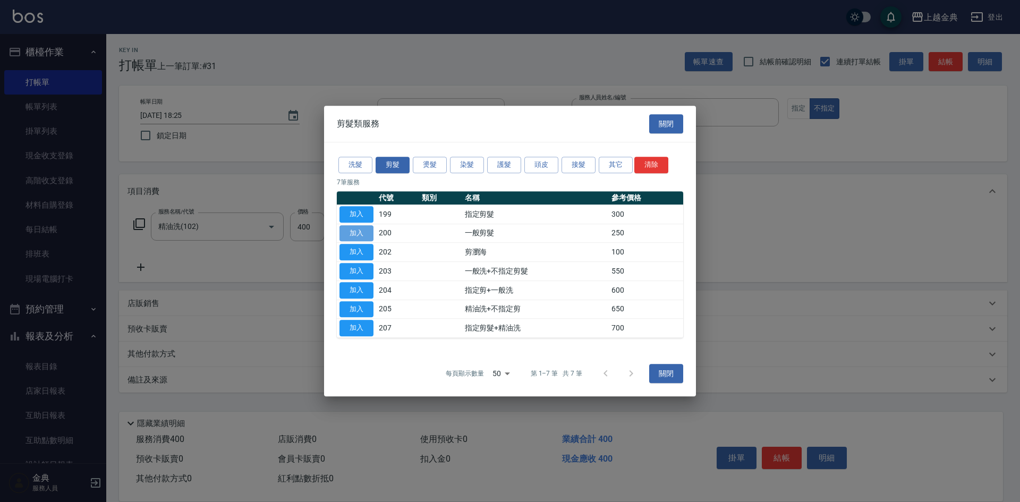
click at [347, 234] on button "加入" at bounding box center [356, 233] width 34 height 16
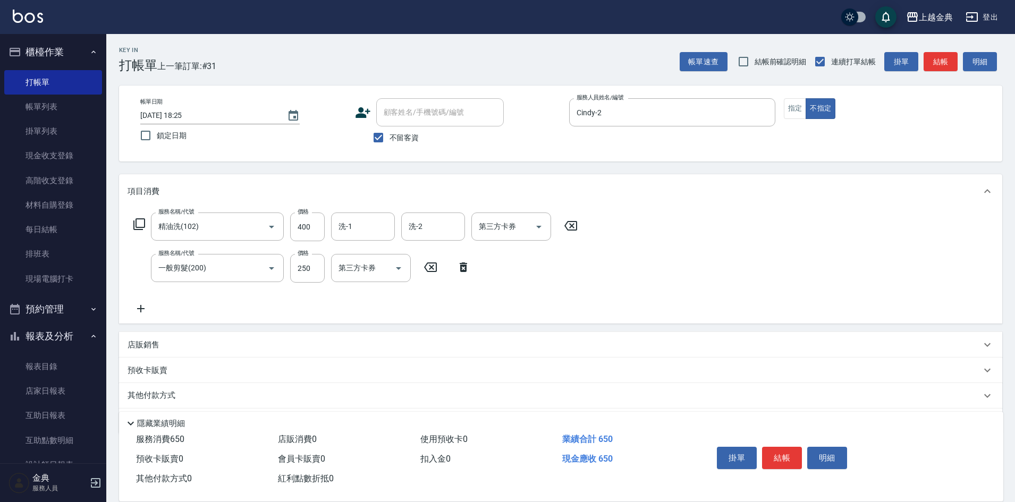
click at [155, 392] on p "其他付款方式" at bounding box center [154, 396] width 53 height 12
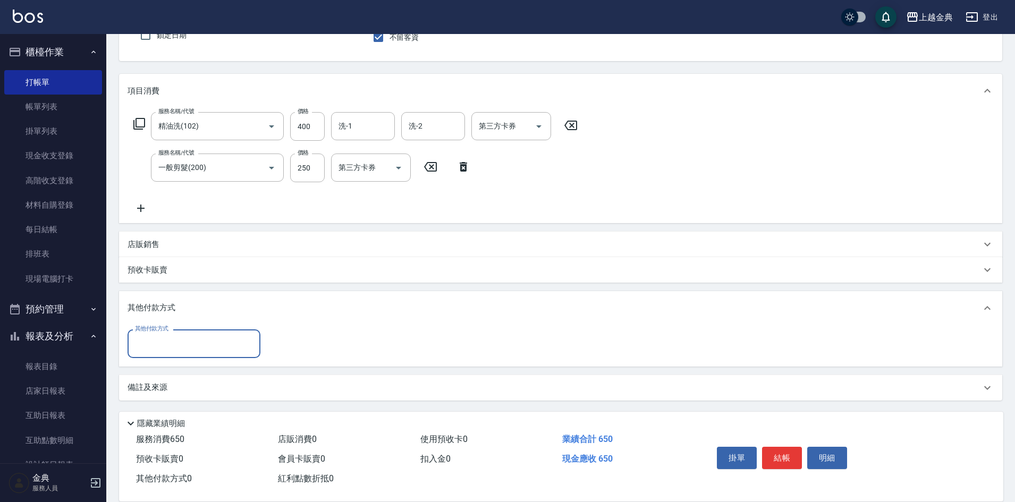
scroll to position [101, 0]
click at [177, 343] on input "其他付款方式" at bounding box center [193, 343] width 123 height 19
click at [157, 414] on span "轉帳" at bounding box center [194, 423] width 133 height 18
type input "轉帳"
type input "650"
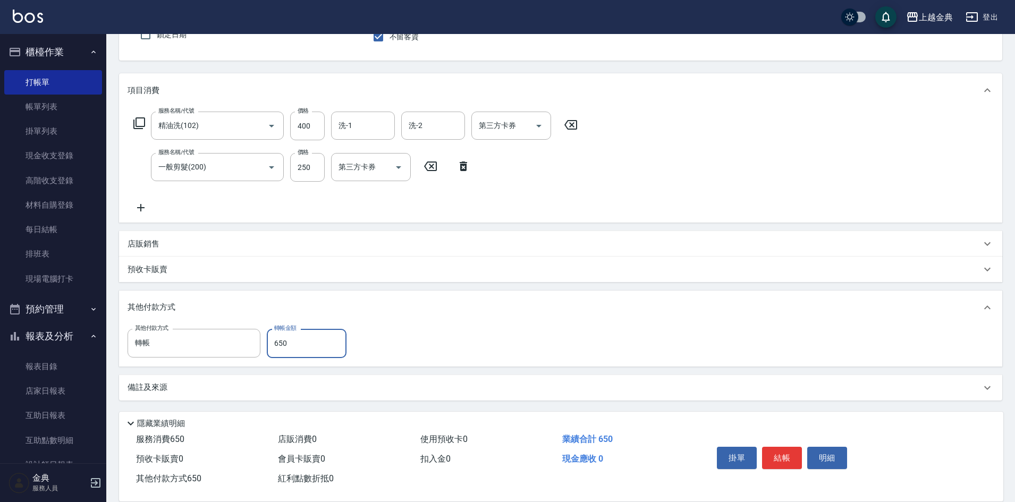
click at [775, 460] on button "結帳" at bounding box center [782, 458] width 40 height 22
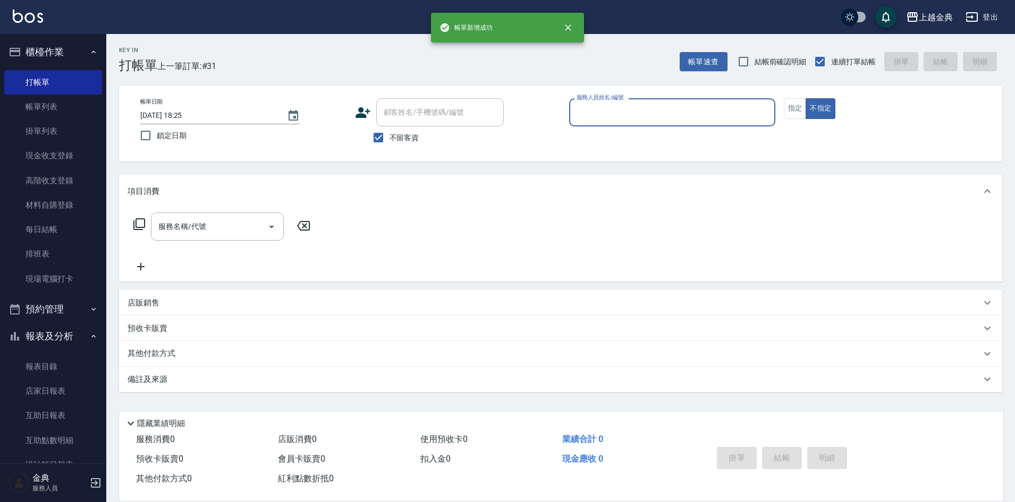
scroll to position [0, 0]
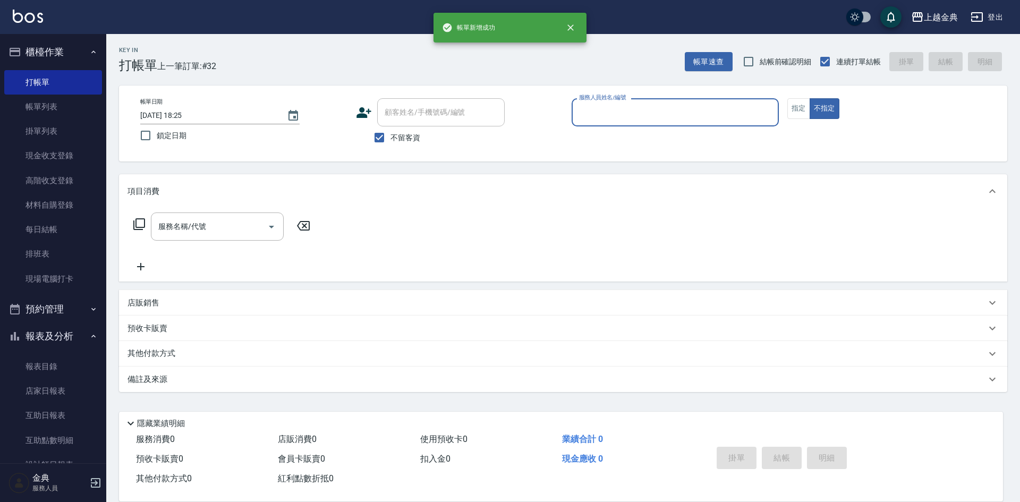
click at [721, 110] on input "服務人員姓名/編號" at bounding box center [675, 112] width 198 height 19
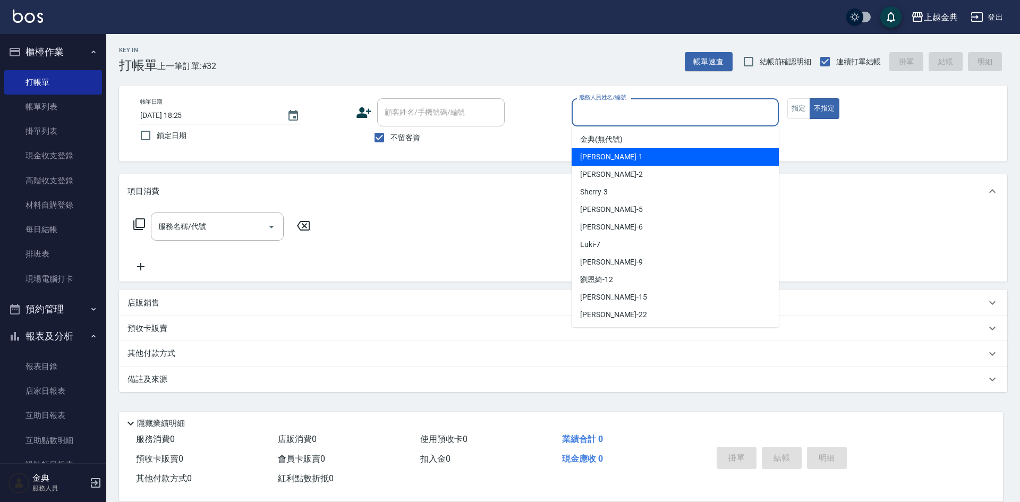
click at [706, 152] on div "Emma -1" at bounding box center [675, 157] width 207 height 18
type input "Emma-1"
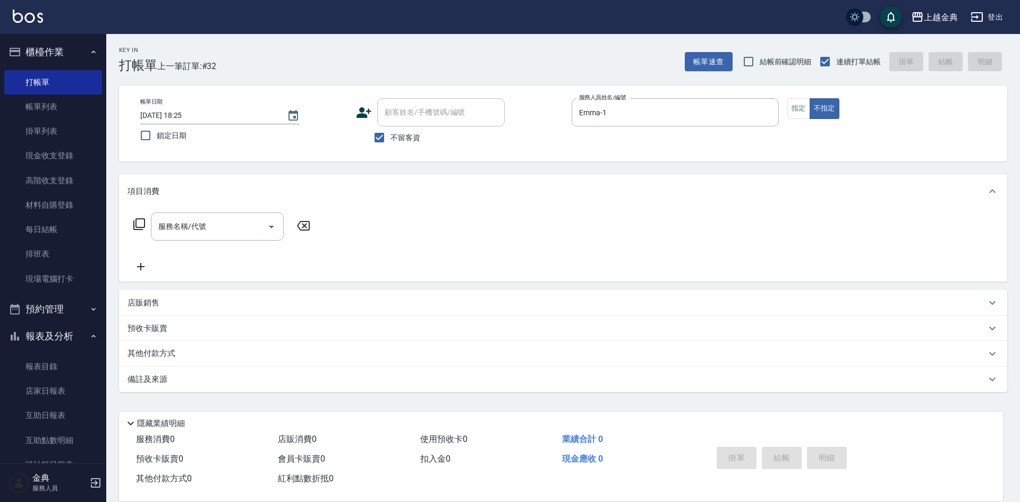
click at [140, 224] on icon at bounding box center [139, 224] width 13 height 13
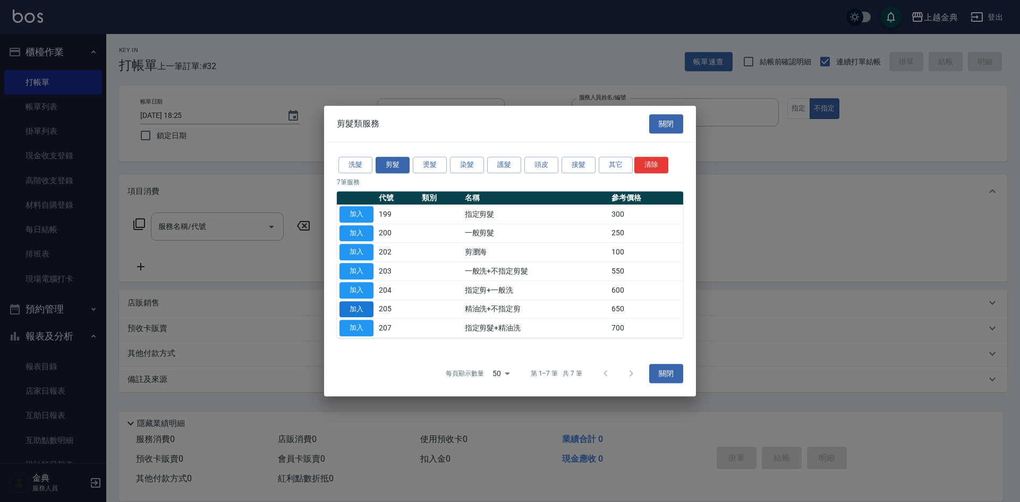
click at [355, 308] on button "加入" at bounding box center [356, 309] width 34 height 16
type input "精油洗+不指定剪(205)"
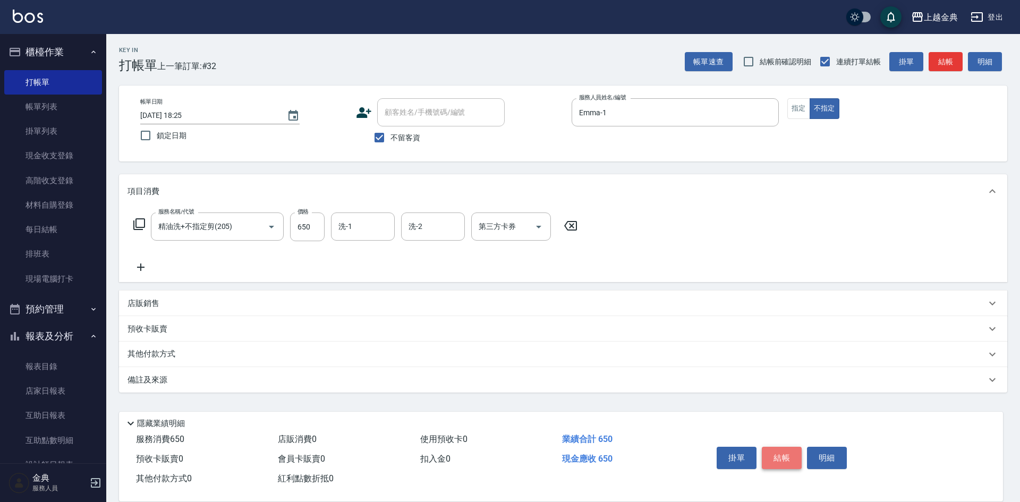
click at [788, 448] on button "結帳" at bounding box center [782, 458] width 40 height 22
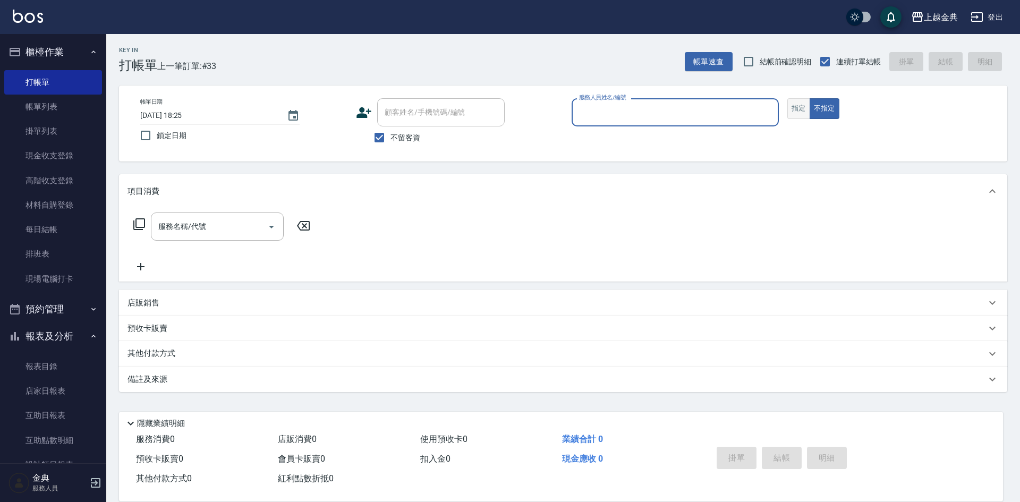
click at [800, 106] on button "指定" at bounding box center [798, 108] width 23 height 21
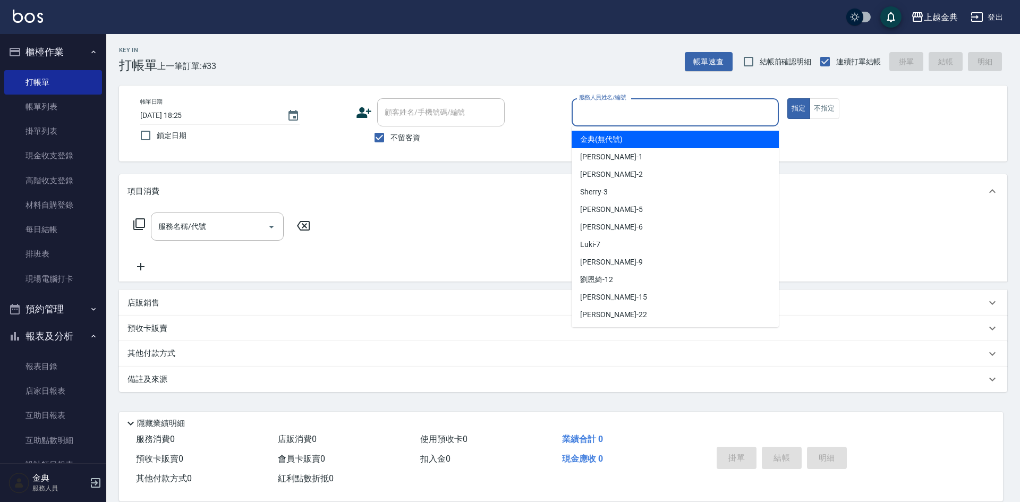
click at [700, 116] on input "服務人員姓名/編號" at bounding box center [675, 112] width 198 height 19
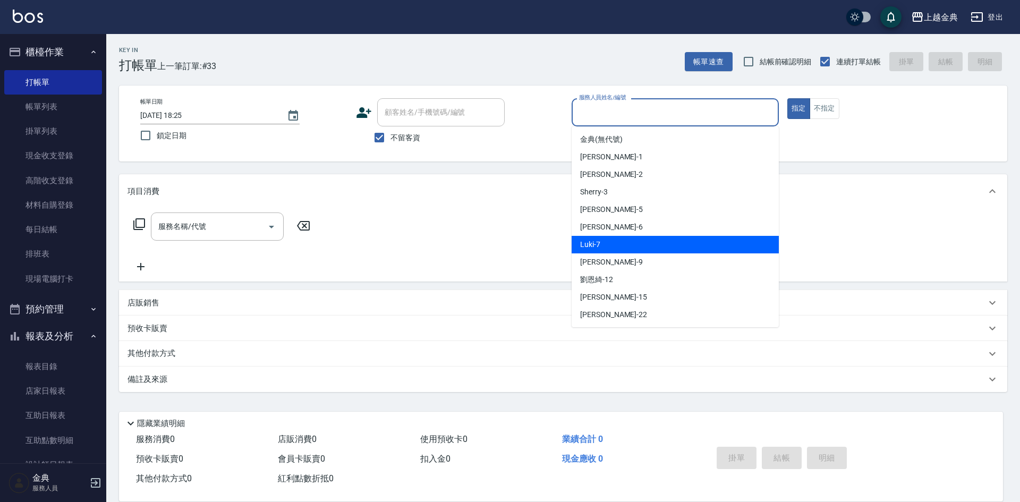
click at [653, 242] on div "Luki -7" at bounding box center [675, 245] width 207 height 18
type input "Luki-7"
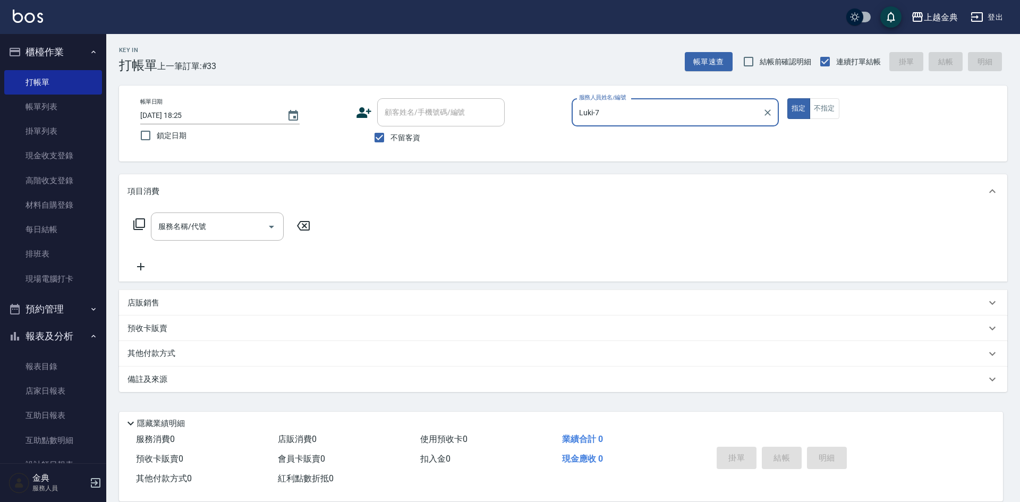
click at [139, 227] on icon at bounding box center [139, 224] width 12 height 12
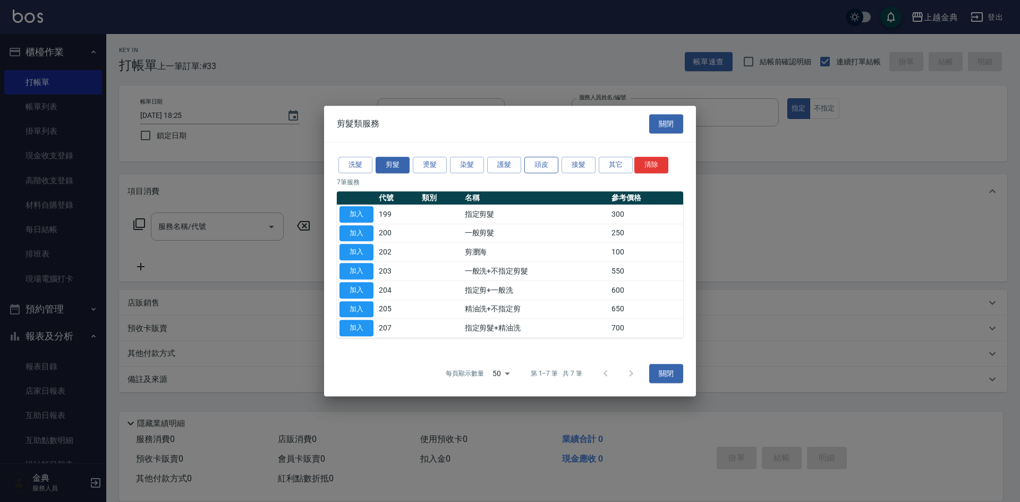
click at [530, 167] on button "頭皮" at bounding box center [541, 165] width 34 height 16
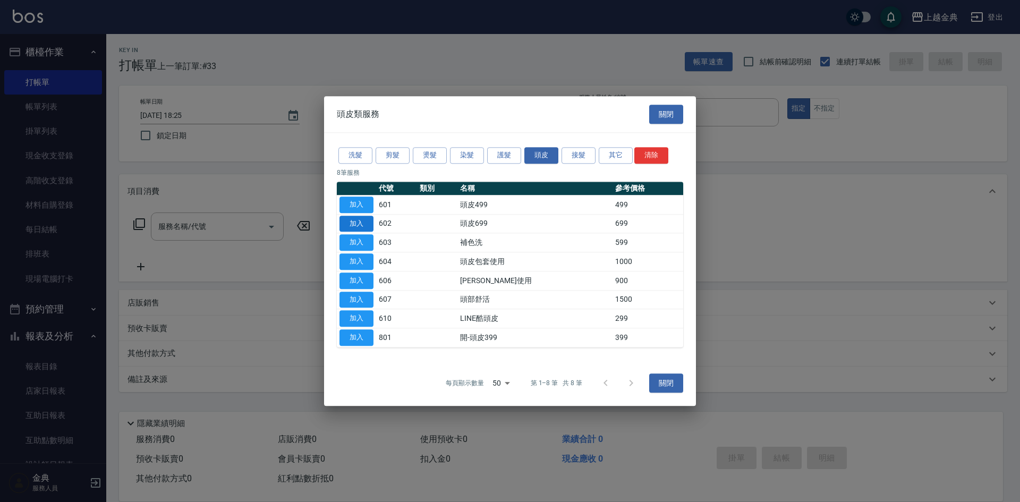
click at [362, 216] on button "加入" at bounding box center [356, 224] width 34 height 16
type input "頭皮699(602)"
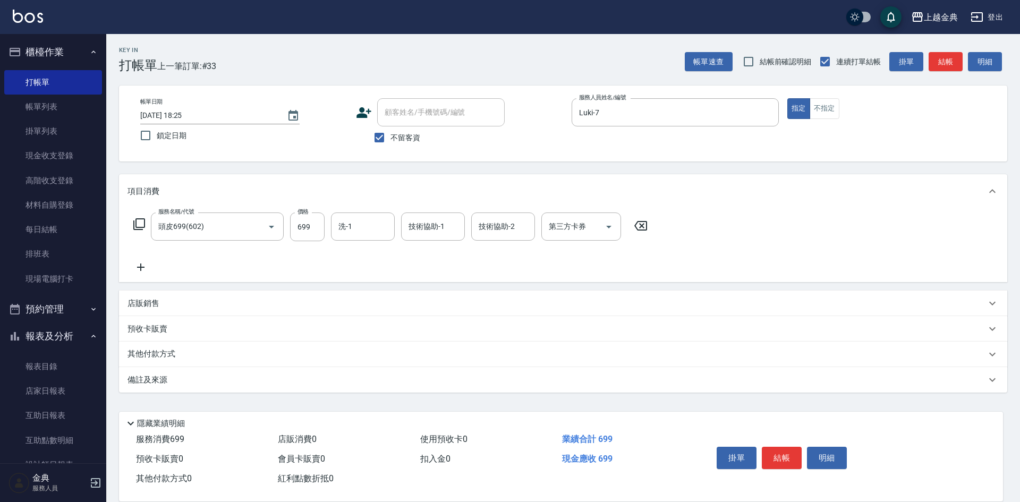
click at [148, 222] on div "服務名稱/代號 頭皮699(602) 服務名稱/代號 價格 699 價格 洗-1 洗-1 技術協助-1 技術協助-1 技術協助-2 技術協助-2 第三方卡券 …" at bounding box center [391, 227] width 526 height 29
click at [140, 222] on icon at bounding box center [139, 224] width 13 height 13
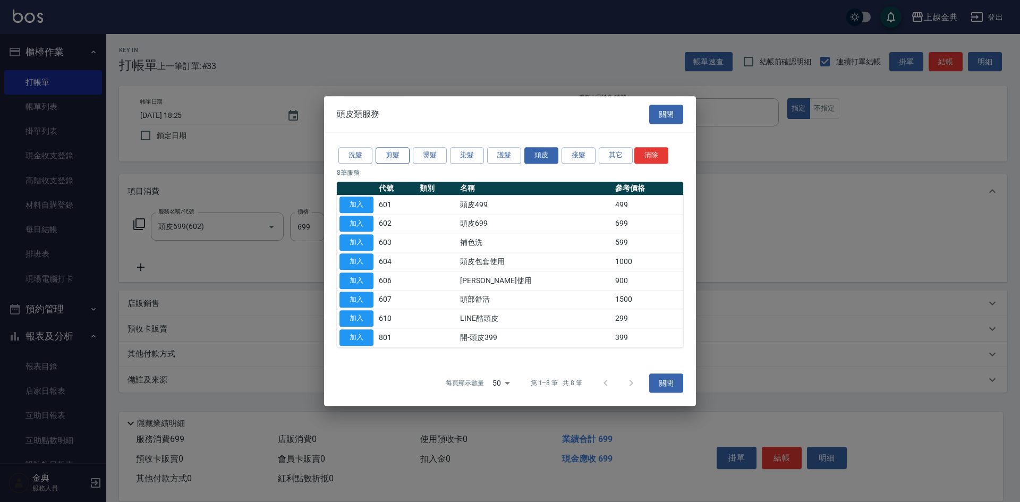
click at [403, 155] on button "剪髮" at bounding box center [393, 155] width 34 height 16
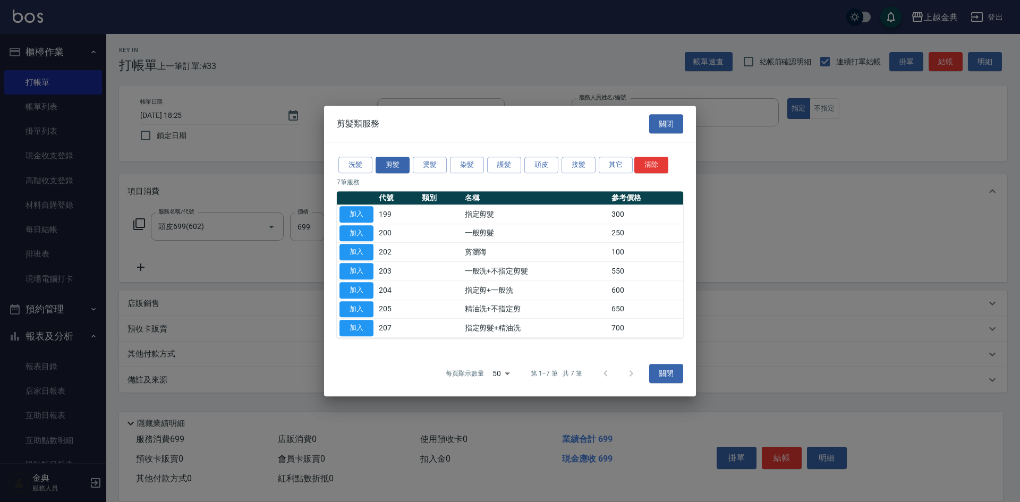
click at [360, 206] on button "加入" at bounding box center [356, 214] width 34 height 16
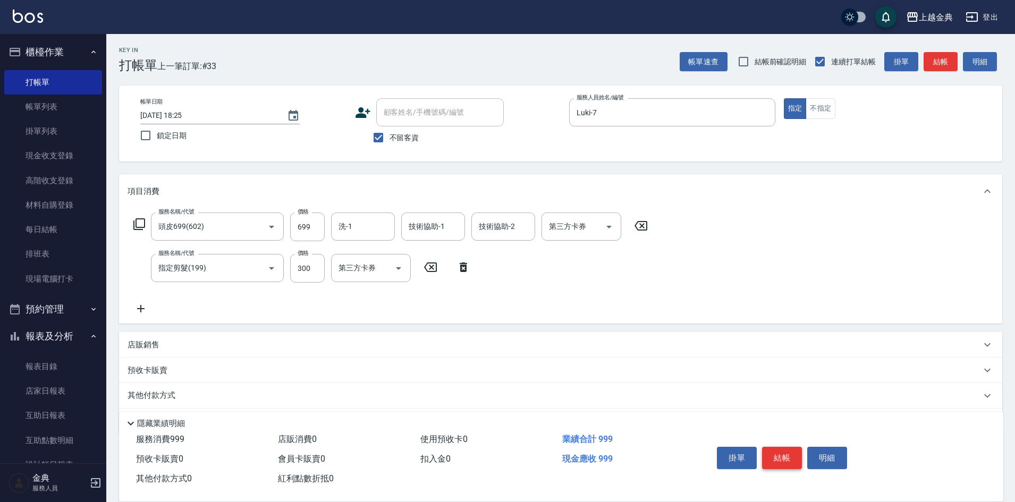
click at [789, 454] on button "結帳" at bounding box center [782, 458] width 40 height 22
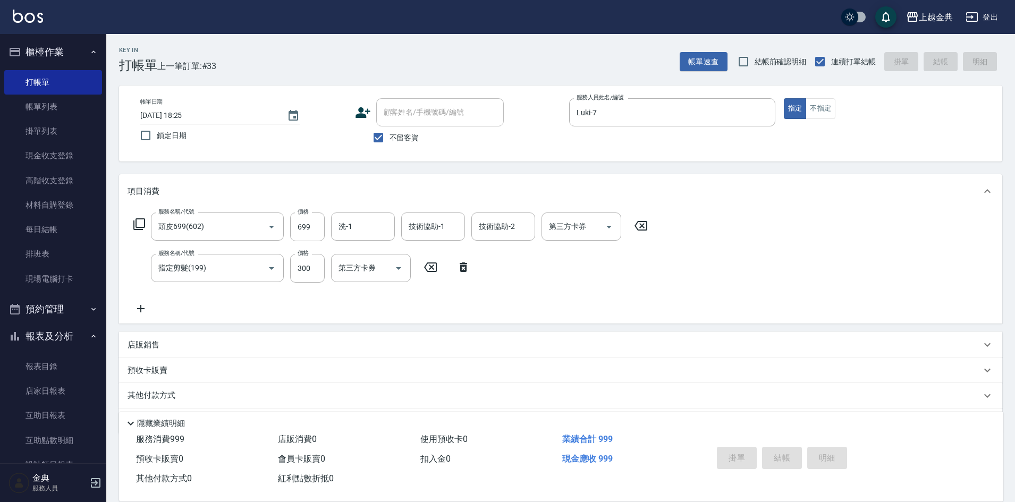
type input "[DATE] 18:26"
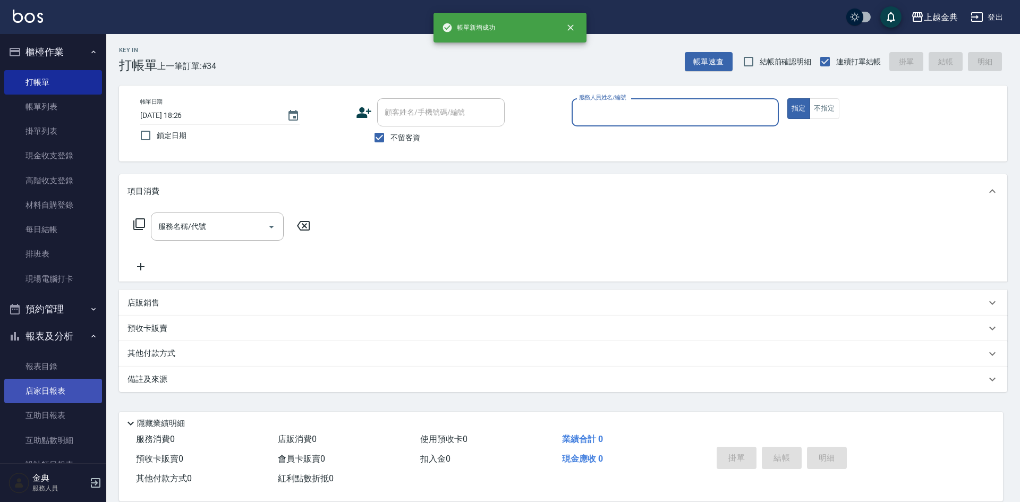
click at [60, 392] on link "店家日報表" at bounding box center [53, 391] width 98 height 24
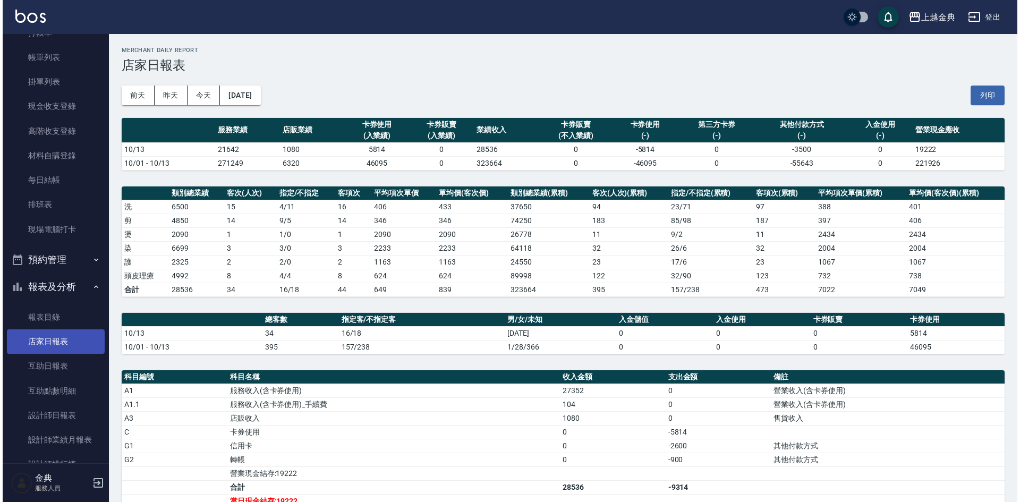
scroll to position [159, 0]
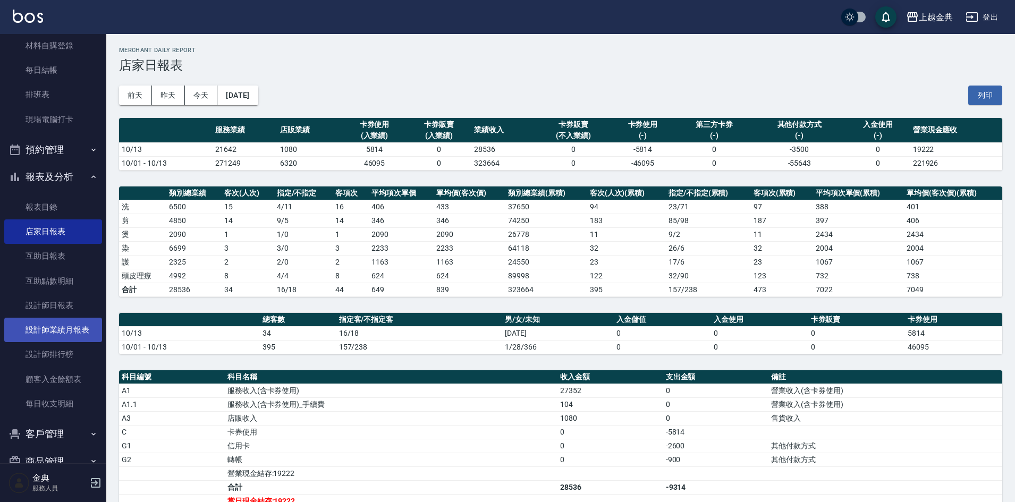
click at [49, 335] on link "設計師業績月報表" at bounding box center [53, 330] width 98 height 24
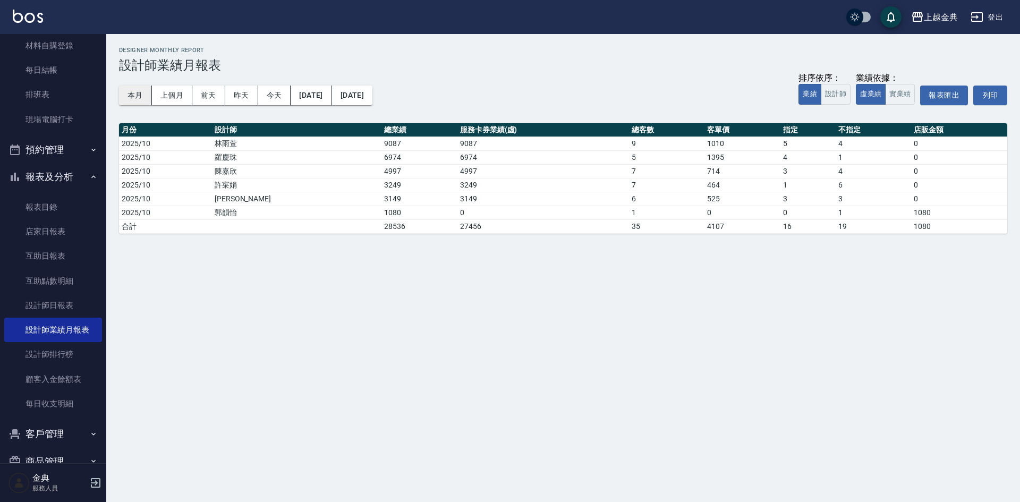
click at [133, 93] on button "本月" at bounding box center [135, 96] width 33 height 20
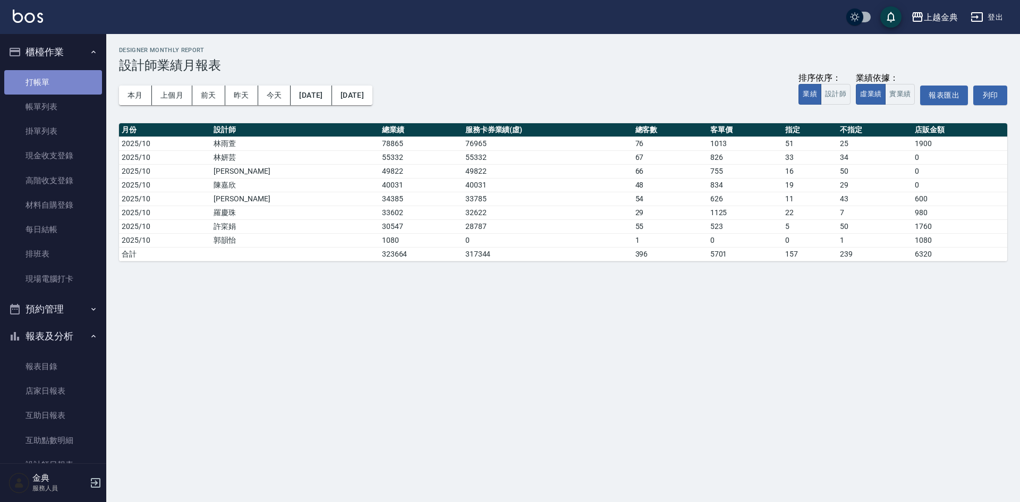
click at [58, 90] on link "打帳單" at bounding box center [53, 82] width 98 height 24
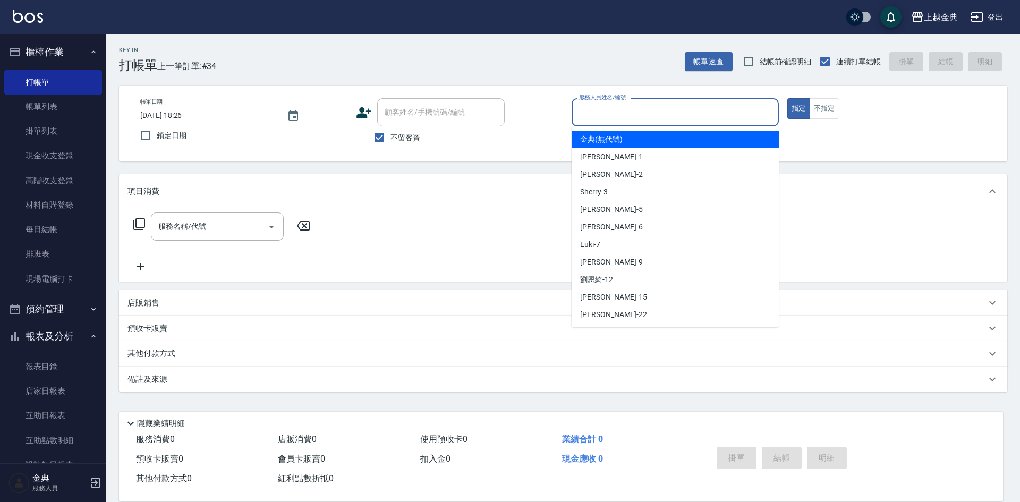
click at [689, 113] on input "服務人員姓名/編號" at bounding box center [675, 112] width 198 height 19
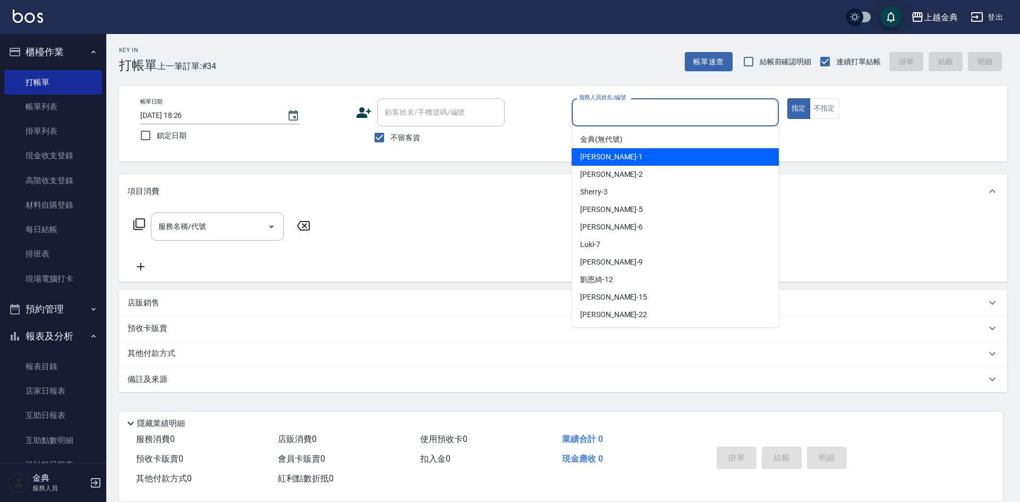
click at [652, 161] on div "Emma -1" at bounding box center [675, 157] width 207 height 18
type input "Emma-1"
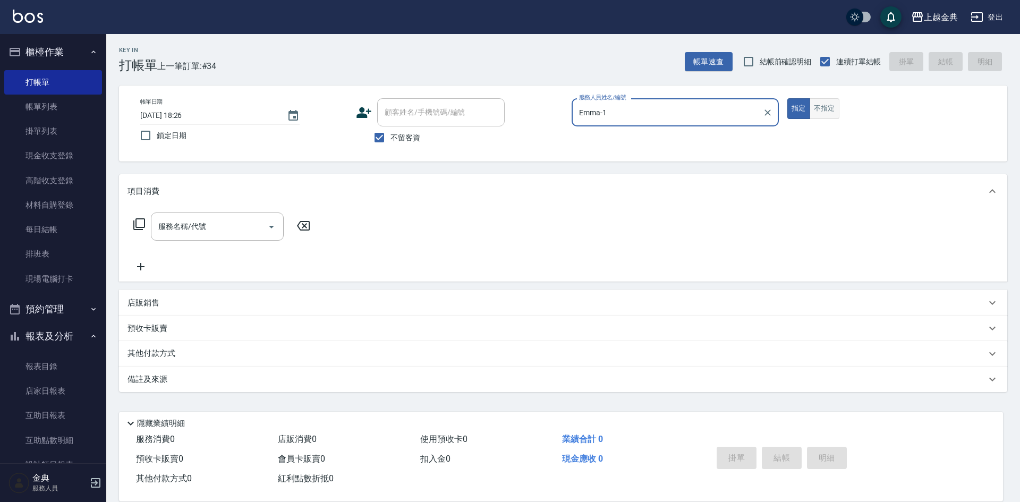
click at [823, 102] on button "不指定" at bounding box center [825, 108] width 30 height 21
click at [276, 224] on icon "Open" at bounding box center [271, 226] width 13 height 13
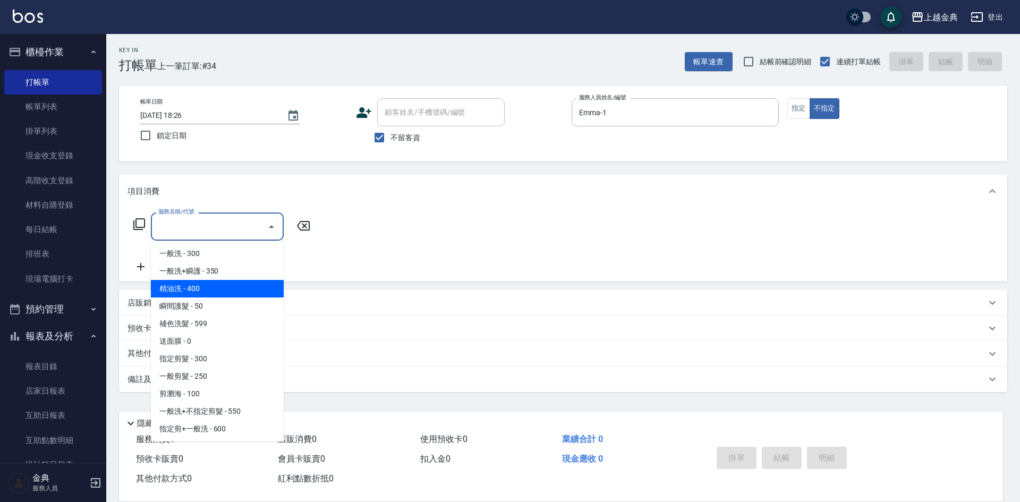
click at [228, 290] on span "精油洗 - 400" at bounding box center [217, 289] width 133 height 18
type input "精油洗(102)"
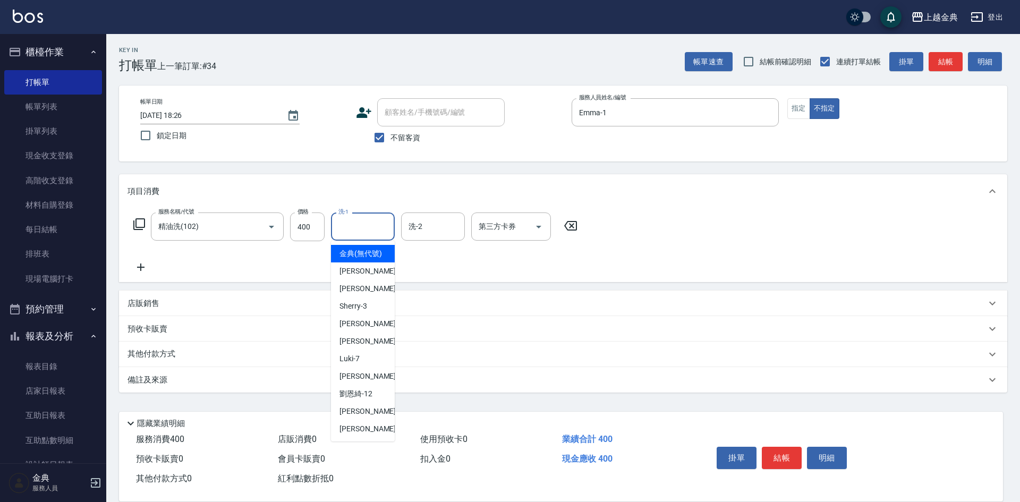
click at [347, 233] on input "洗-1" at bounding box center [363, 226] width 54 height 19
click at [356, 277] on span "Emma -1" at bounding box center [370, 271] width 63 height 11
type input "Emma-1"
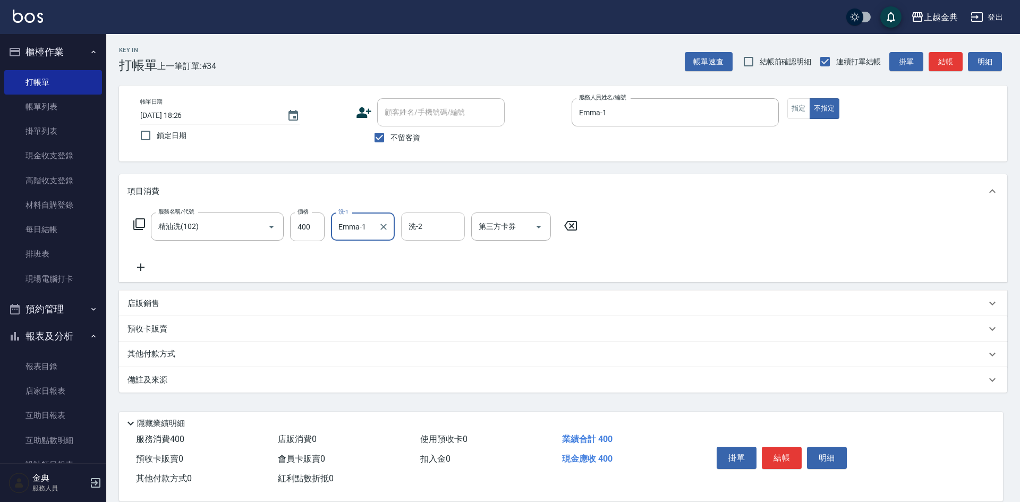
click at [438, 234] on input "洗-2" at bounding box center [433, 226] width 54 height 19
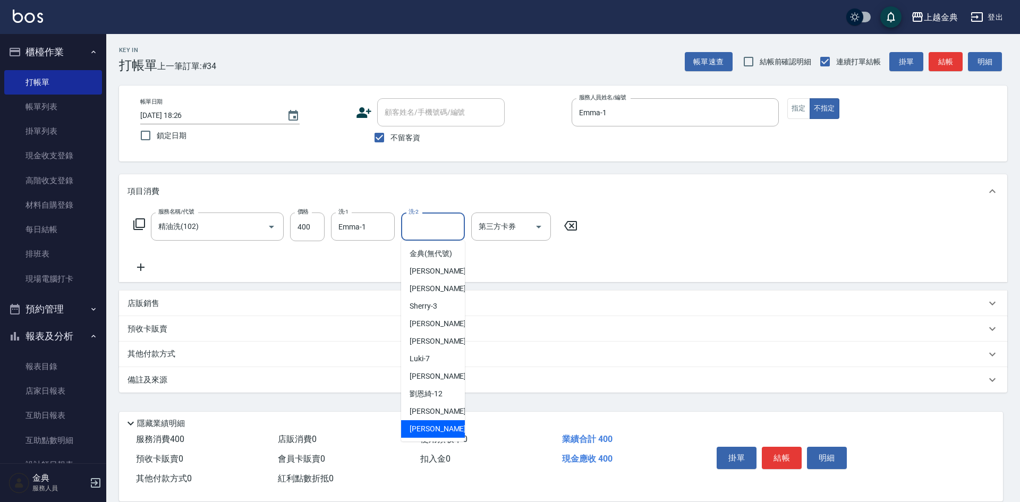
click at [429, 435] on span "[PERSON_NAME] -22" at bounding box center [443, 428] width 67 height 11
type input "[PERSON_NAME]-22"
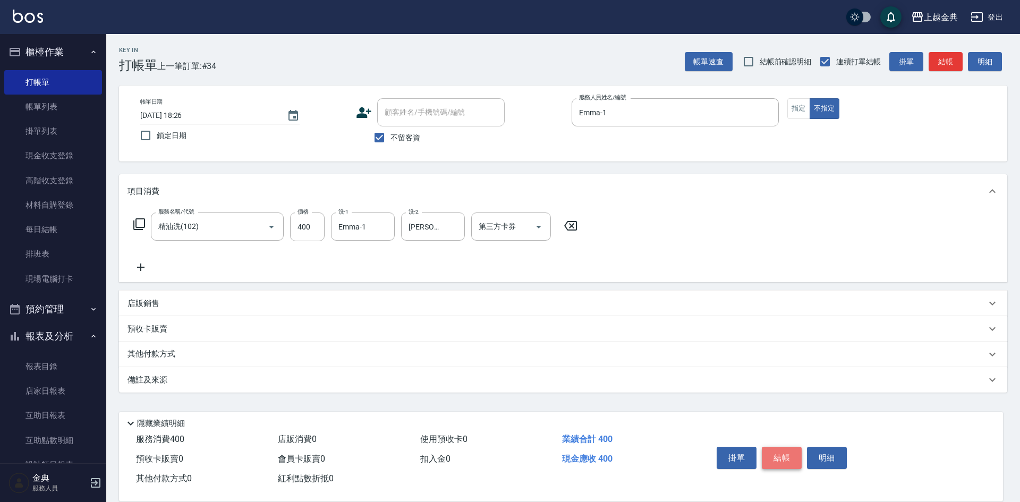
click at [786, 449] on button "結帳" at bounding box center [782, 458] width 40 height 22
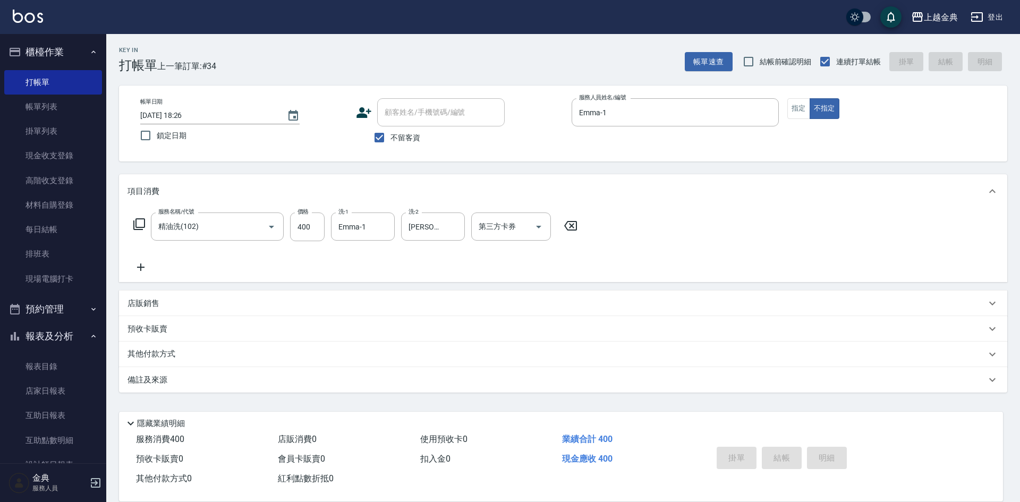
type input "[DATE] 18:31"
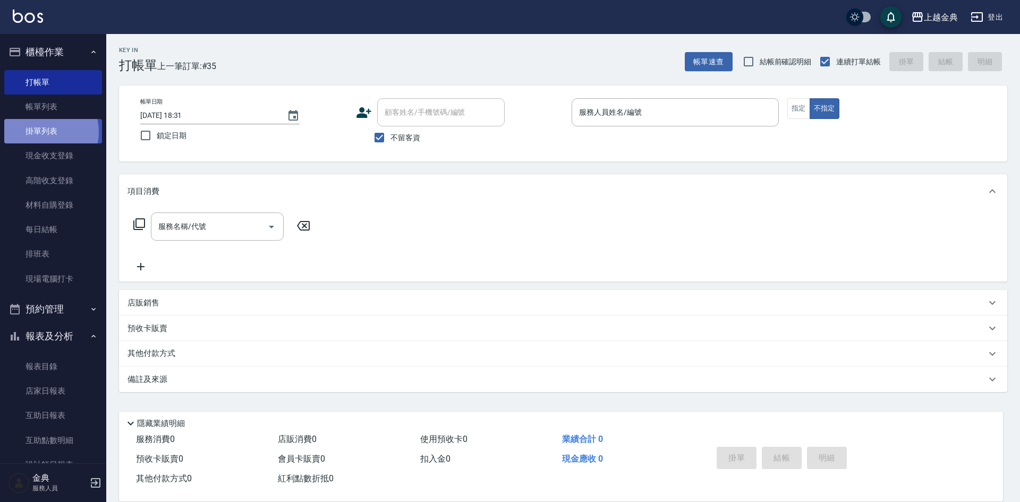
click at [42, 132] on link "掛單列表" at bounding box center [53, 131] width 98 height 24
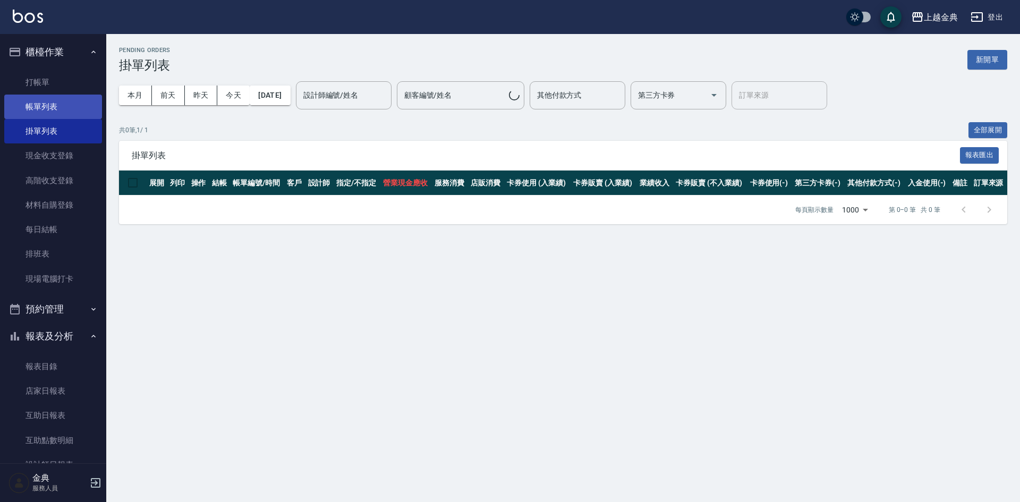
click at [56, 111] on link "帳單列表" at bounding box center [53, 107] width 98 height 24
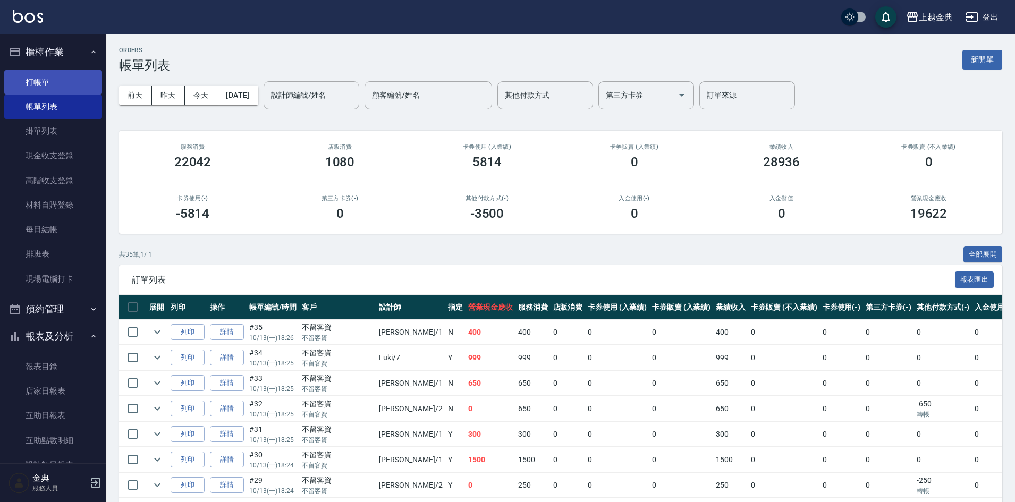
click at [52, 84] on link "打帳單" at bounding box center [53, 82] width 98 height 24
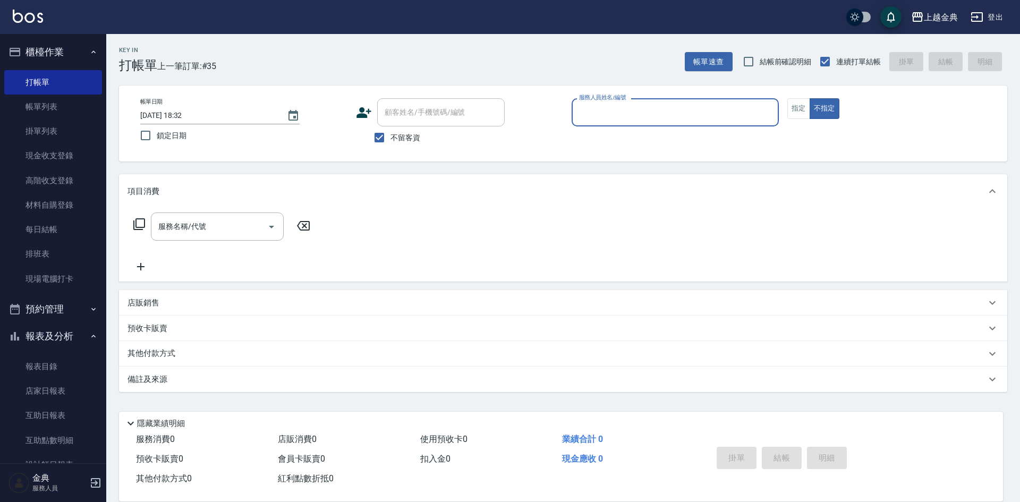
click at [706, 112] on input "服務人員姓名/編號" at bounding box center [675, 112] width 198 height 19
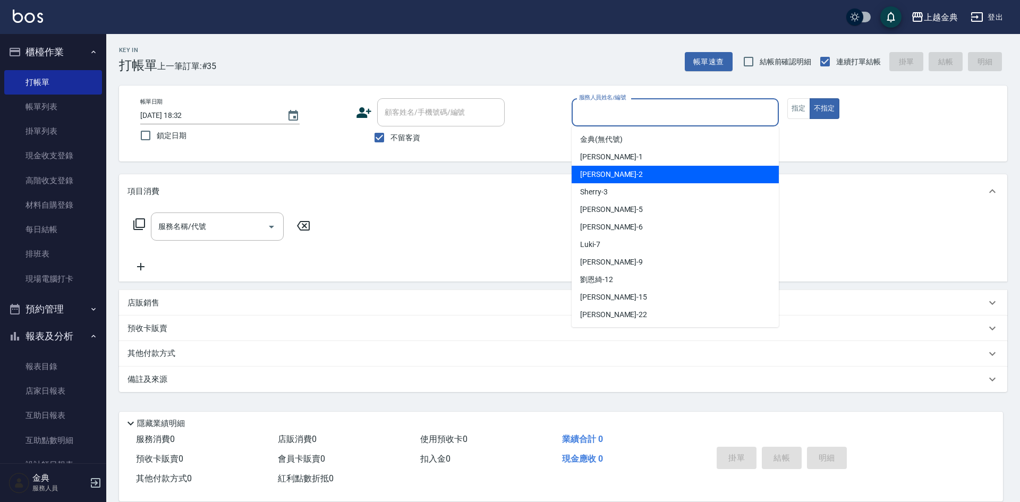
click at [674, 172] on div "Cindy -2" at bounding box center [675, 175] width 207 height 18
type input "Cindy-2"
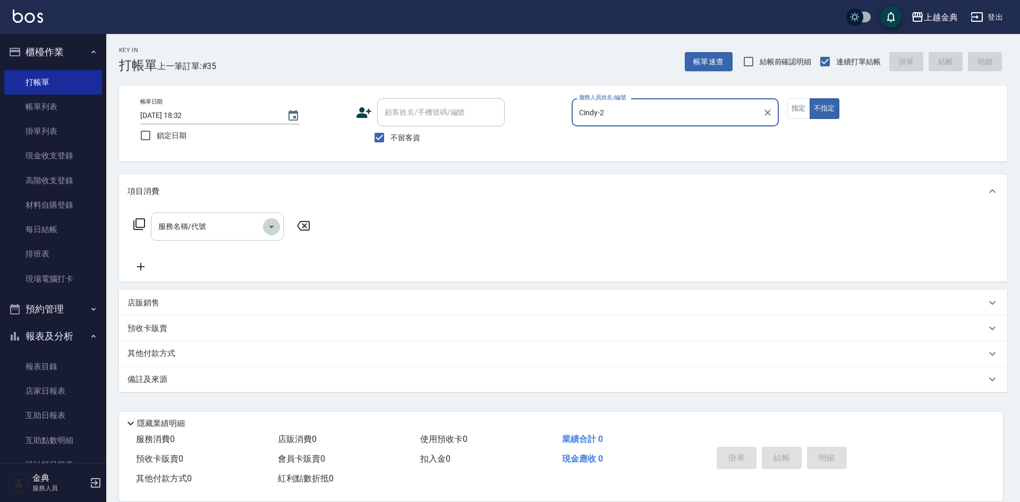
click at [273, 231] on icon "Open" at bounding box center [271, 226] width 13 height 13
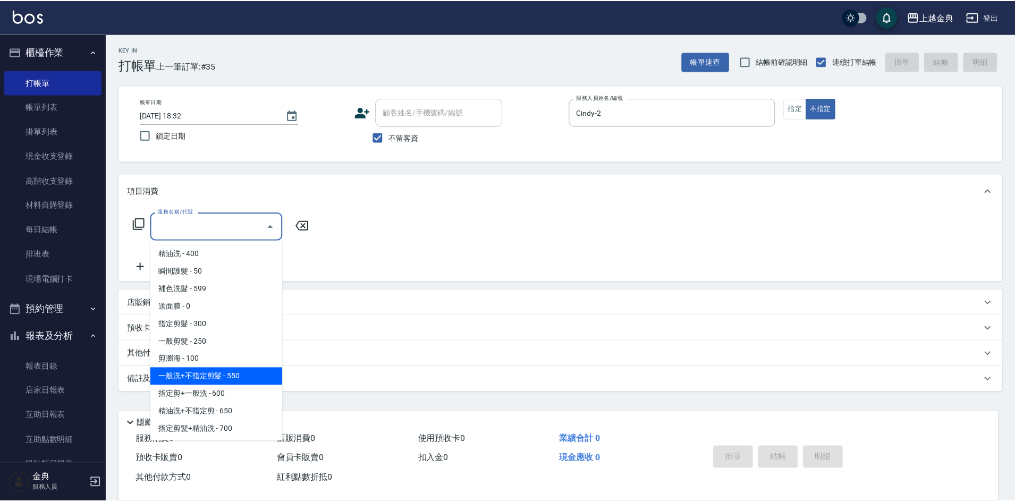
scroll to position [53, 0]
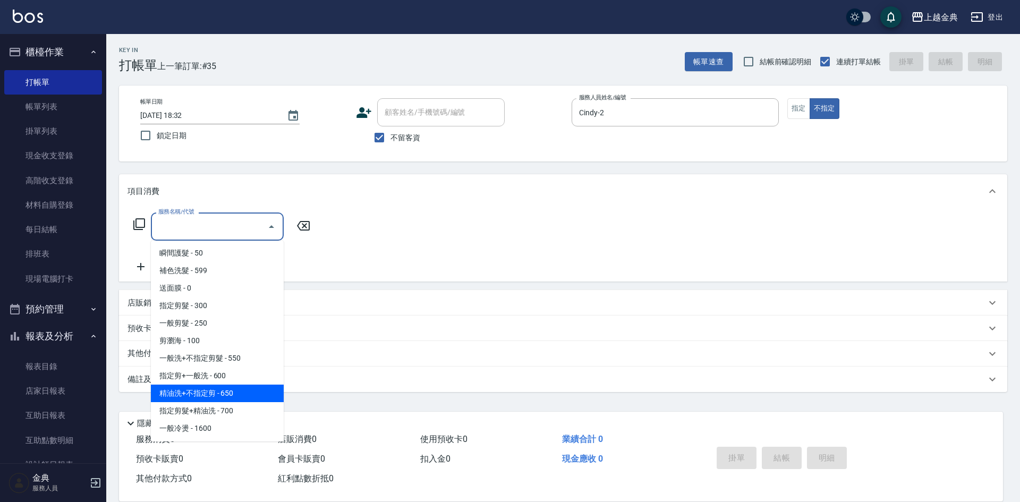
click at [257, 386] on span "精油洗+不指定剪 - 650" at bounding box center [217, 394] width 133 height 18
type input "精油洗+不指定剪(205)"
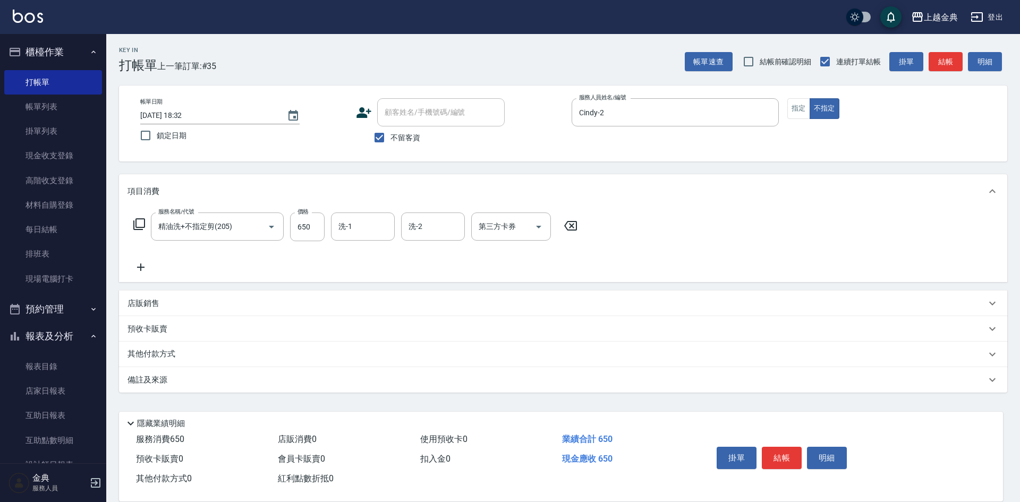
drag, startPoint x: 491, startPoint y: 460, endPoint x: 610, endPoint y: 497, distance: 124.5
click at [610, 497] on div "服務消費 650 店販消費 0 使用預收卡 0 業績合計 650 預收卡販賣 0 會員卡販賣 0 扣入金 0 現金應收 650 其他付款方式 0 紅利點數折抵…" at bounding box center [561, 466] width 884 height 72
click at [774, 451] on button "結帳" at bounding box center [782, 458] width 40 height 22
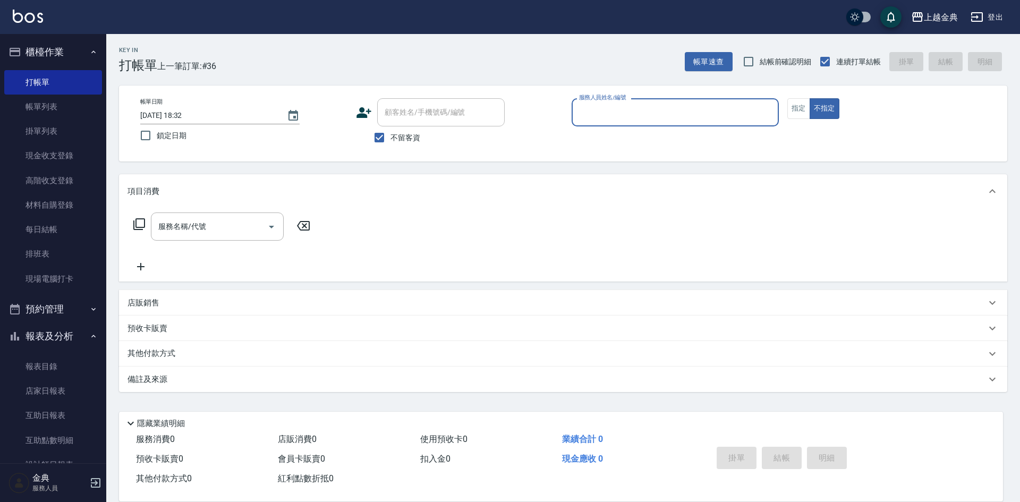
click at [721, 109] on input "服務人員姓名/編號" at bounding box center [675, 112] width 198 height 19
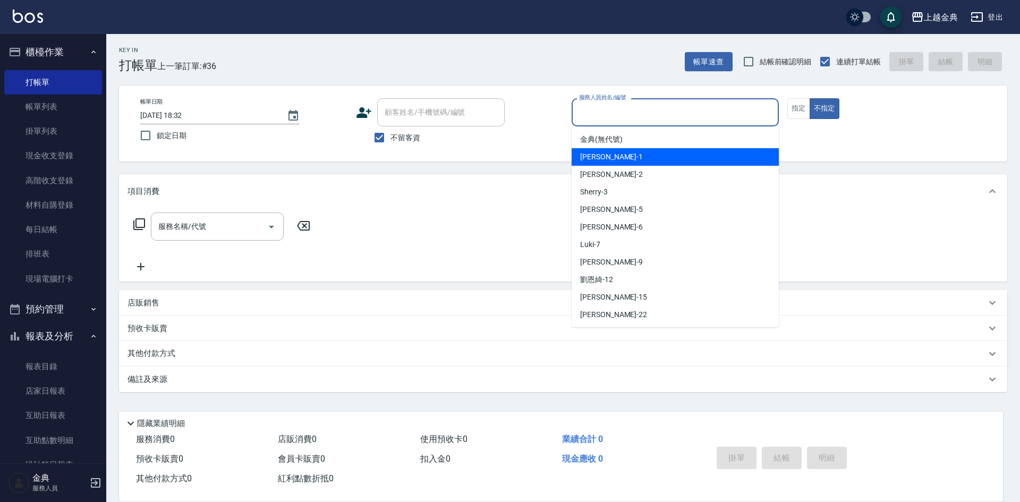
click at [678, 154] on div "Emma -1" at bounding box center [675, 157] width 207 height 18
type input "Emma-1"
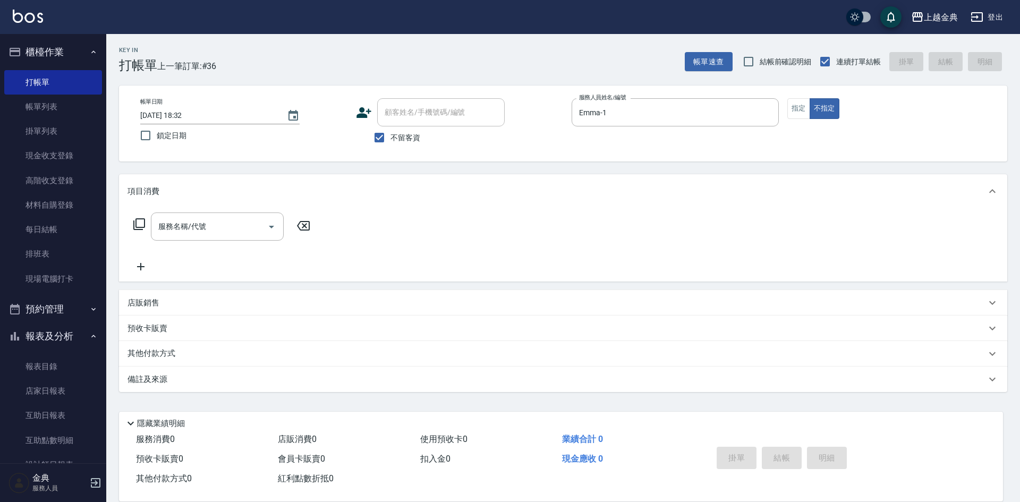
click at [140, 223] on icon at bounding box center [139, 224] width 13 height 13
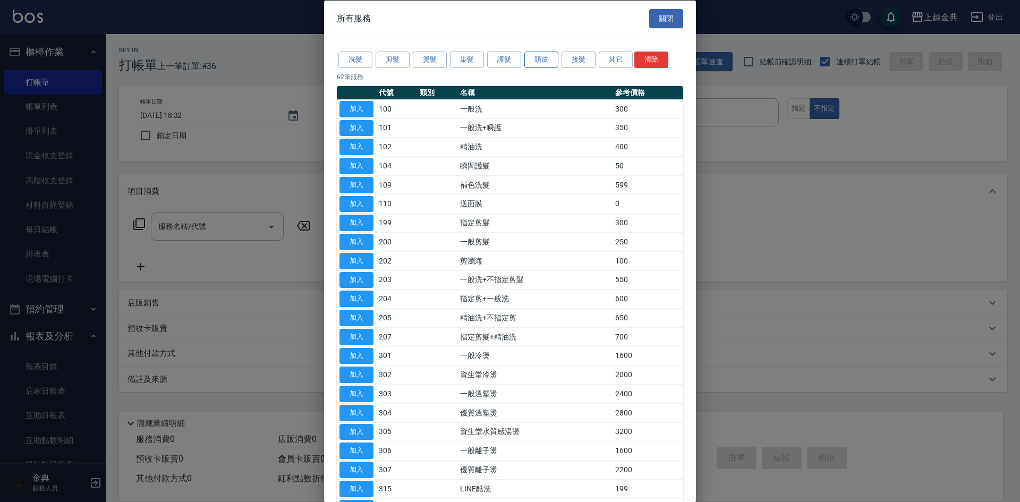
click at [542, 58] on button "頭皮" at bounding box center [541, 60] width 34 height 16
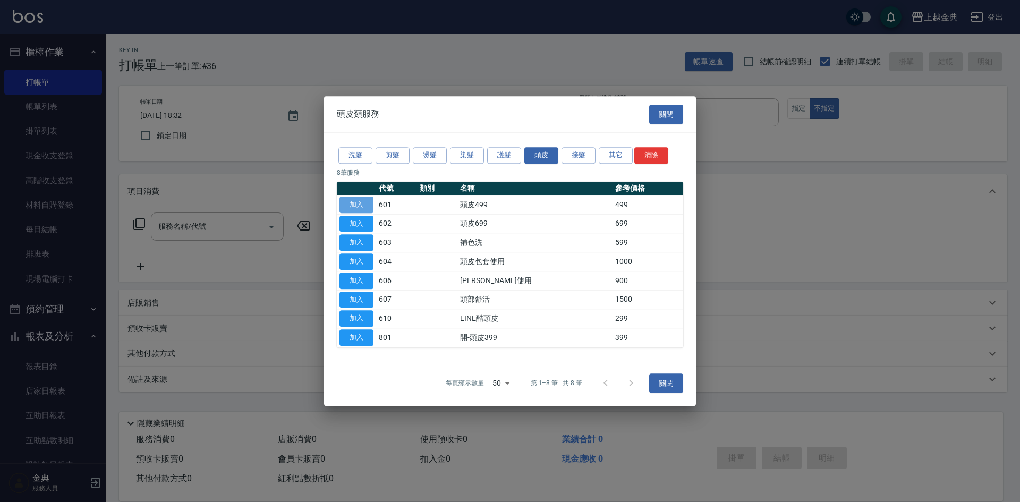
click at [354, 205] on button "加入" at bounding box center [356, 205] width 34 height 16
type input "頭皮499(601)"
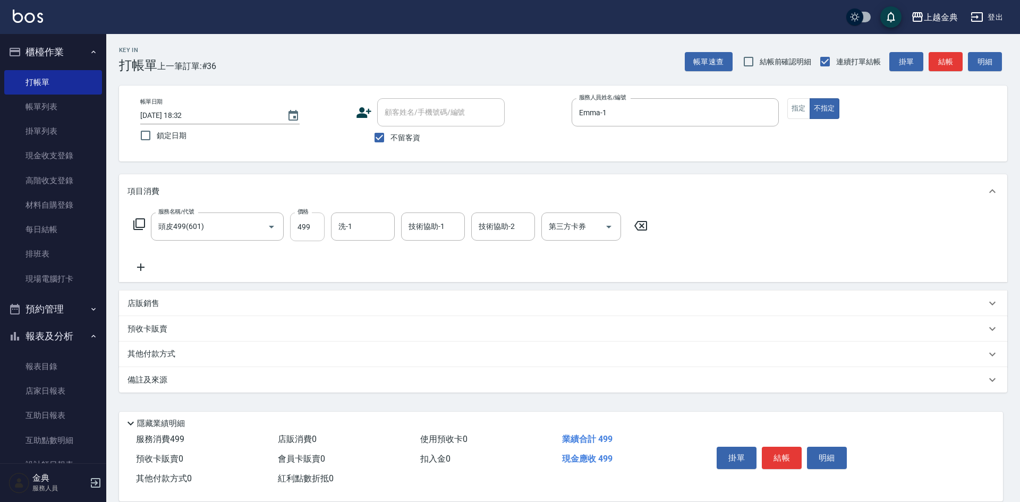
click at [310, 224] on input "499" at bounding box center [307, 227] width 35 height 29
click at [300, 223] on input "7749" at bounding box center [307, 227] width 35 height 29
type input "749"
click at [368, 227] on input "洗-1" at bounding box center [363, 226] width 54 height 19
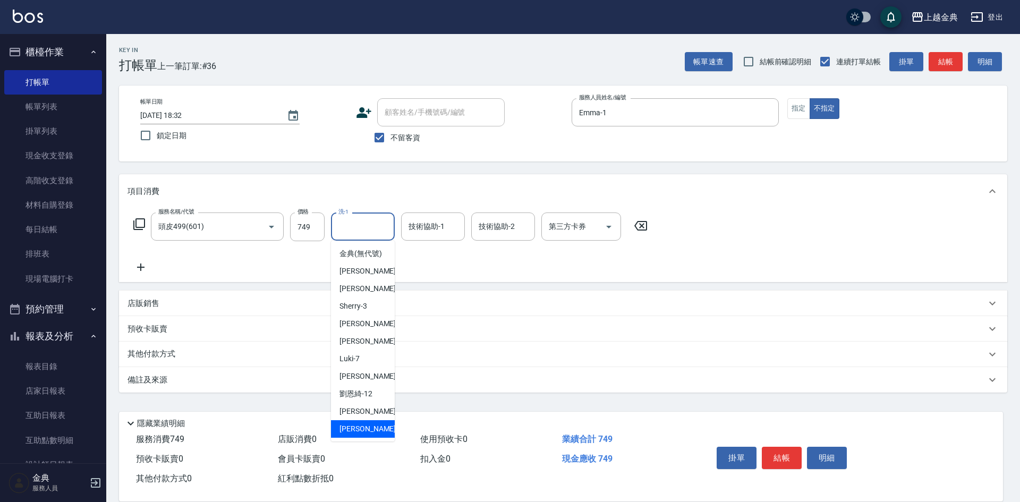
click at [372, 438] on div "[PERSON_NAME] -22" at bounding box center [363, 429] width 64 height 18
type input "[PERSON_NAME]-22"
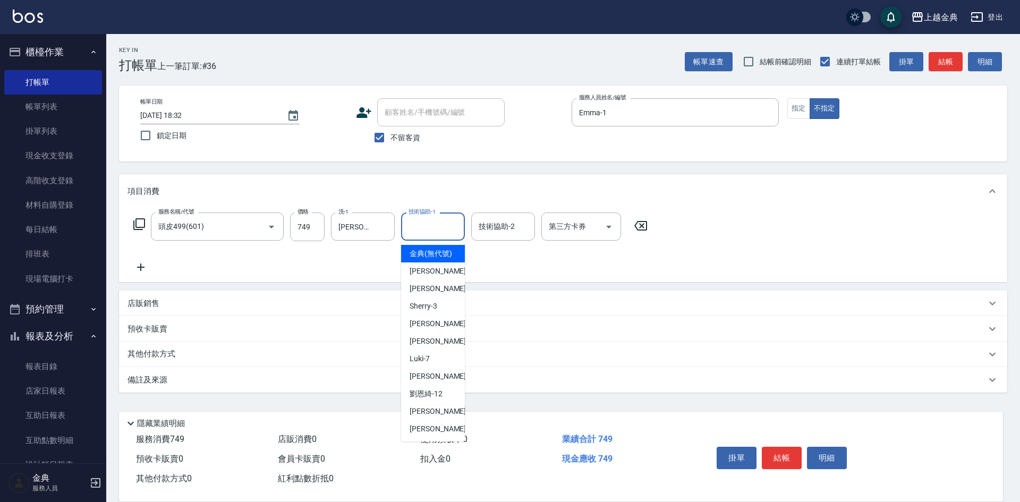
click at [432, 227] on input "技術協助-1" at bounding box center [433, 226] width 54 height 19
click at [429, 432] on div "[PERSON_NAME] -22" at bounding box center [433, 429] width 64 height 18
type input "[PERSON_NAME]-22"
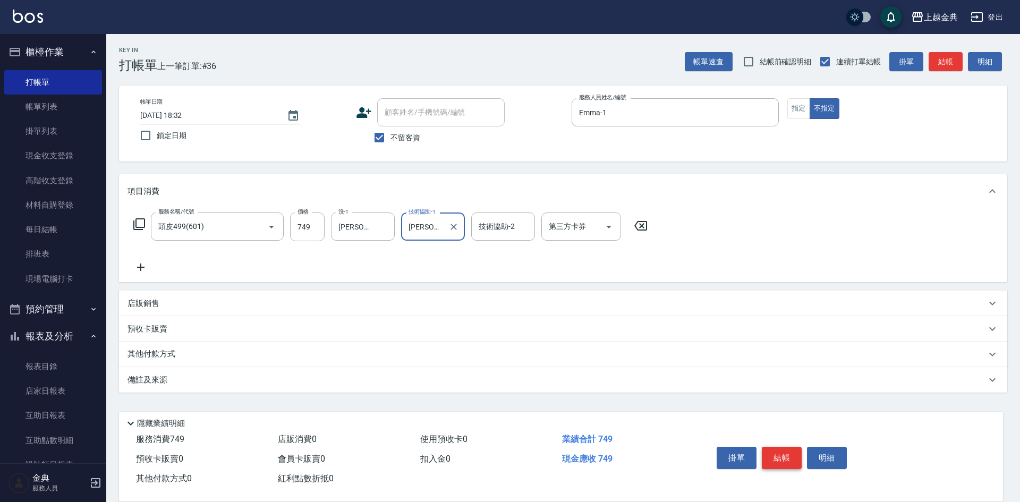
click at [783, 456] on button "結帳" at bounding box center [782, 458] width 40 height 22
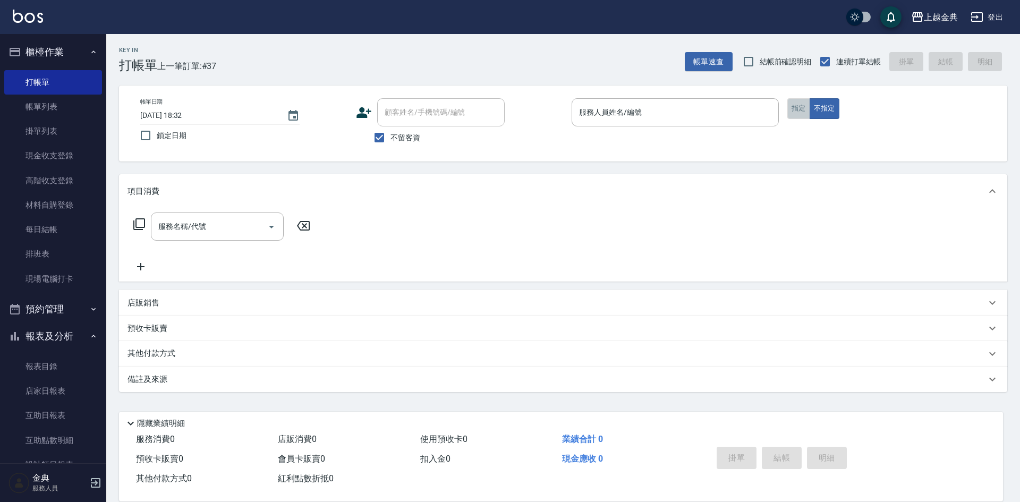
click at [800, 111] on button "指定" at bounding box center [798, 108] width 23 height 21
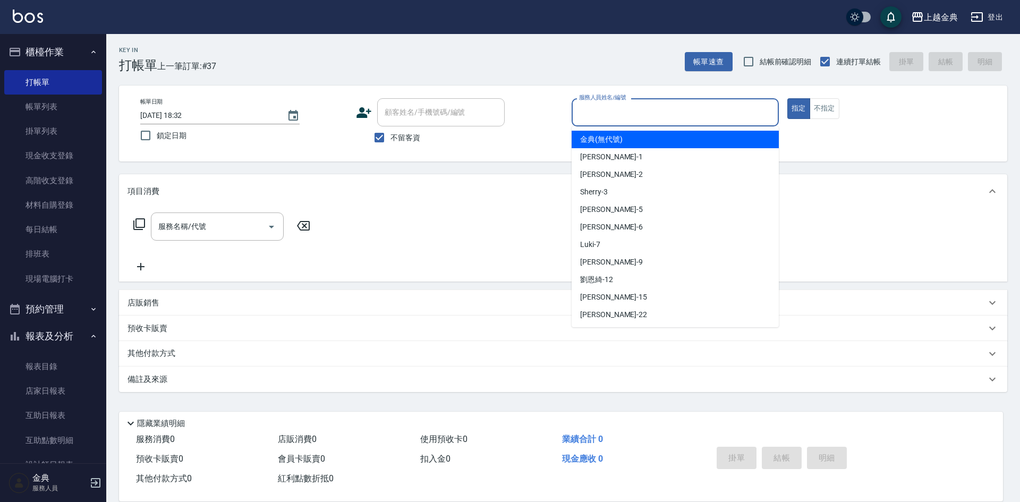
click at [718, 115] on input "服務人員姓名/編號" at bounding box center [675, 112] width 198 height 19
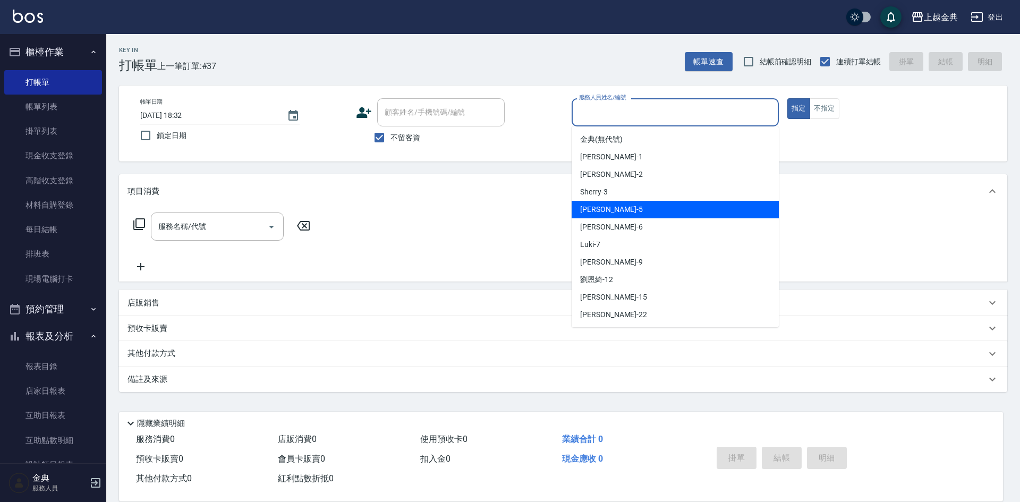
click at [690, 208] on div "[PERSON_NAME] -5" at bounding box center [675, 210] width 207 height 18
type input "[PERSON_NAME]-5"
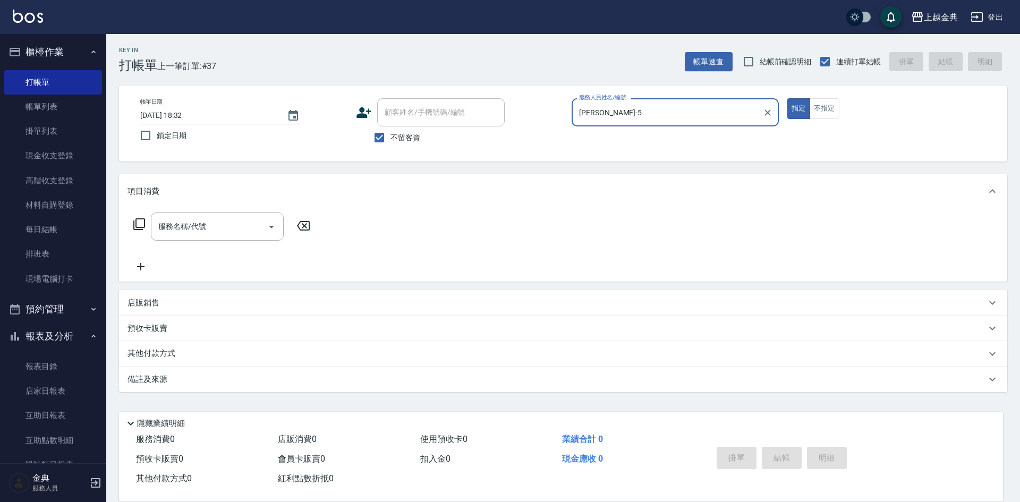
click at [143, 220] on icon at bounding box center [139, 224] width 13 height 13
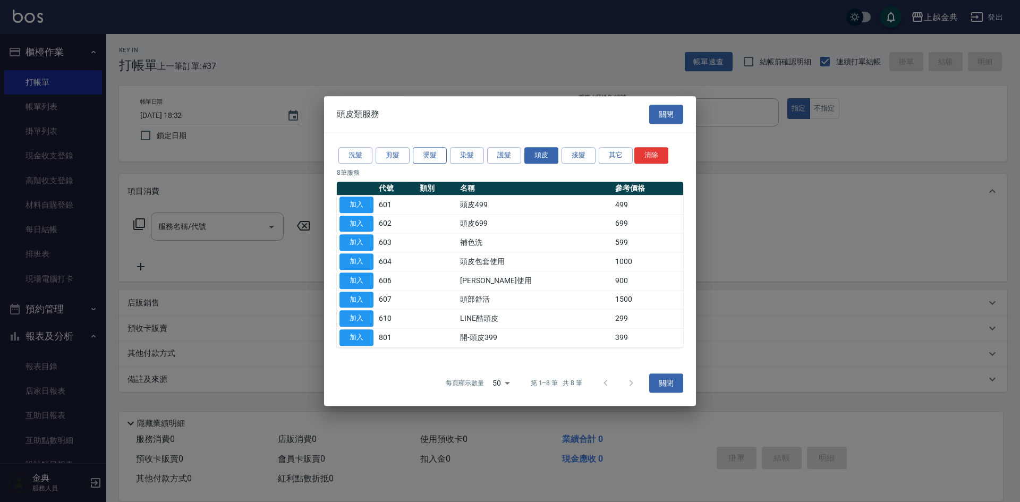
click at [441, 158] on button "燙髮" at bounding box center [430, 155] width 34 height 16
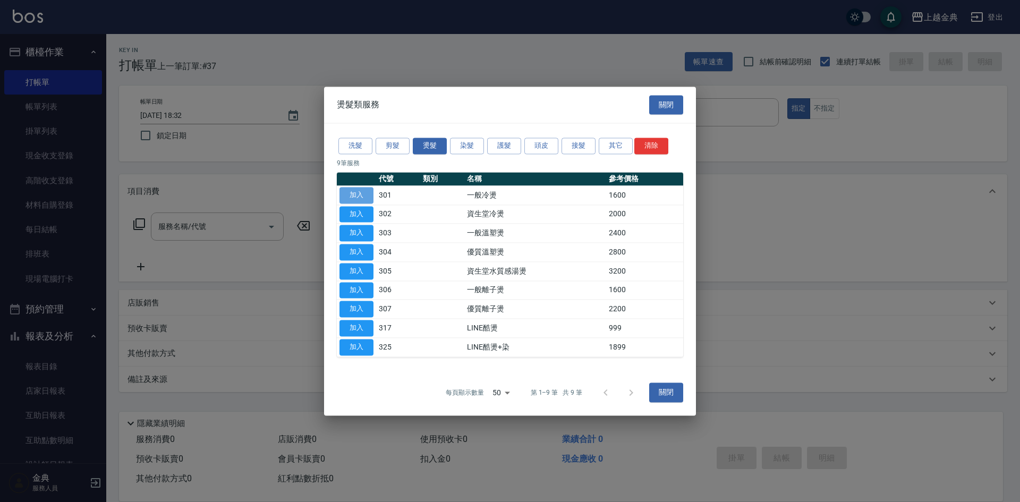
click at [362, 194] on button "加入" at bounding box center [356, 195] width 34 height 16
type input "一般冷燙(301)"
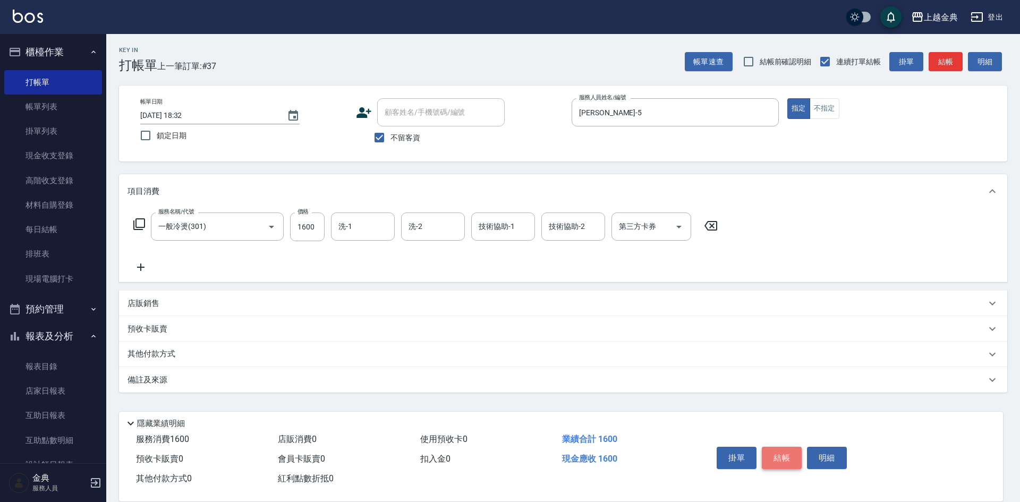
click at [785, 457] on button "結帳" at bounding box center [782, 458] width 40 height 22
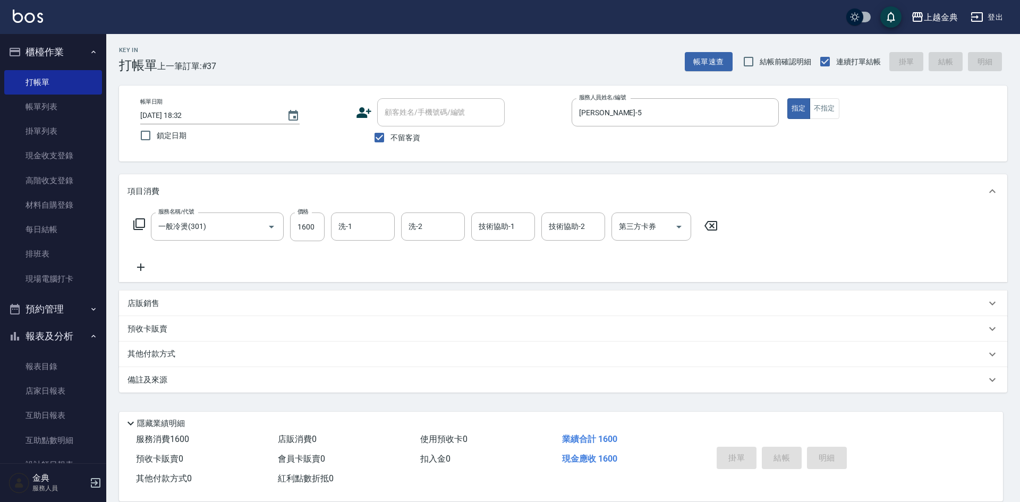
type input "[DATE] 18:33"
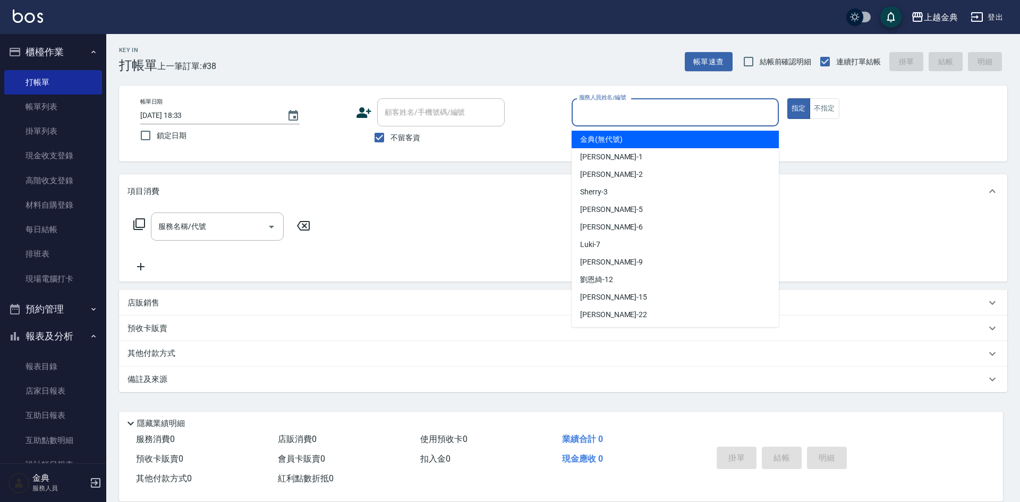
click at [719, 106] on input "服務人員姓名/編號" at bounding box center [675, 112] width 198 height 19
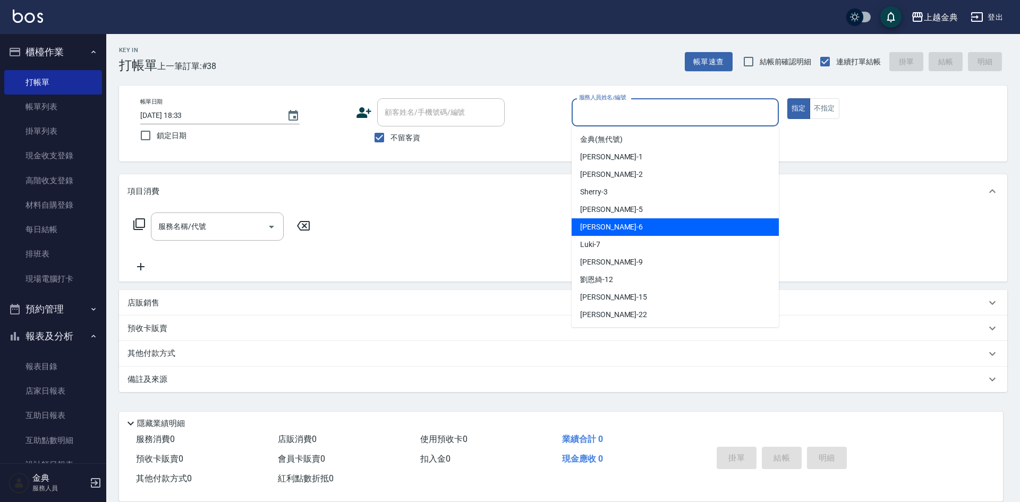
click at [669, 222] on div "[PERSON_NAME] -6" at bounding box center [675, 227] width 207 height 18
type input "[PERSON_NAME]-6"
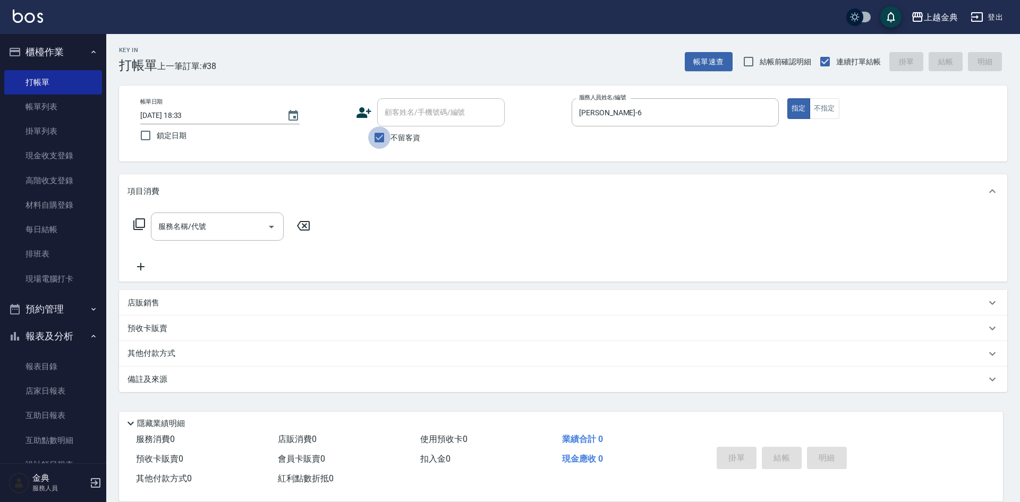
click at [377, 139] on input "不留客資" at bounding box center [379, 137] width 22 height 22
checkbox input "false"
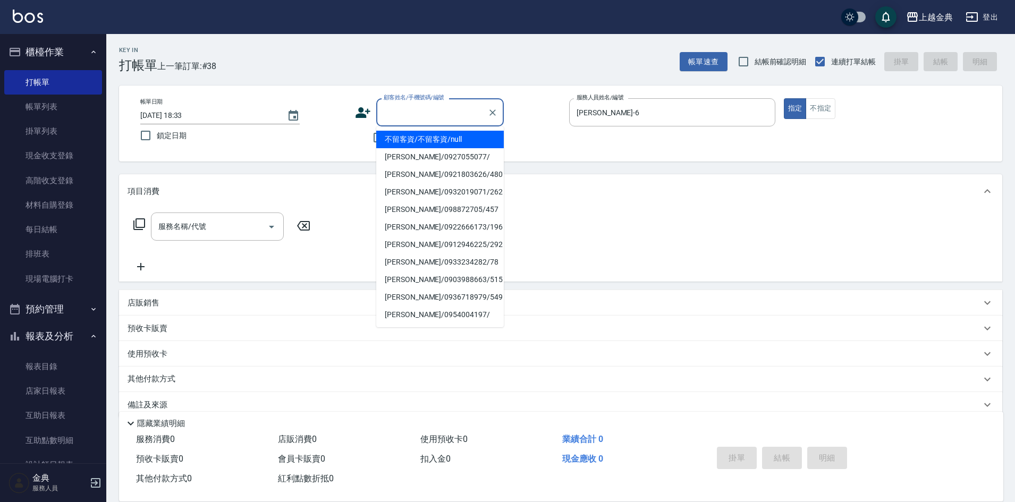
click at [402, 118] on input "顧客姓名/手機號碼/編號" at bounding box center [432, 112] width 102 height 19
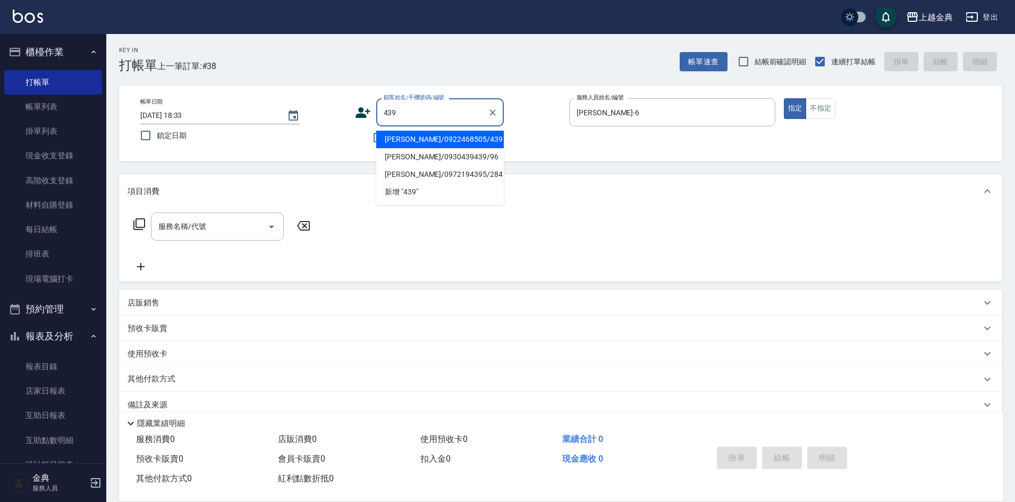
click at [460, 142] on li "[PERSON_NAME]/0922468505/439" at bounding box center [440, 140] width 128 height 18
type input "[PERSON_NAME]/0922468505/439"
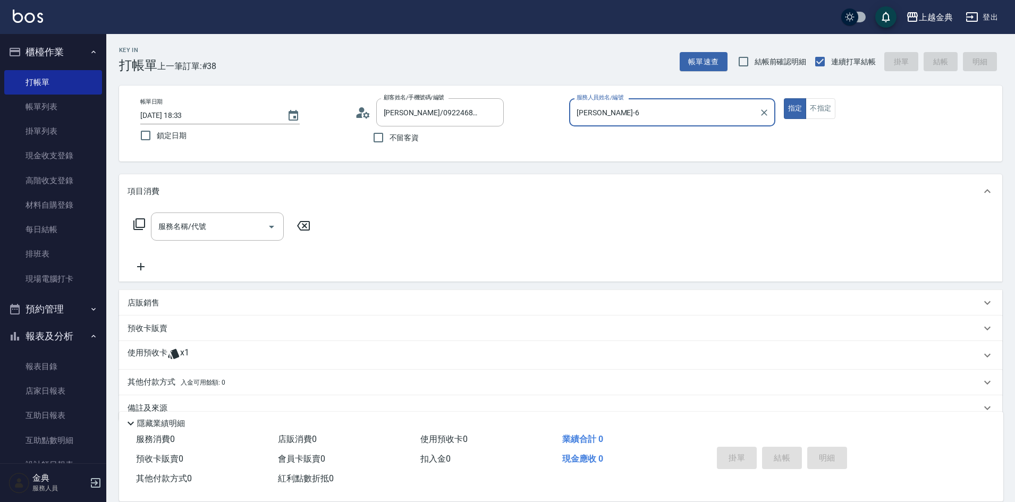
click at [231, 352] on div "使用預收卡 x1" at bounding box center [554, 355] width 853 height 16
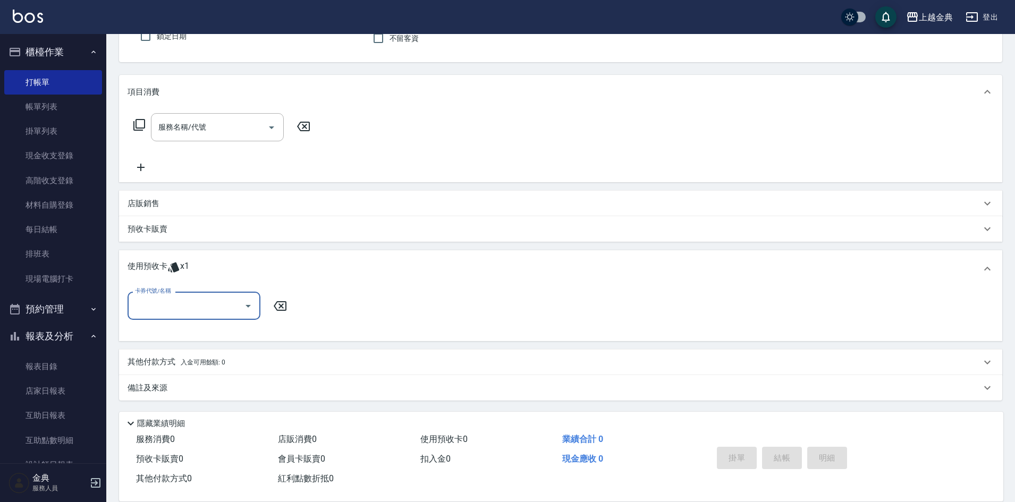
scroll to position [100, 0]
click at [225, 308] on input "卡券代號/名稱" at bounding box center [185, 305] width 107 height 19
click at [217, 335] on div "頭皮3次 剩餘1張" at bounding box center [194, 333] width 133 height 18
type input "頭皮3次"
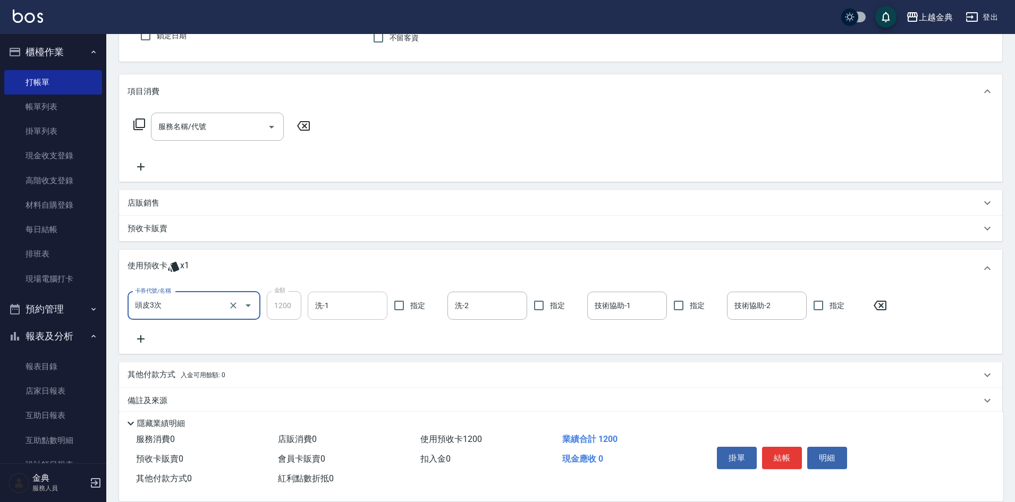
click at [353, 305] on input "洗-1" at bounding box center [347, 305] width 70 height 19
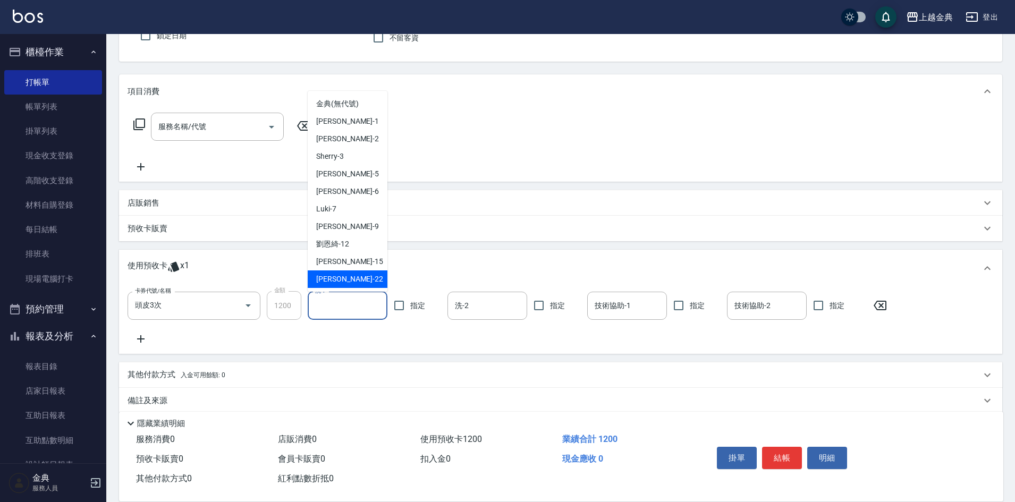
click at [347, 271] on div "[PERSON_NAME] -22" at bounding box center [348, 279] width 80 height 18
type input "[PERSON_NAME]-22"
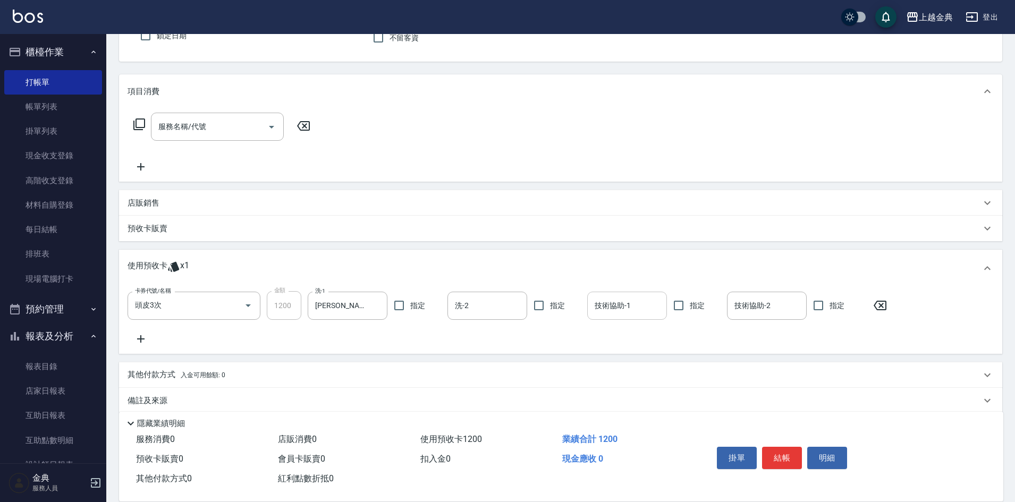
click at [610, 305] on input "技術協助-1" at bounding box center [627, 305] width 70 height 19
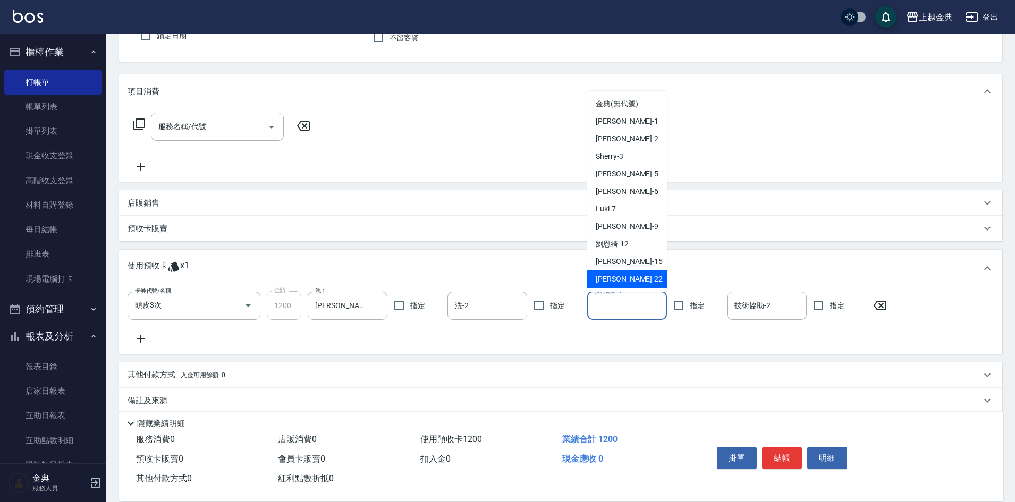
click at [614, 280] on span "[PERSON_NAME] -22" at bounding box center [629, 279] width 67 height 11
type input "[PERSON_NAME]-22"
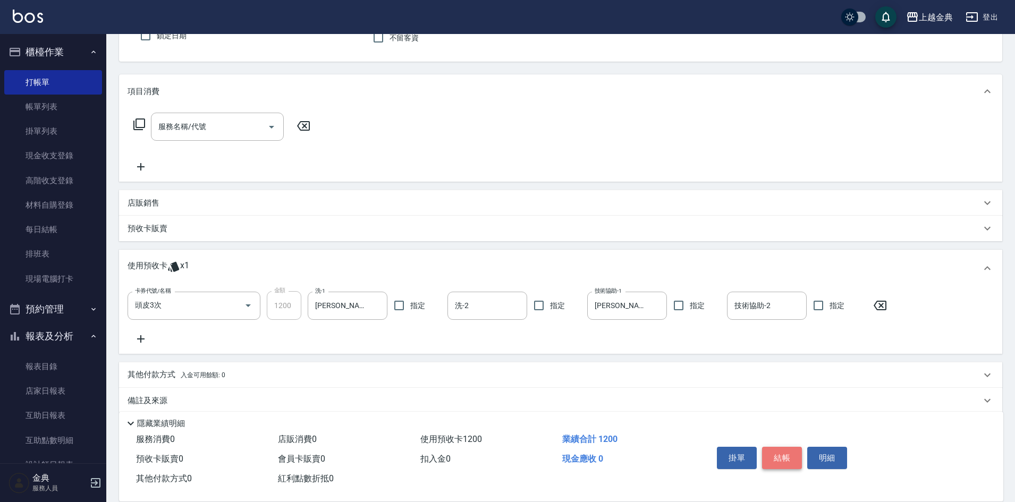
click at [782, 452] on button "結帳" at bounding box center [782, 458] width 40 height 22
type input "[DATE] 18:35"
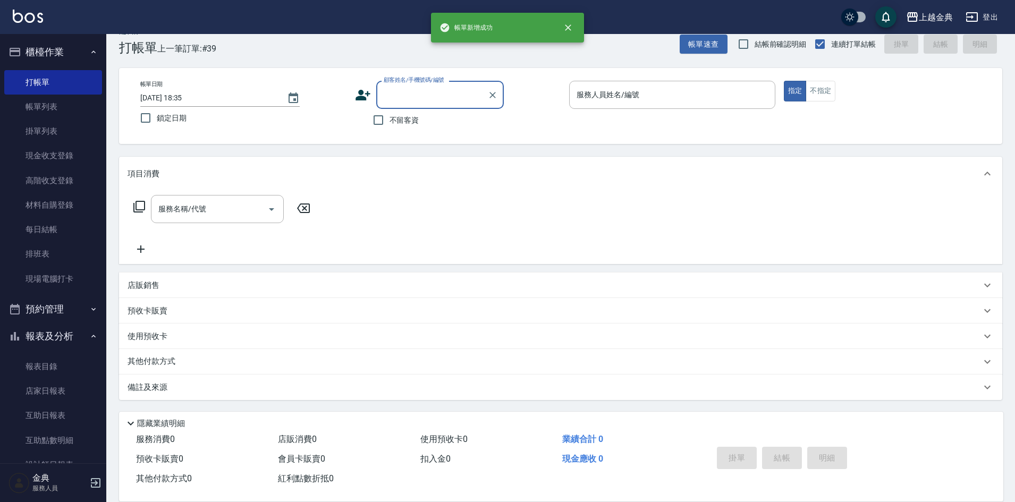
scroll to position [18, 0]
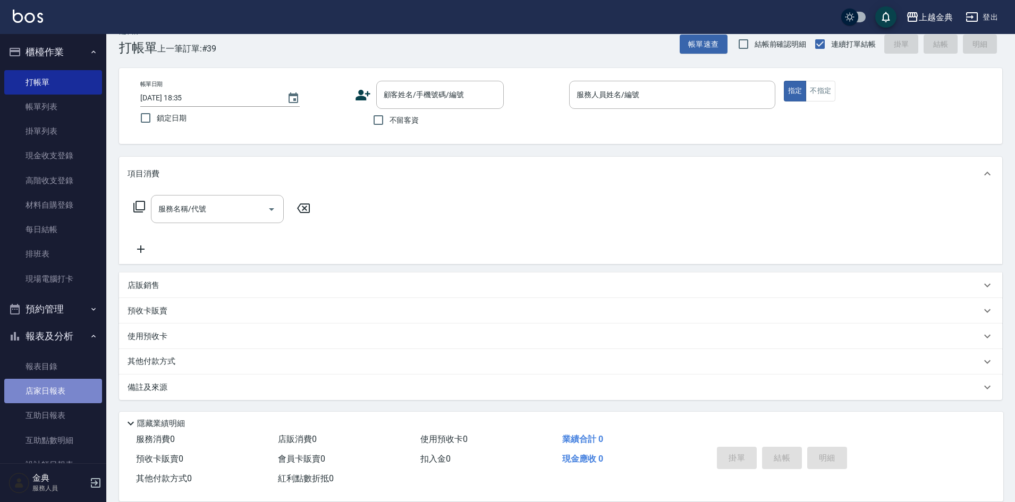
click at [60, 390] on link "店家日報表" at bounding box center [53, 391] width 98 height 24
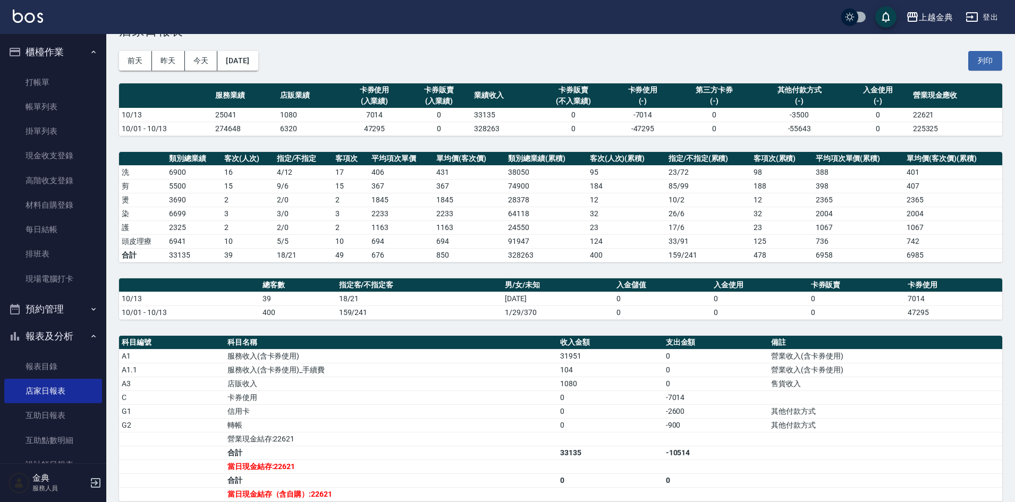
scroll to position [53, 0]
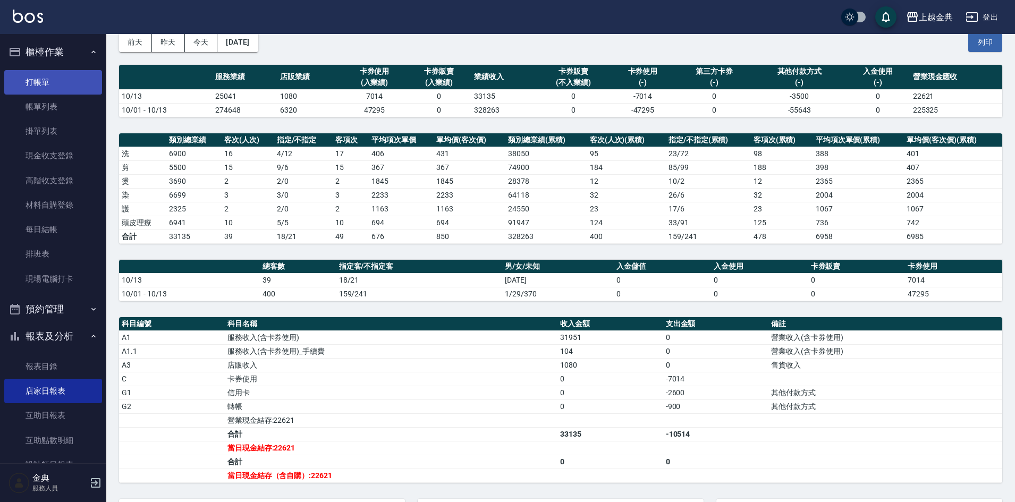
click at [61, 82] on link "打帳單" at bounding box center [53, 82] width 98 height 24
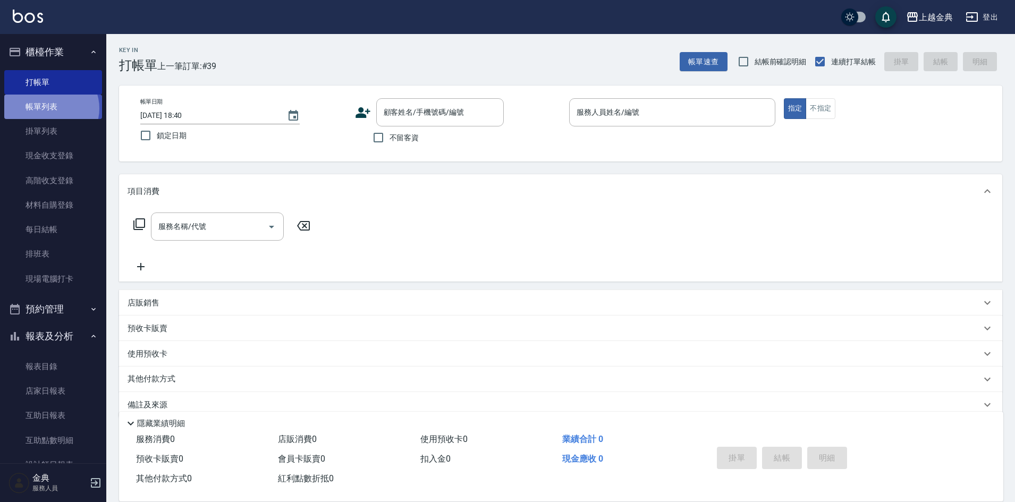
click at [50, 108] on link "帳單列表" at bounding box center [53, 107] width 98 height 24
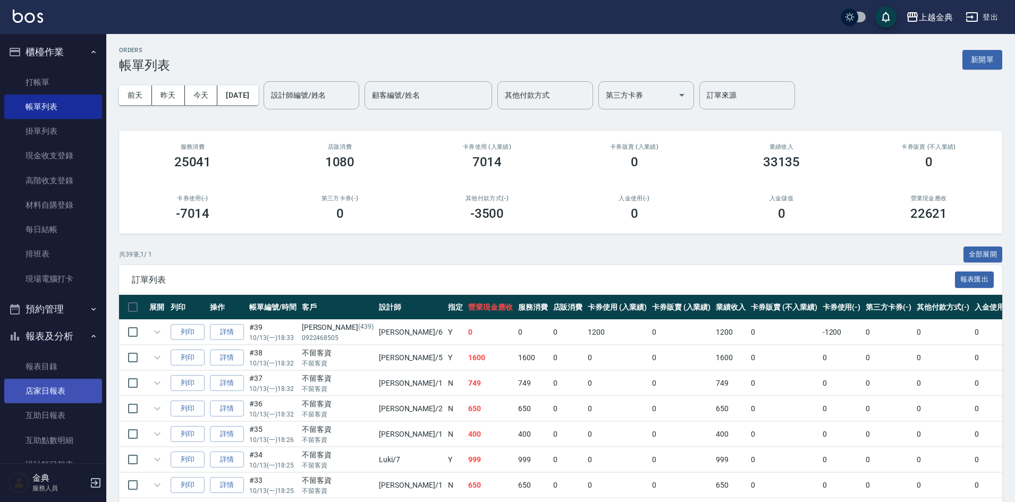
click at [41, 389] on link "店家日報表" at bounding box center [53, 391] width 98 height 24
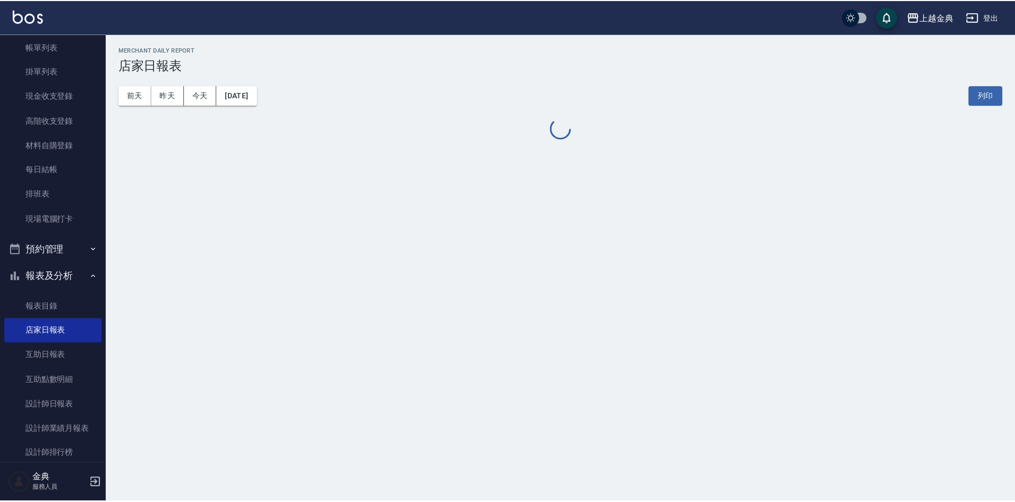
scroll to position [184, 0]
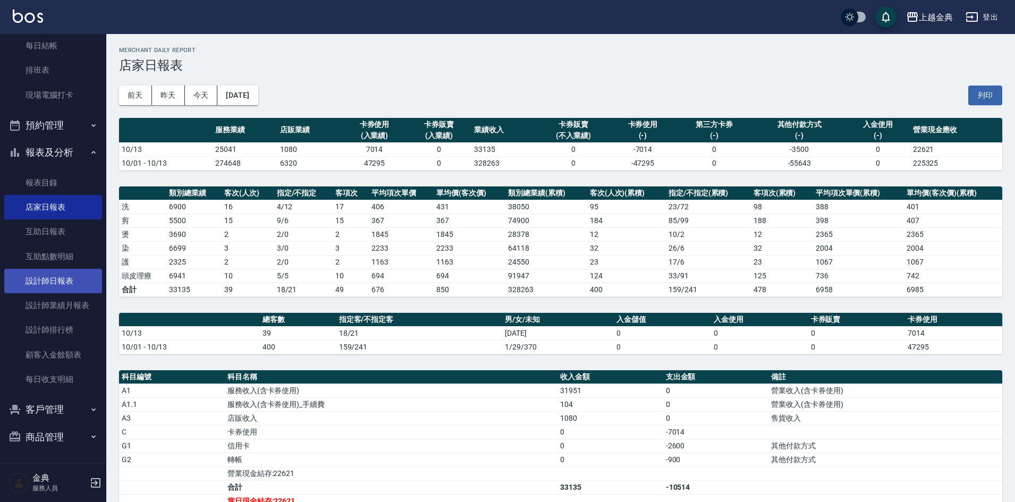
click at [57, 276] on link "設計師日報表" at bounding box center [53, 281] width 98 height 24
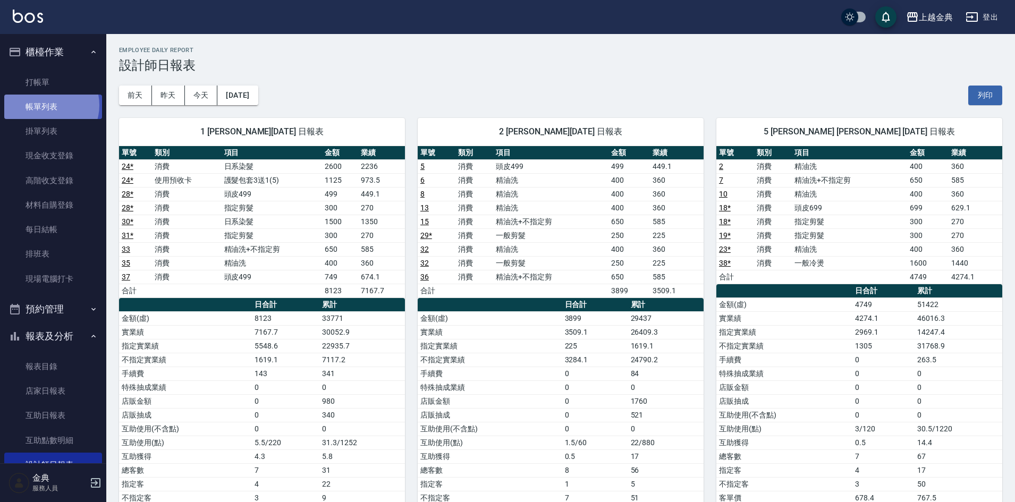
click at [47, 105] on link "帳單列表" at bounding box center [53, 107] width 98 height 24
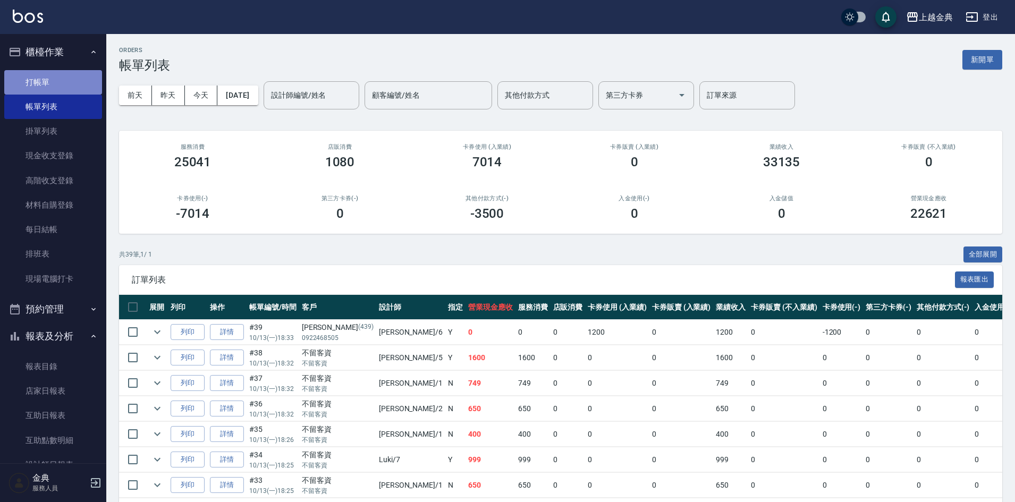
click at [58, 83] on link "打帳單" at bounding box center [53, 82] width 98 height 24
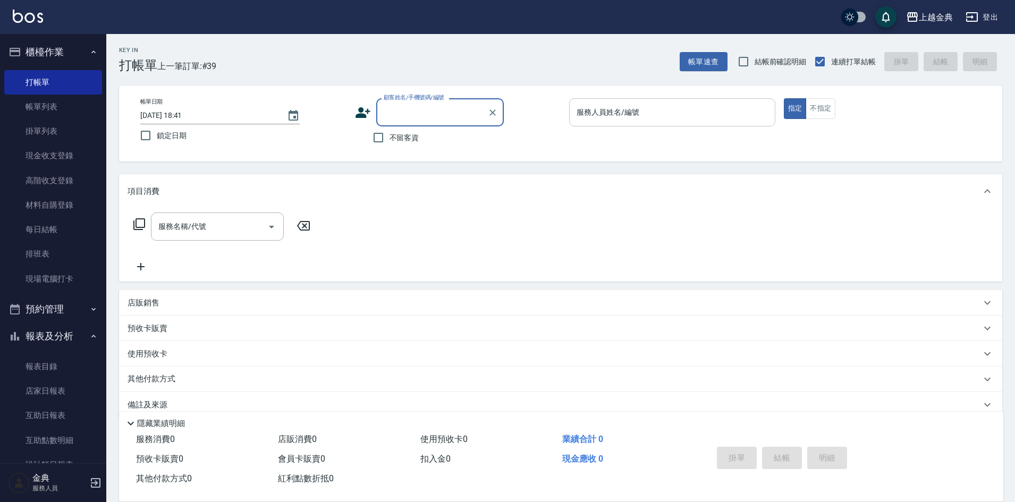
click at [730, 113] on input "服務人員姓名/編號" at bounding box center [672, 112] width 197 height 19
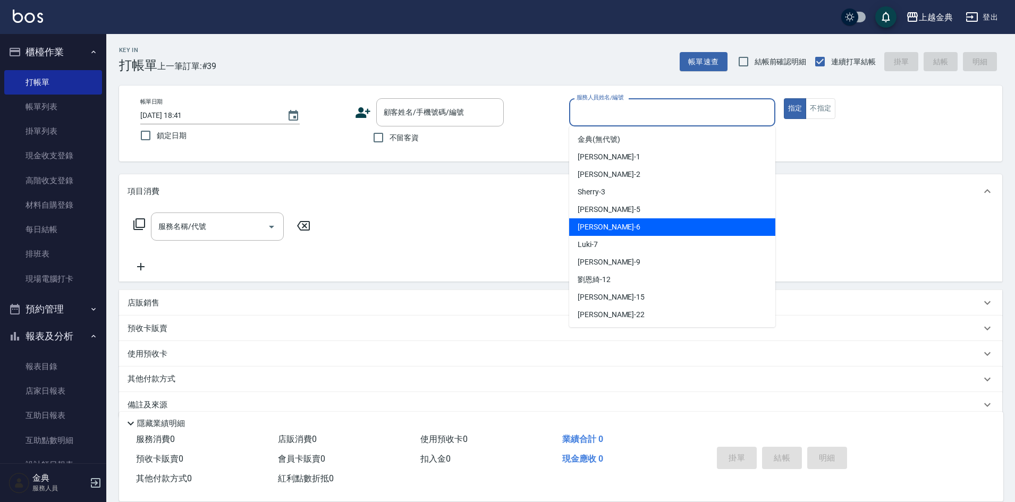
click at [656, 230] on div "[PERSON_NAME] -6" at bounding box center [672, 227] width 206 height 18
type input "[PERSON_NAME]-6"
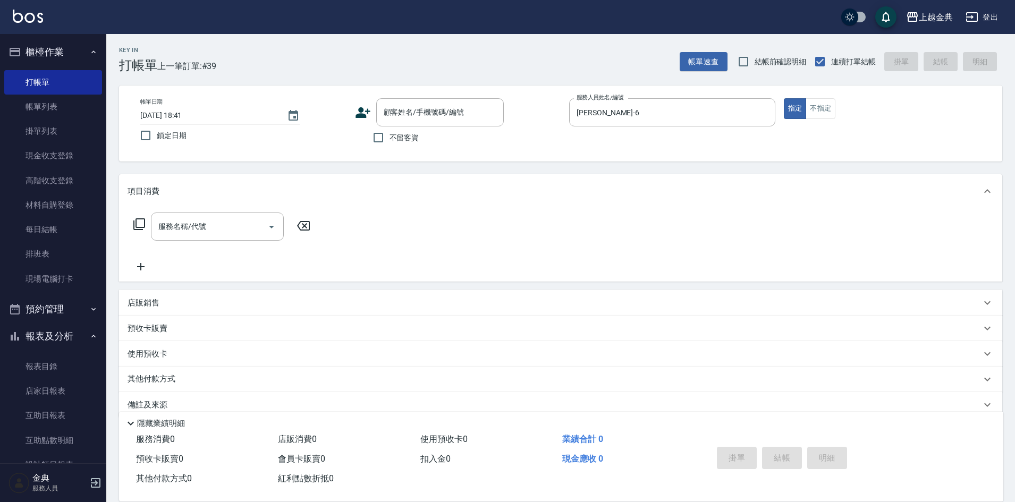
click at [136, 223] on icon at bounding box center [139, 224] width 12 height 12
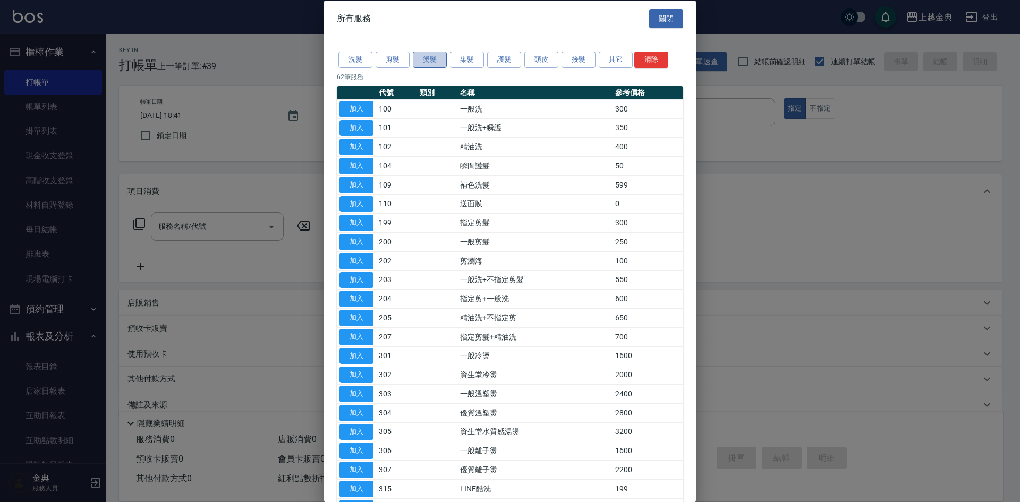
click at [440, 60] on button "燙髮" at bounding box center [430, 60] width 34 height 16
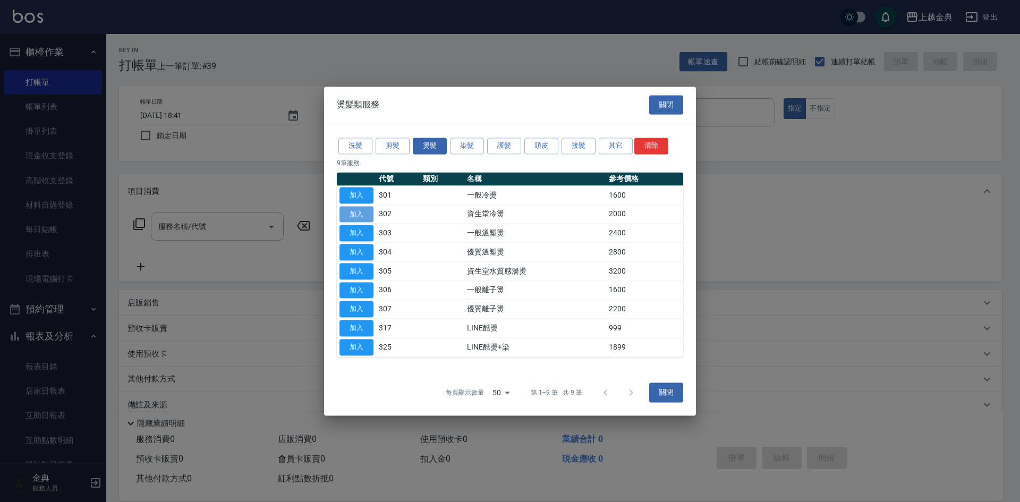
click at [363, 217] on button "加入" at bounding box center [356, 214] width 34 height 16
type input "資生堂冷燙(302)"
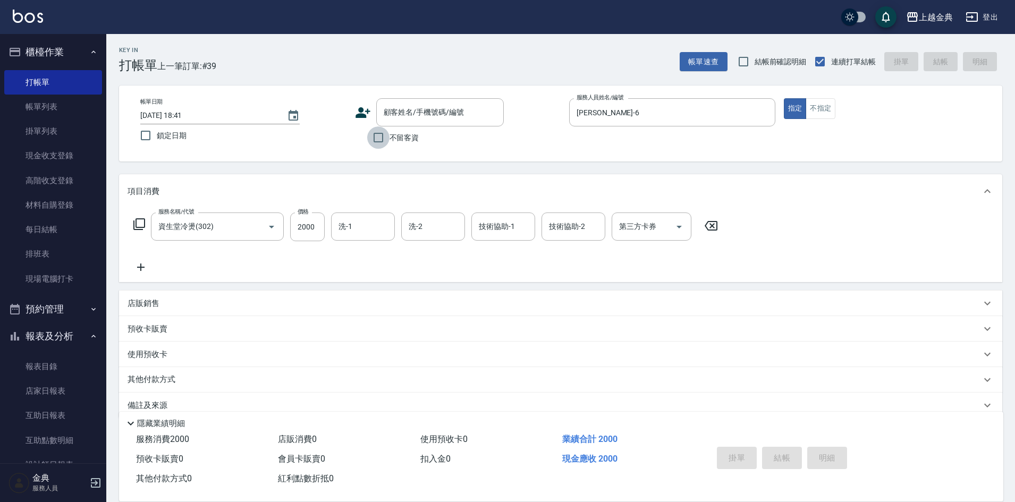
click at [376, 137] on input "不留客資" at bounding box center [378, 137] width 22 height 22
checkbox input "true"
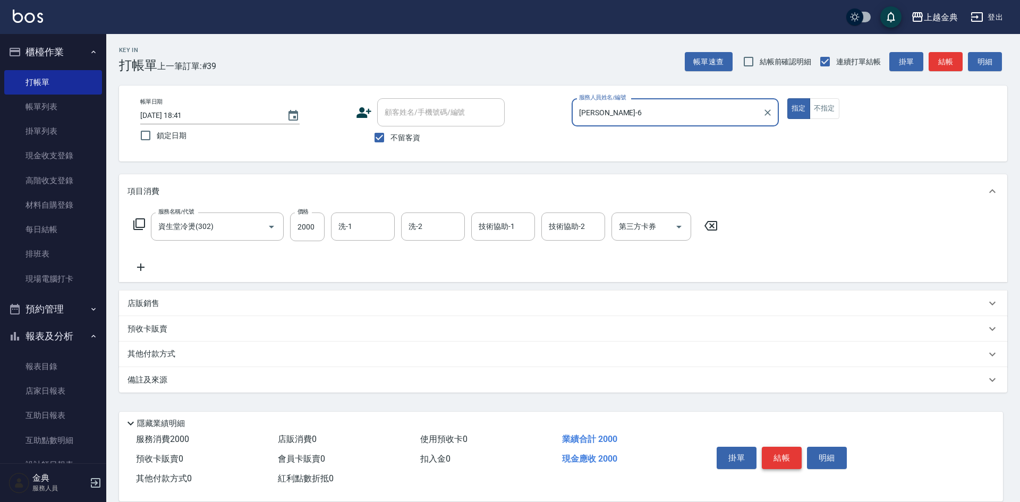
click at [775, 451] on button "結帳" at bounding box center [782, 458] width 40 height 22
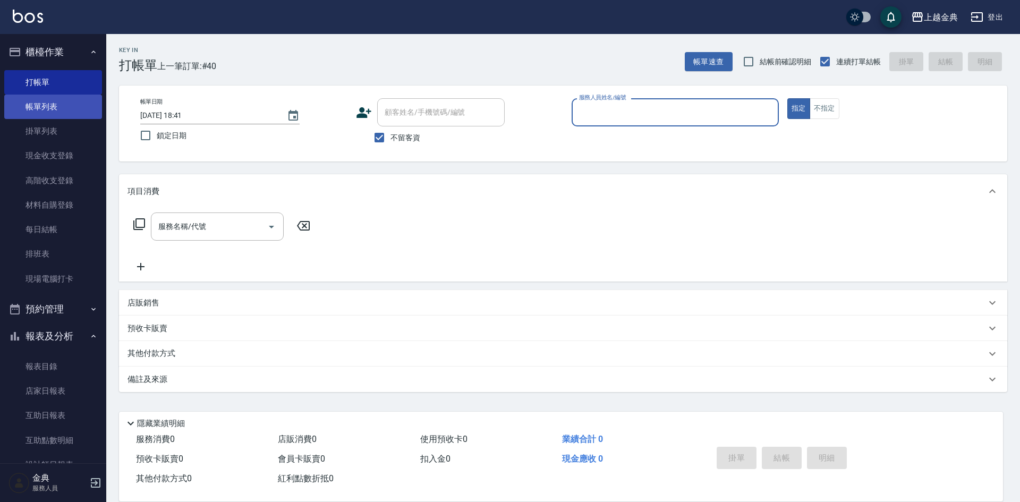
click at [49, 106] on link "帳單列表" at bounding box center [53, 107] width 98 height 24
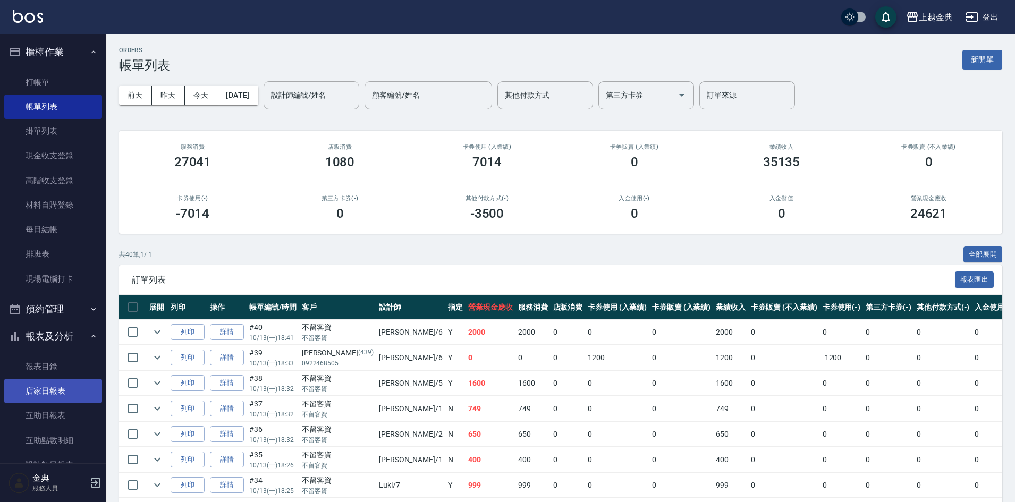
click at [61, 384] on link "店家日報表" at bounding box center [53, 391] width 98 height 24
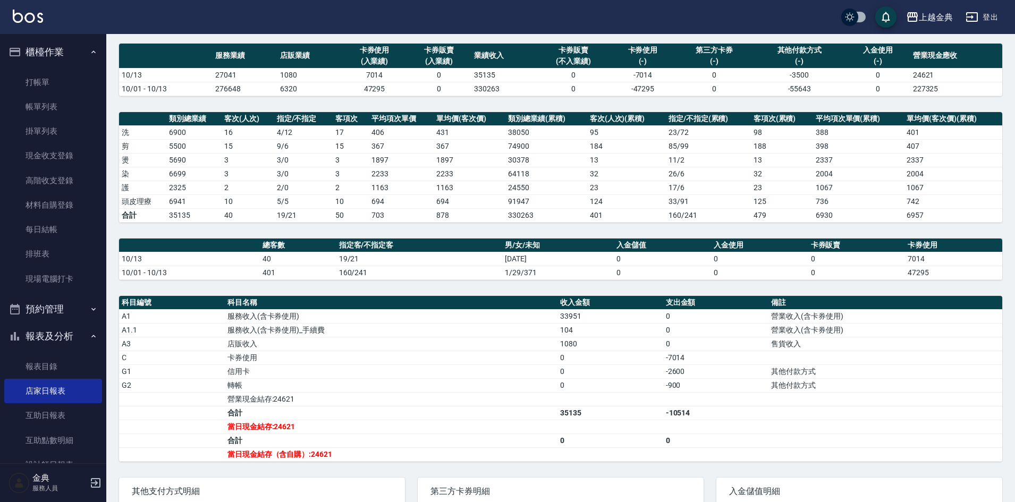
scroll to position [106, 0]
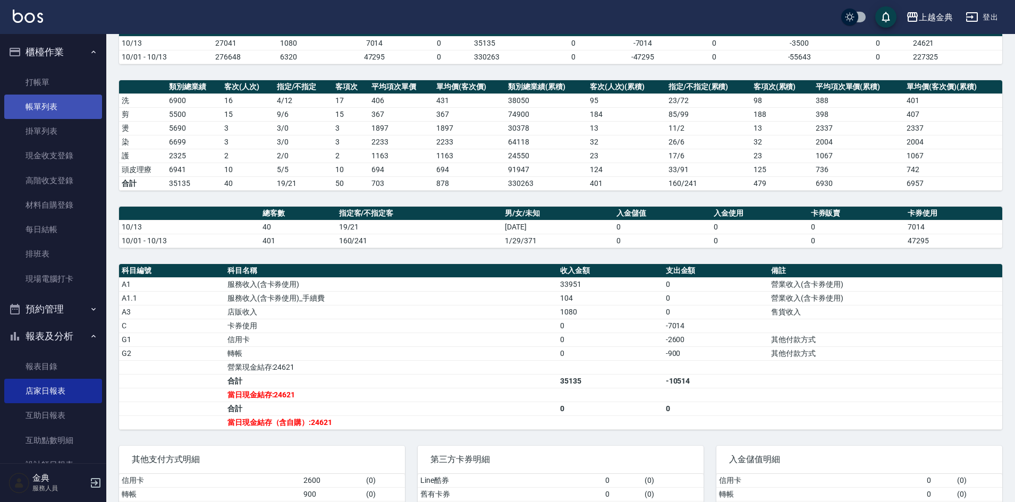
click at [53, 103] on link "帳單列表" at bounding box center [53, 107] width 98 height 24
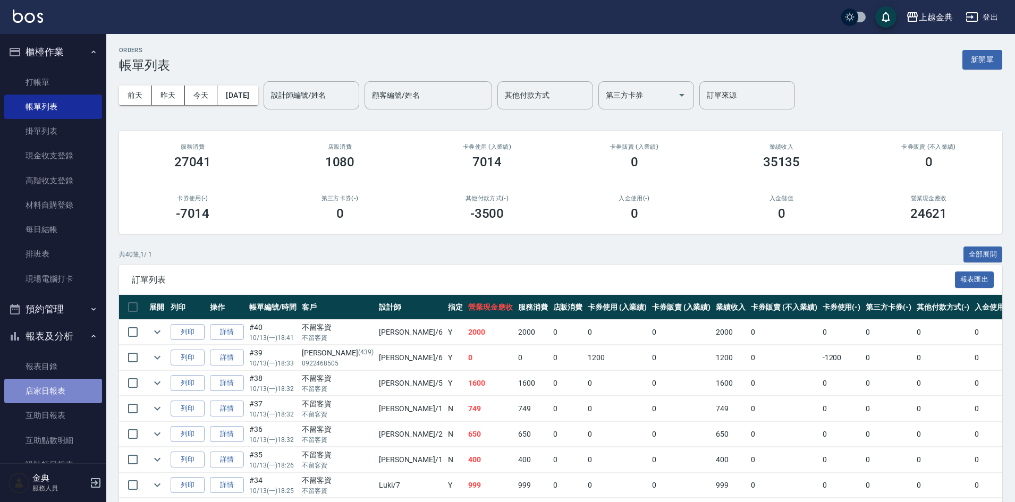
click at [67, 393] on link "店家日報表" at bounding box center [53, 391] width 98 height 24
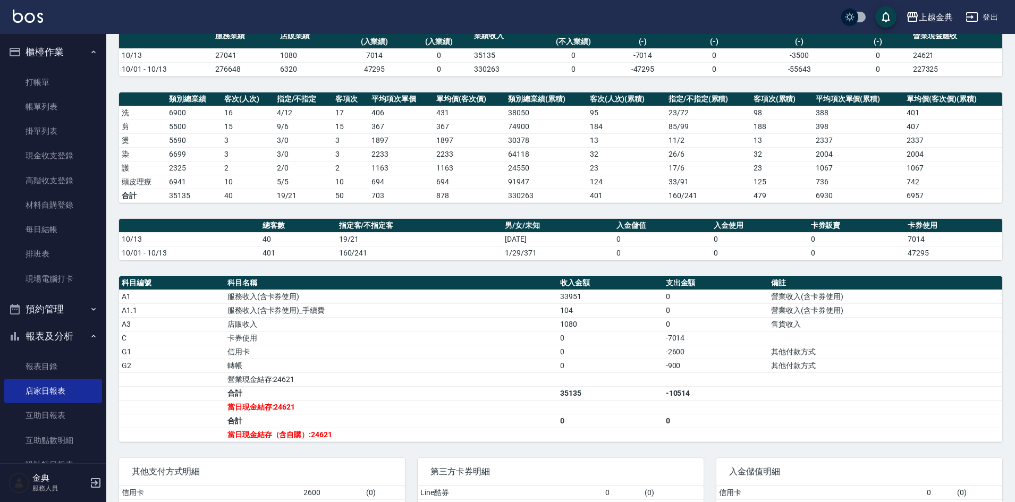
scroll to position [106, 0]
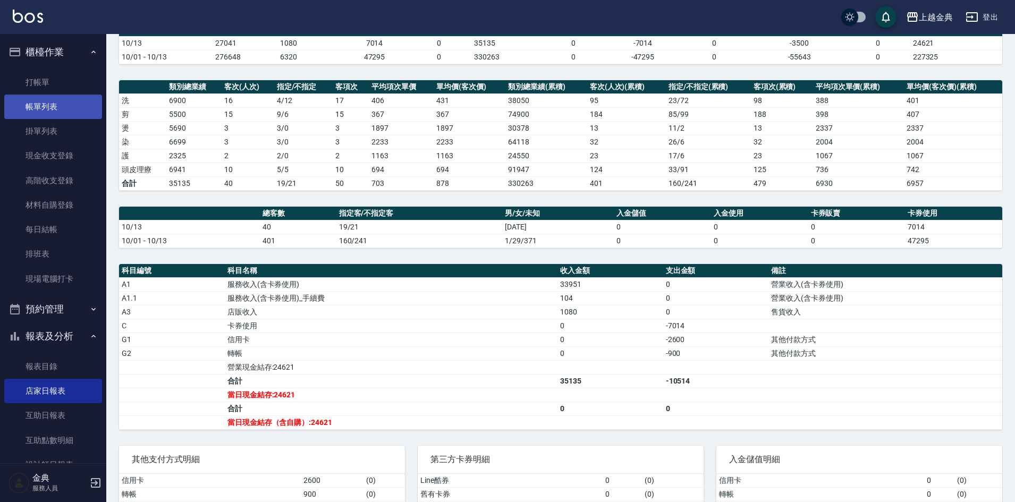
click at [14, 110] on link "帳單列表" at bounding box center [53, 107] width 98 height 24
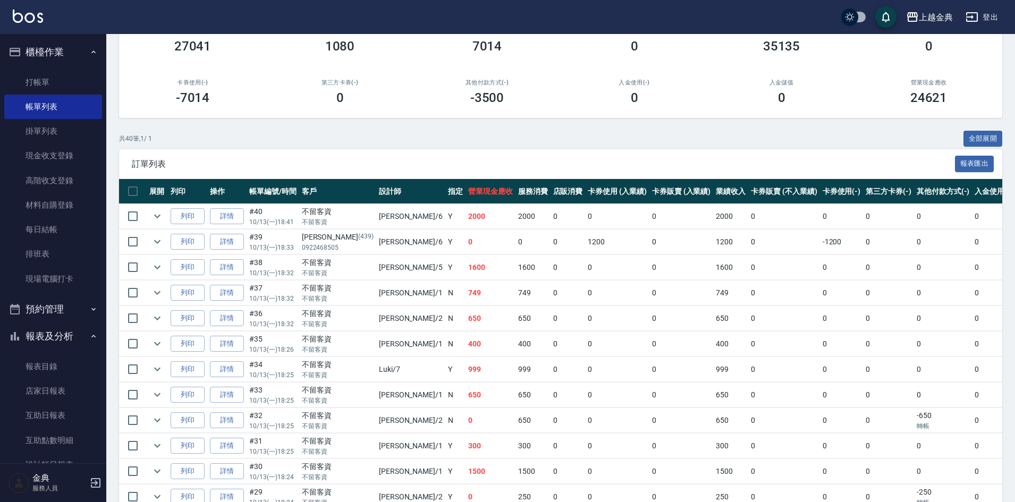
scroll to position [213, 0]
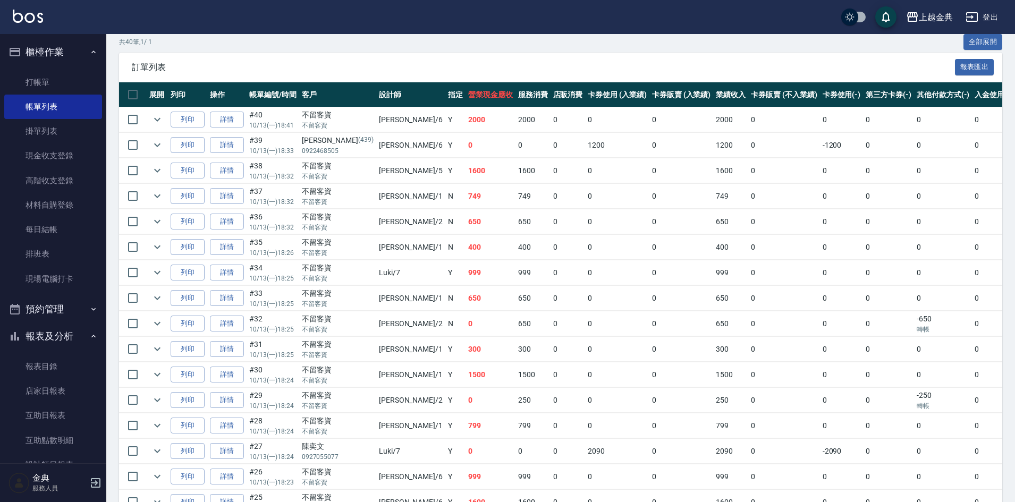
click at [245, 277] on td "詳情" at bounding box center [226, 272] width 39 height 25
click at [240, 269] on link "詳情" at bounding box center [227, 273] width 34 height 16
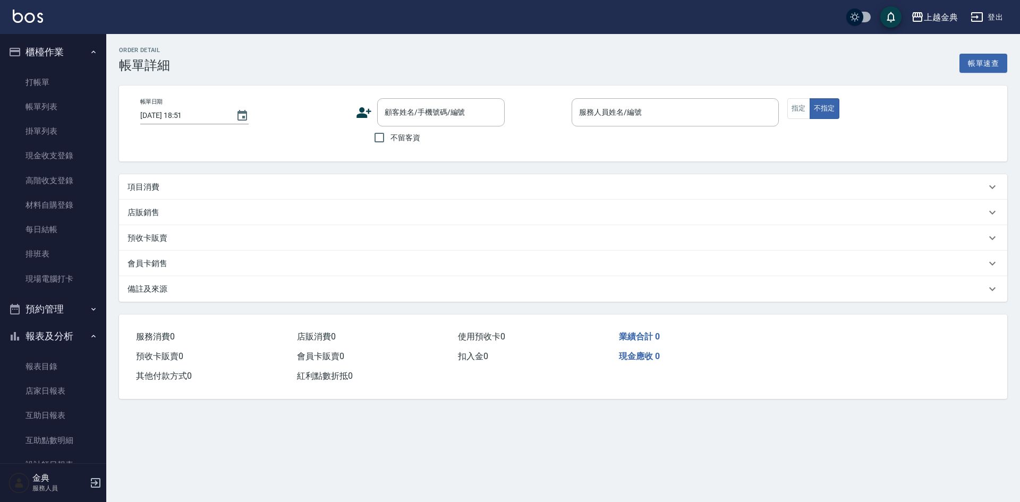
type input "[DATE] 18:25"
checkbox input "true"
type input "Luki-7"
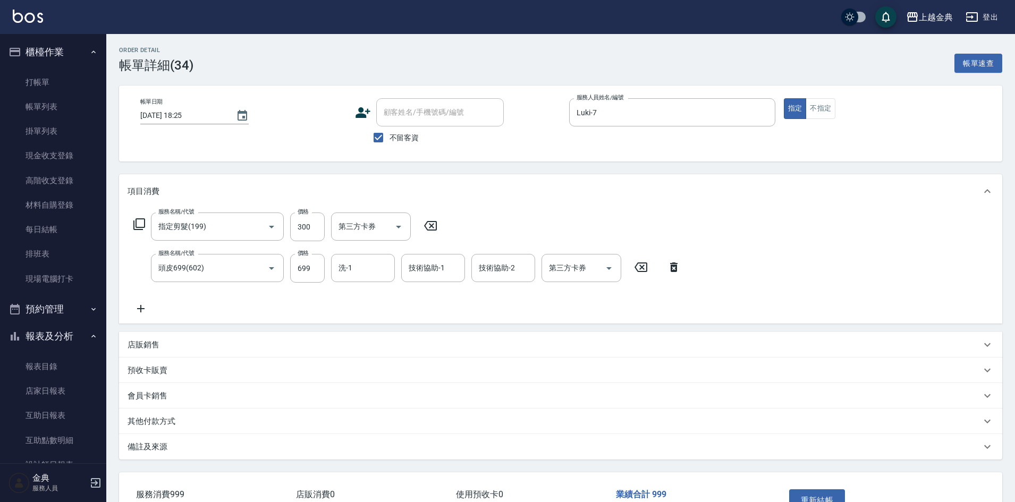
type input "指定剪髮(199)"
type input "頭皮699(602)"
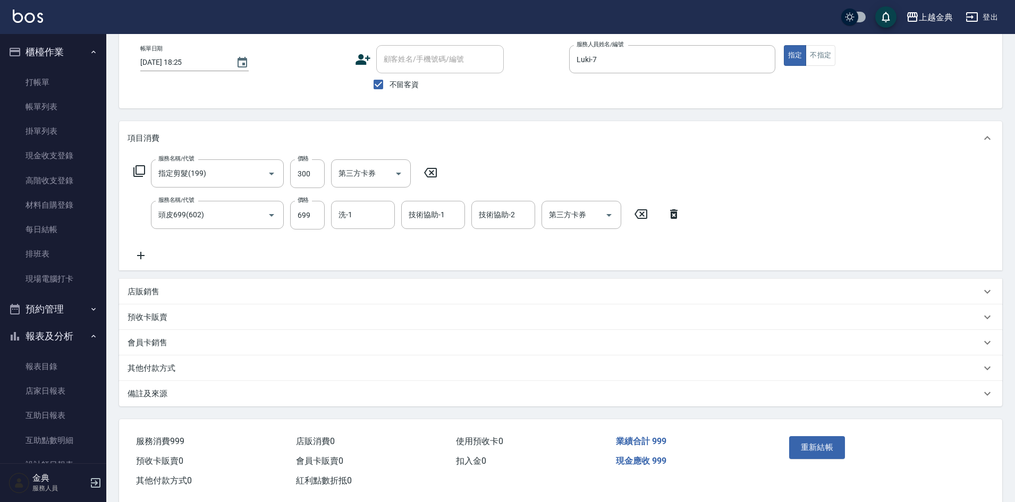
click at [180, 359] on div "其他付款方式" at bounding box center [560, 368] width 883 height 26
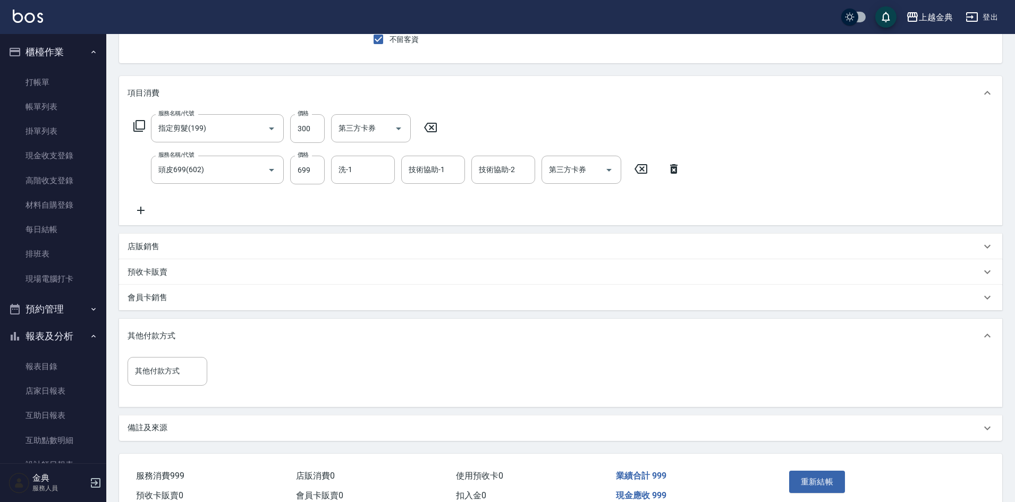
scroll to position [151, 0]
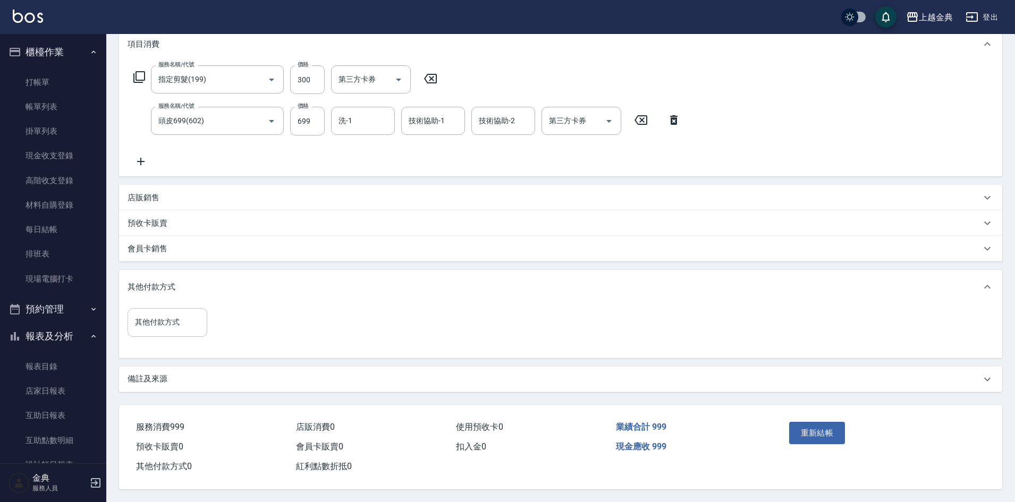
click at [161, 313] on input "其他付款方式" at bounding box center [167, 322] width 70 height 19
click at [160, 362] on span "信用卡" at bounding box center [168, 368] width 80 height 18
type input "信用卡"
click at [242, 323] on input "0" at bounding box center [254, 322] width 80 height 29
type input "999"
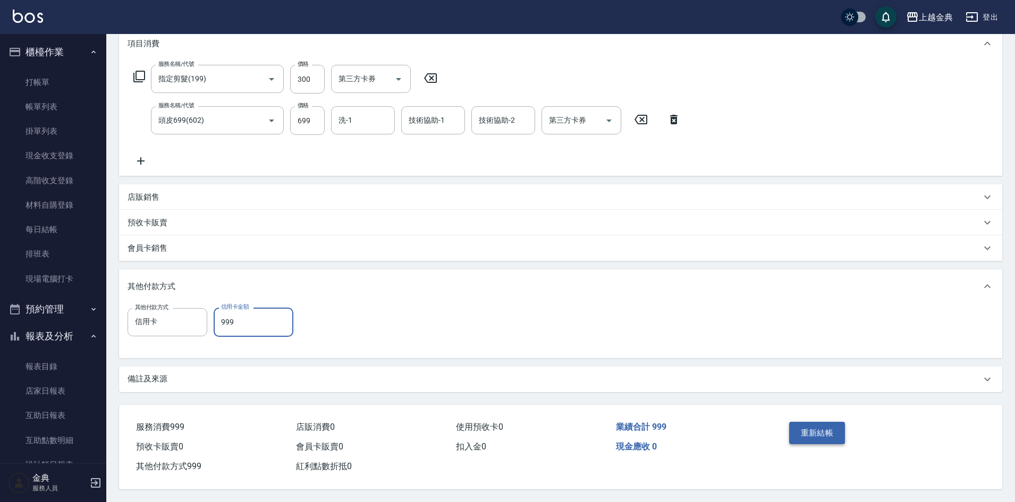
click at [812, 435] on button "重新結帳" at bounding box center [817, 433] width 56 height 22
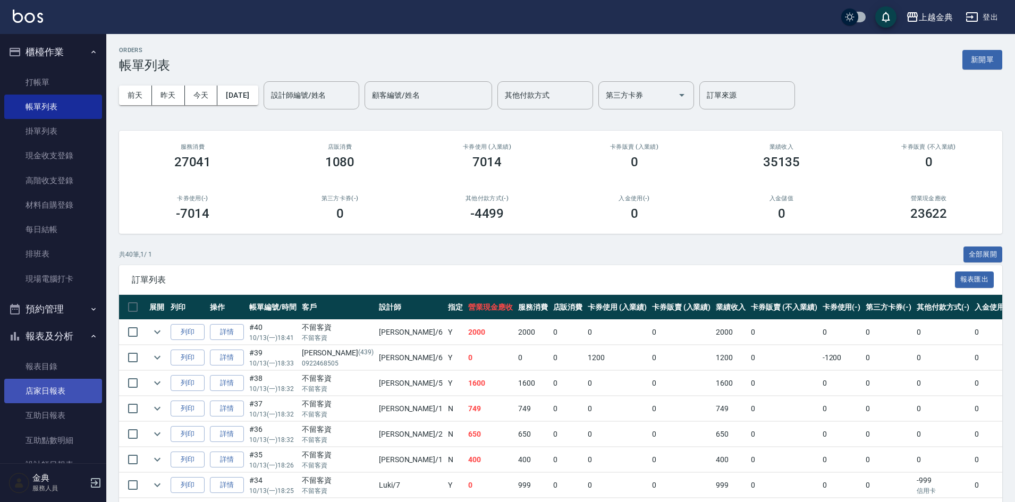
click at [59, 393] on link "店家日報表" at bounding box center [53, 391] width 98 height 24
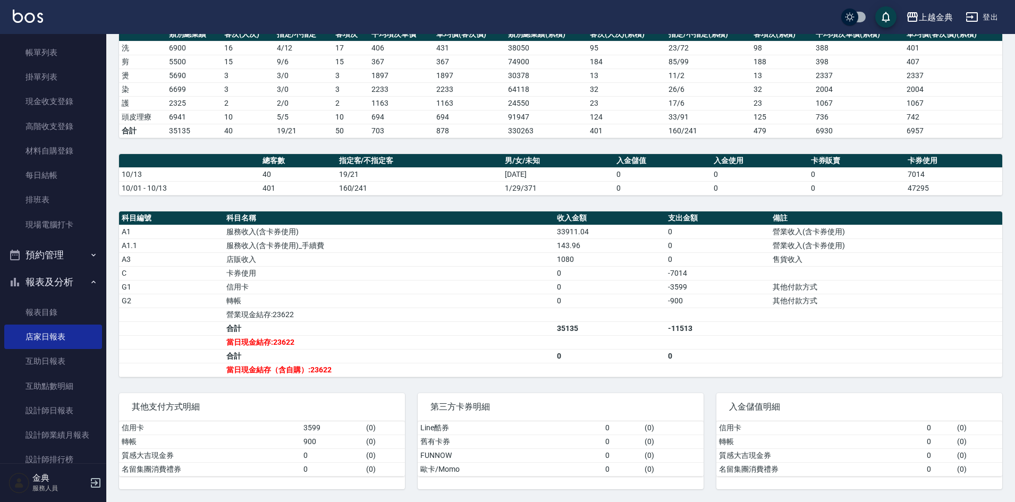
scroll to position [159, 0]
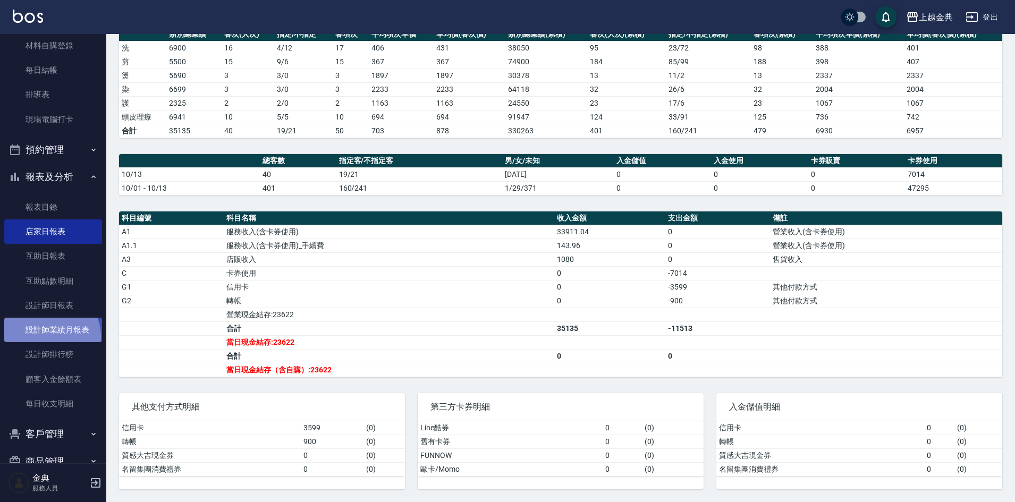
click at [50, 336] on link "設計師業績月報表" at bounding box center [53, 330] width 98 height 24
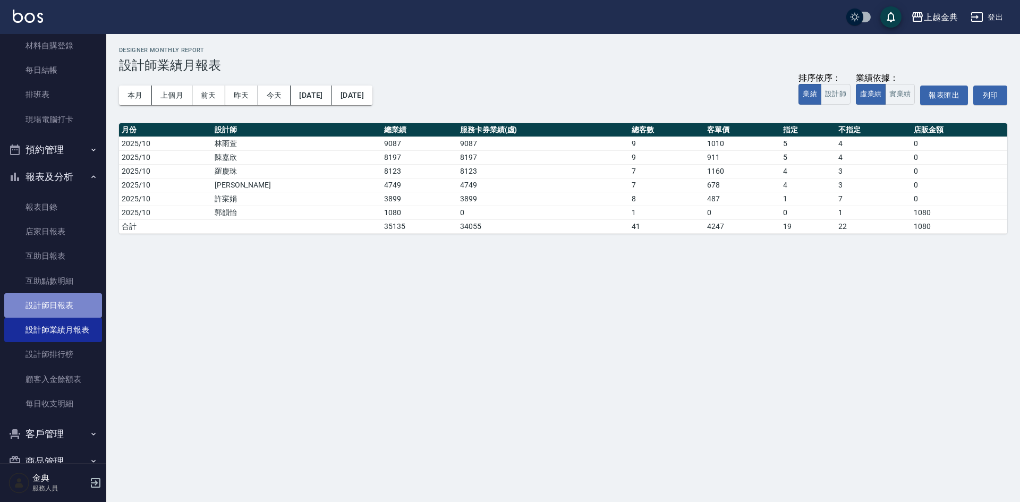
click at [57, 309] on link "設計師日報表" at bounding box center [53, 305] width 98 height 24
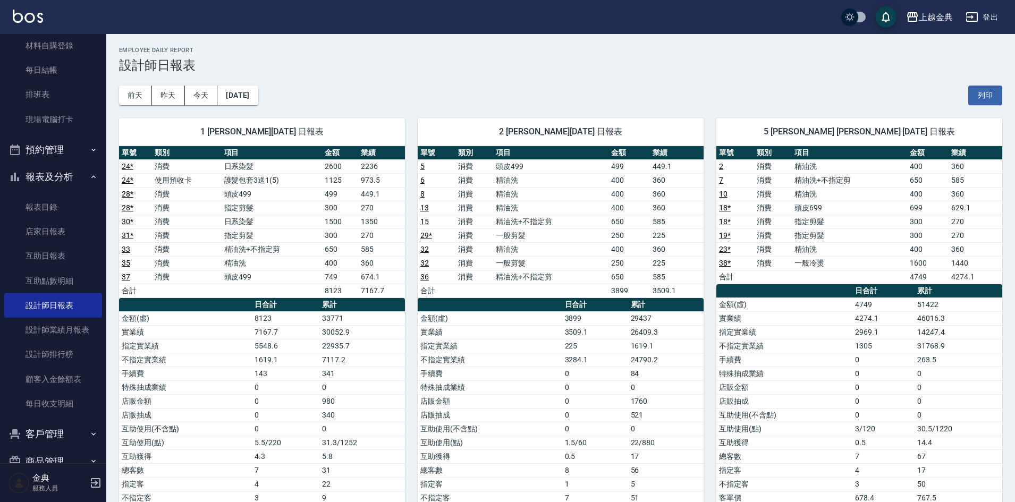
scroll to position [319, 0]
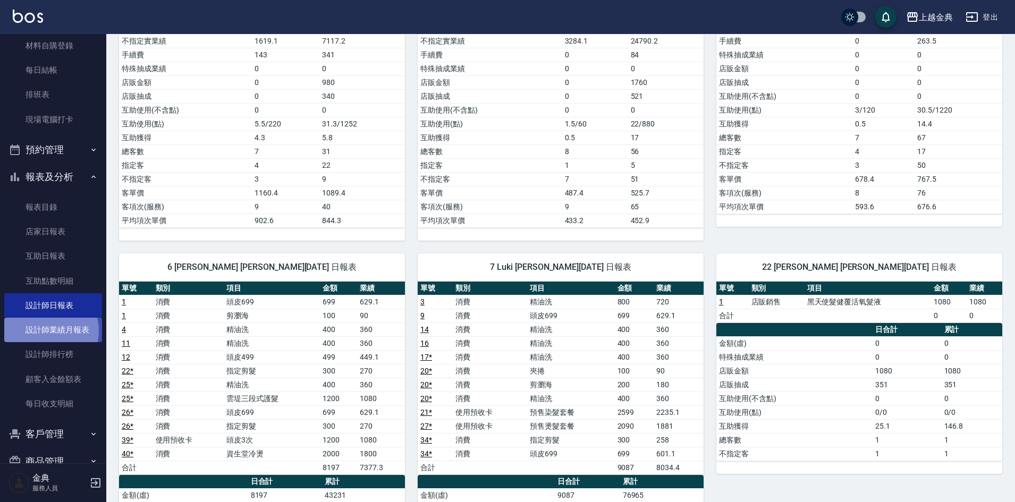
click at [44, 331] on link "設計師業績月報表" at bounding box center [53, 330] width 98 height 24
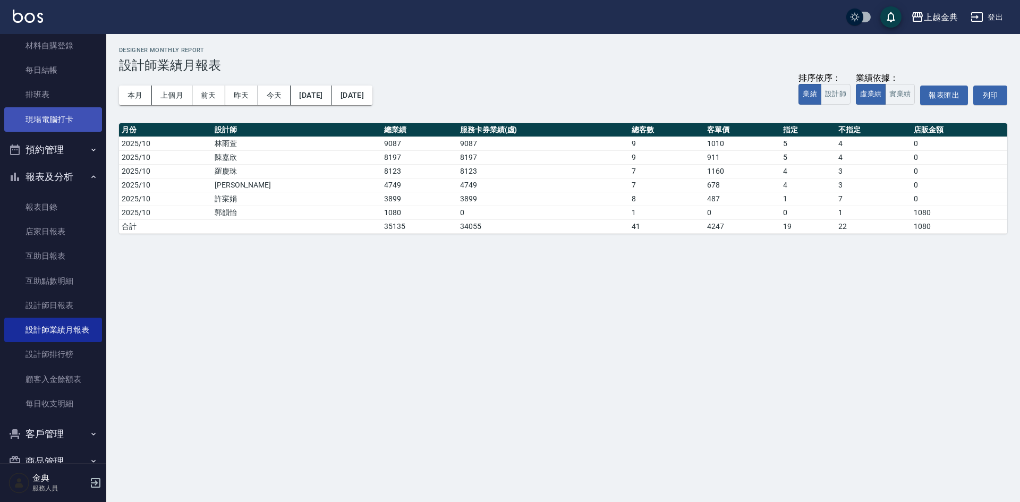
click at [29, 127] on link "現場電腦打卡" at bounding box center [53, 119] width 98 height 24
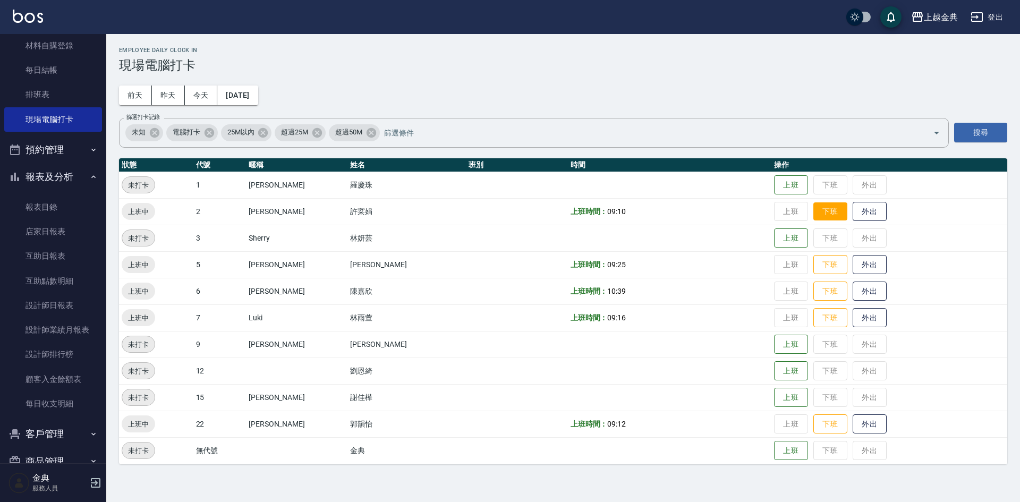
click at [821, 215] on button "下班" at bounding box center [830, 211] width 34 height 19
click at [817, 265] on button "下班" at bounding box center [830, 265] width 34 height 19
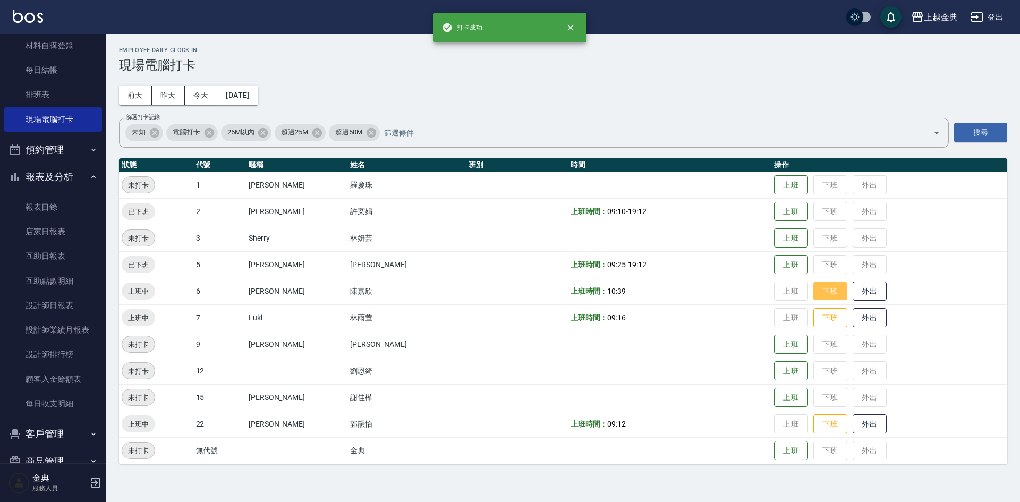
click at [815, 290] on button "下班" at bounding box center [830, 291] width 34 height 19
click at [820, 312] on button "下班" at bounding box center [830, 318] width 34 height 19
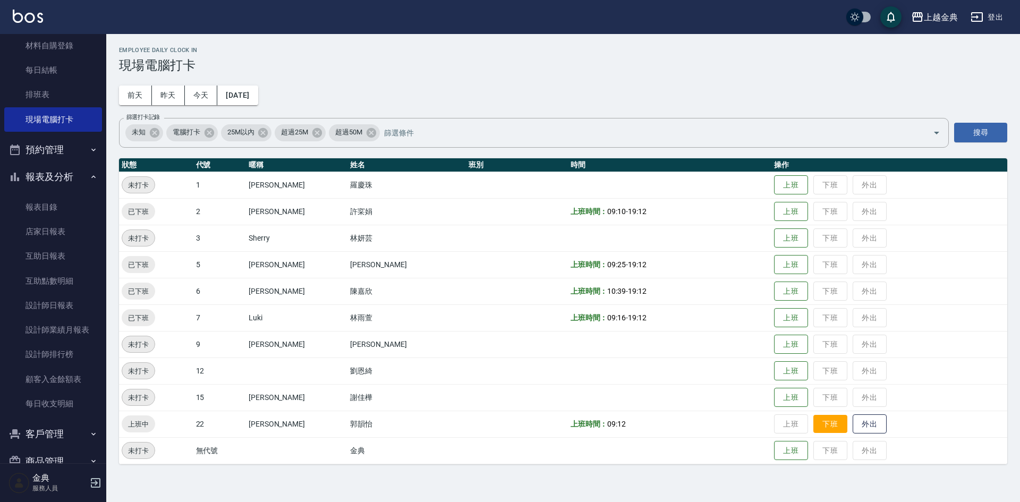
click at [825, 421] on button "下班" at bounding box center [830, 424] width 34 height 19
